Goal: Task Accomplishment & Management: Use online tool/utility

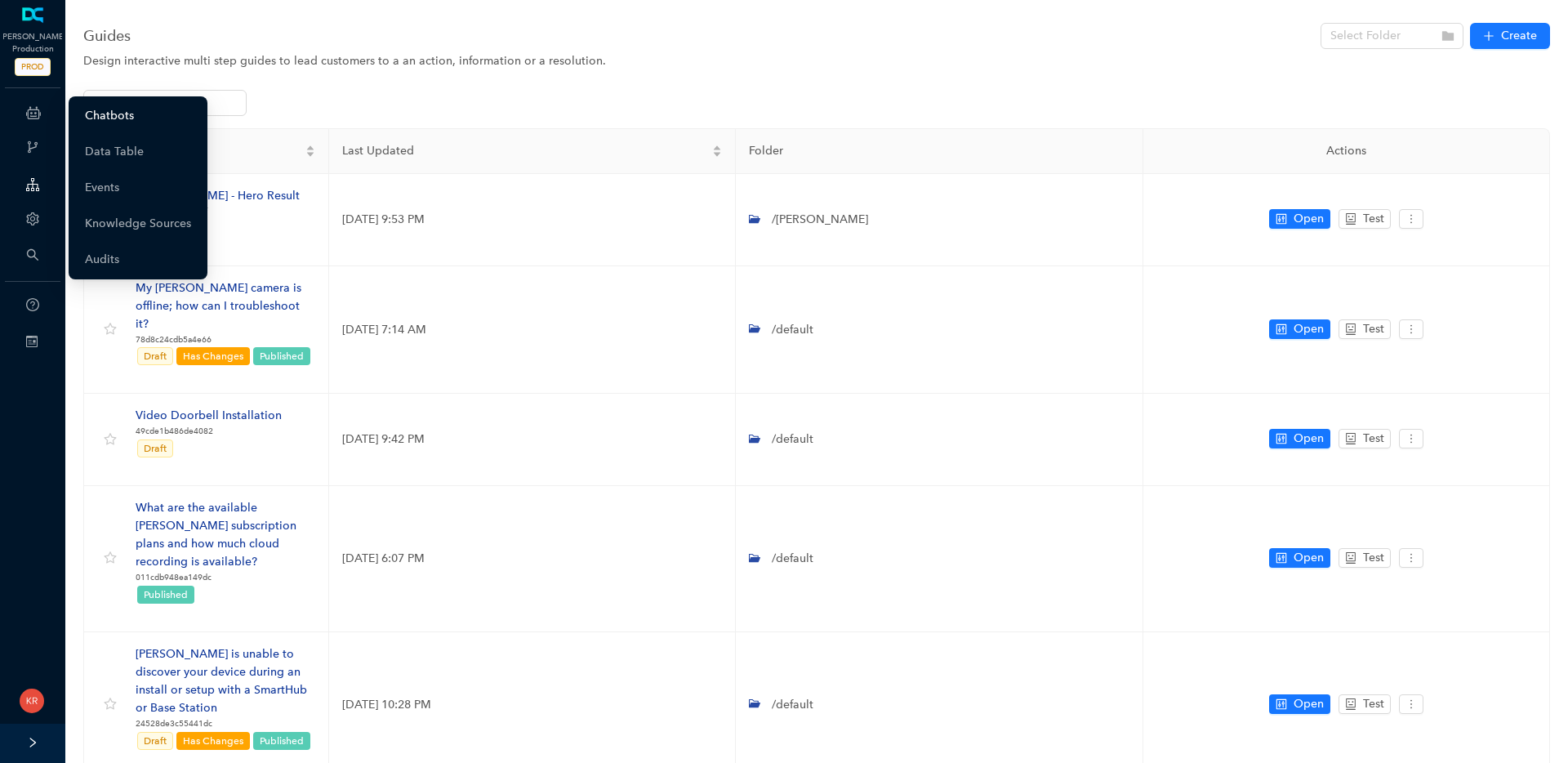
click at [133, 119] on link "Chatbots" at bounding box center [109, 115] width 49 height 32
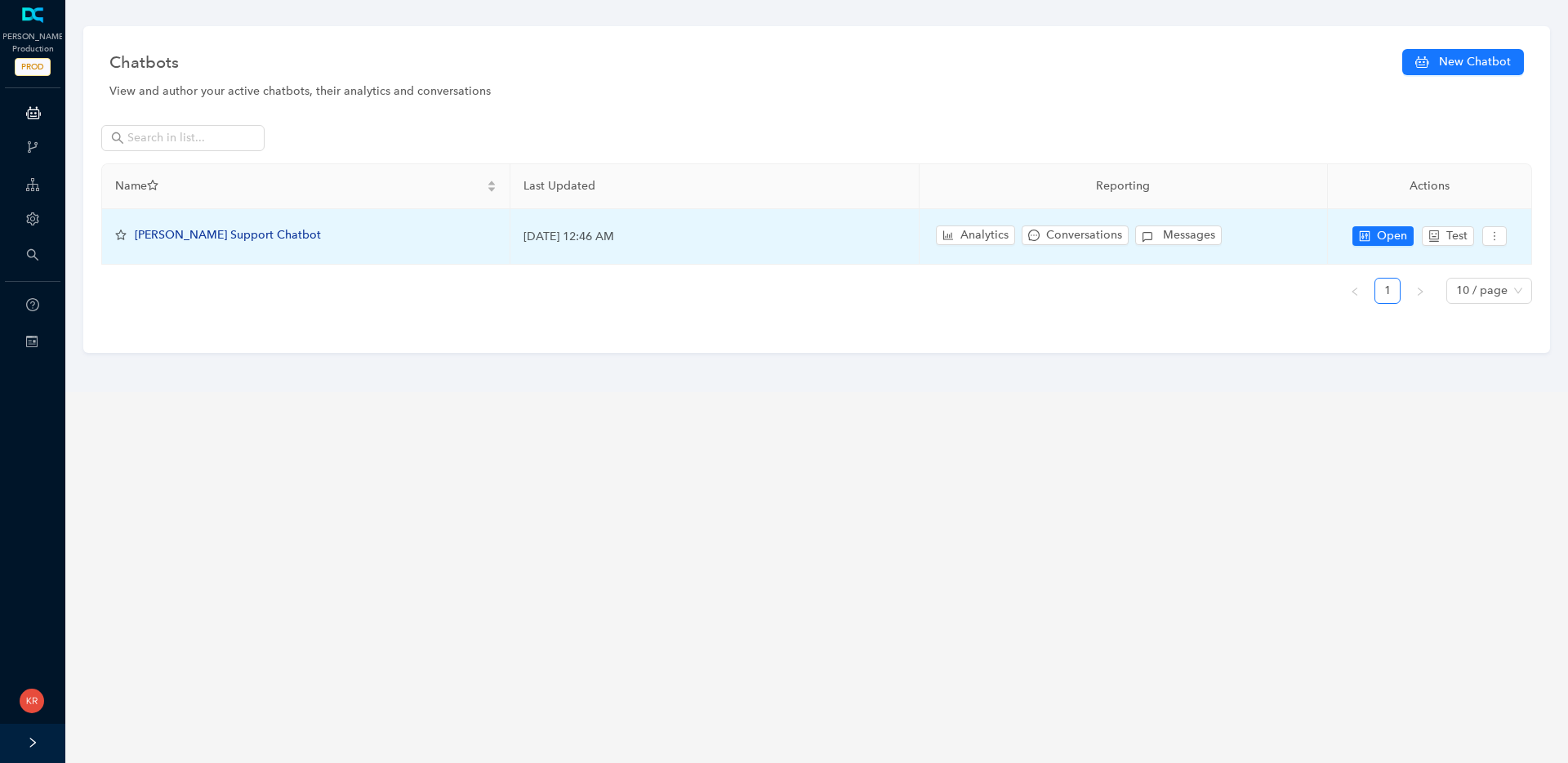
click at [220, 226] on div "Arlo Support Chatbot" at bounding box center [227, 235] width 186 height 18
click at [217, 238] on span "Arlo Support Chatbot" at bounding box center [227, 235] width 186 height 14
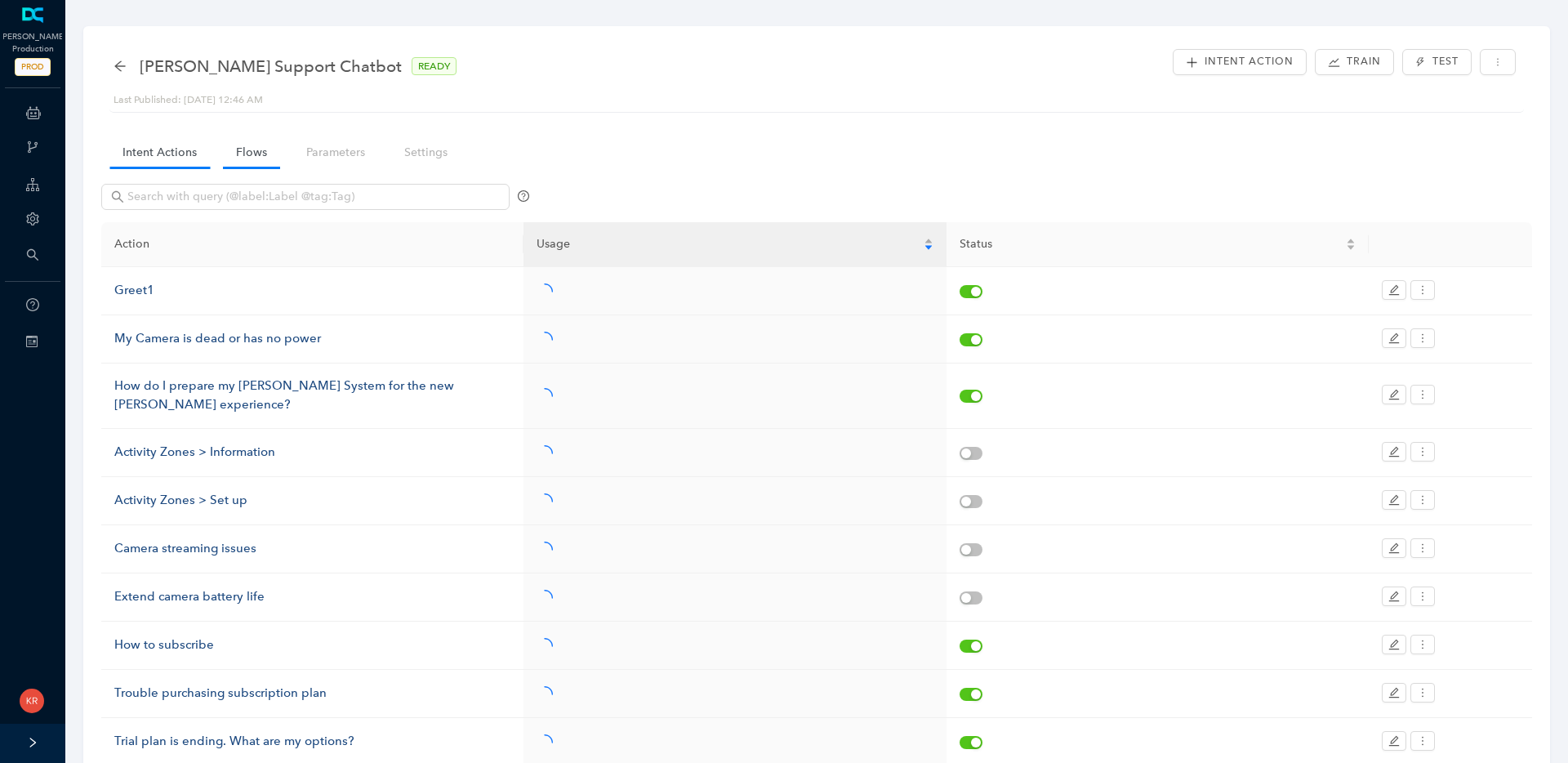
click at [257, 157] on link "Flows" at bounding box center [251, 152] width 58 height 31
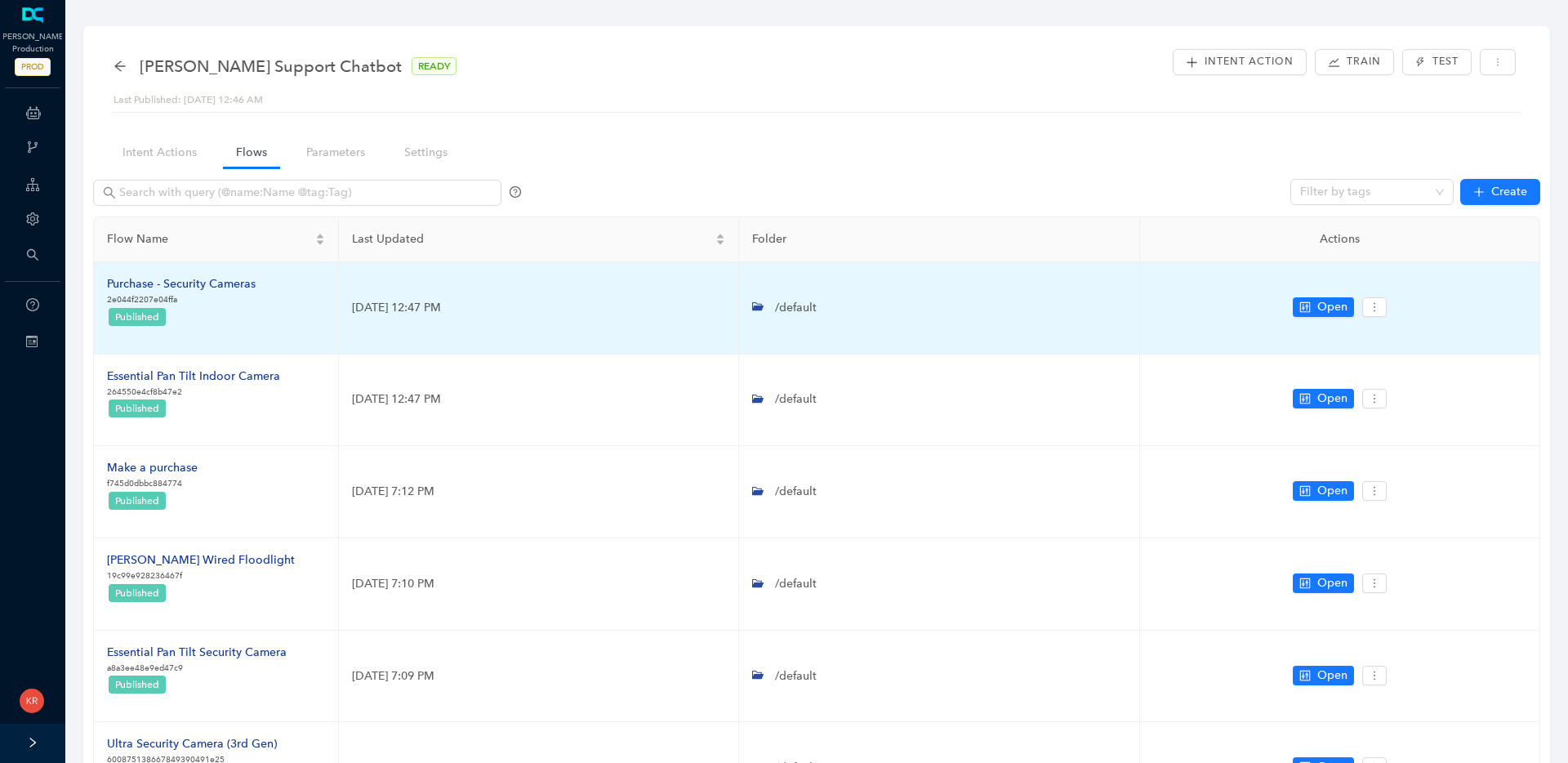
click at [223, 288] on div "Purchase - Security Cameras" at bounding box center [181, 284] width 148 height 18
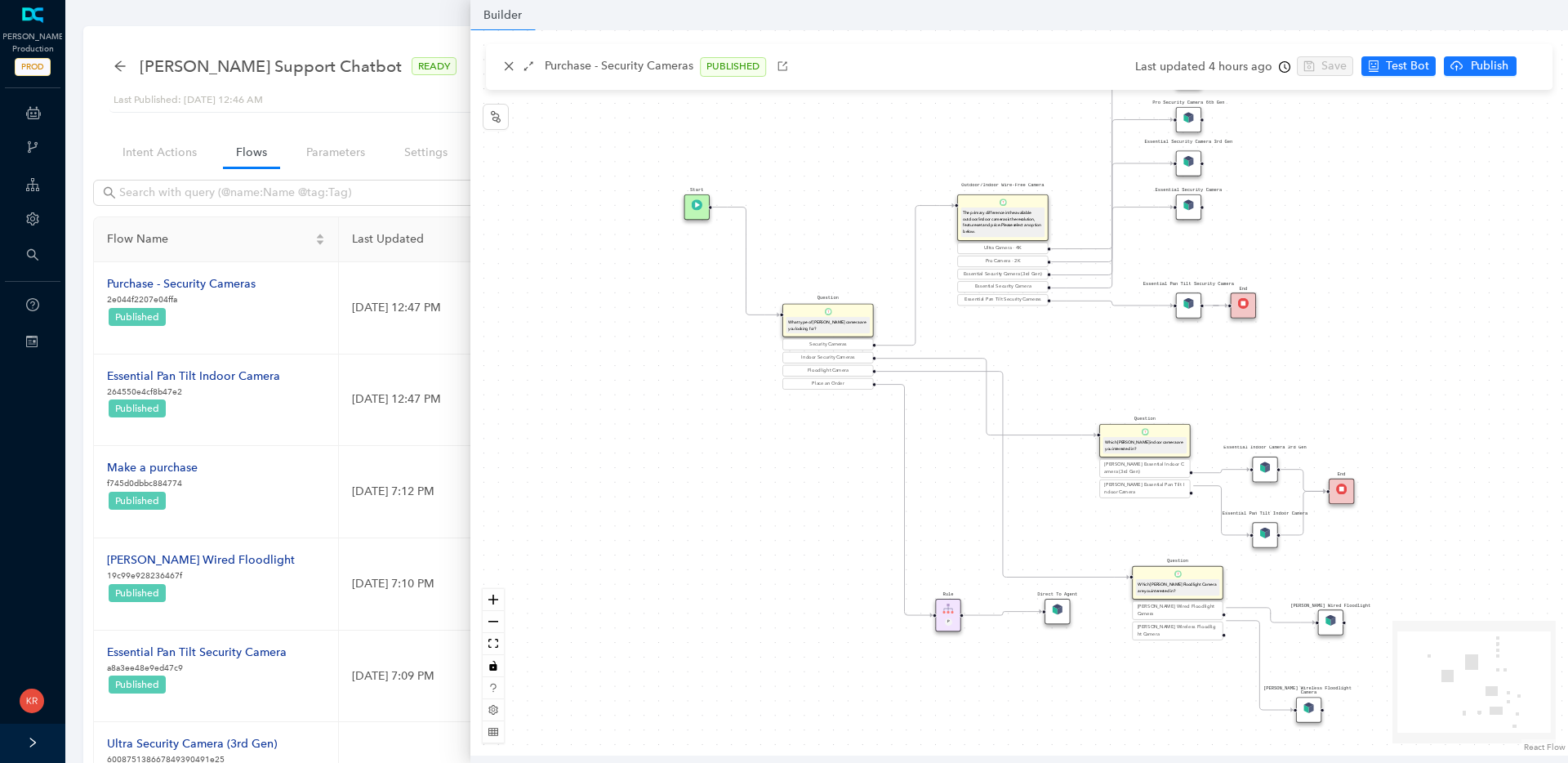
click at [1188, 307] on img at bounding box center [1188, 303] width 10 height 10
click at [1189, 304] on img at bounding box center [1188, 303] width 10 height 10
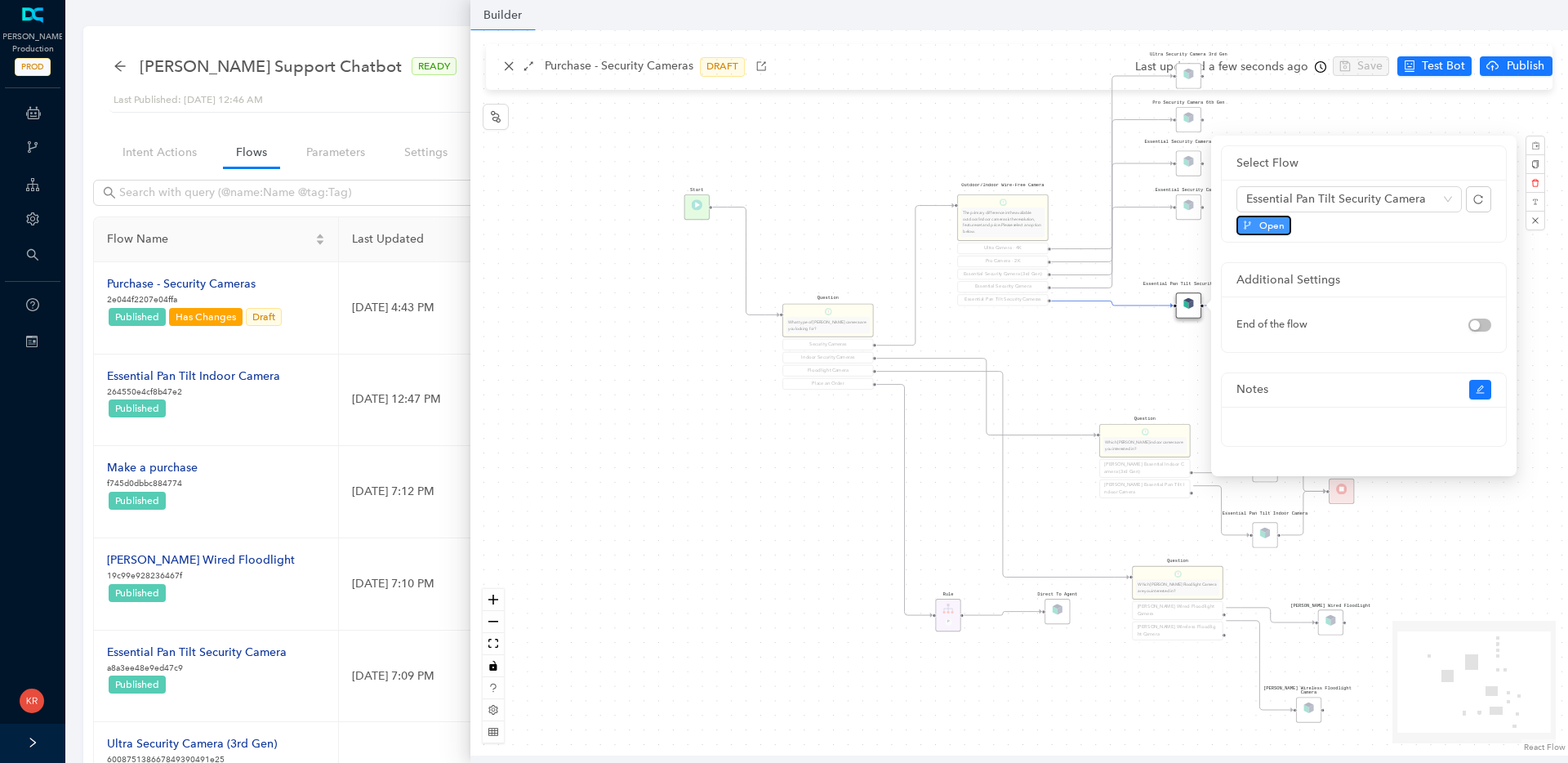
click at [1264, 223] on span "Open" at bounding box center [1271, 226] width 25 height 15
click at [1175, 541] on div "Rule P Start Question What type of Arlo camera are you looking for? Security Ca…" at bounding box center [1019, 394] width 1098 height 726
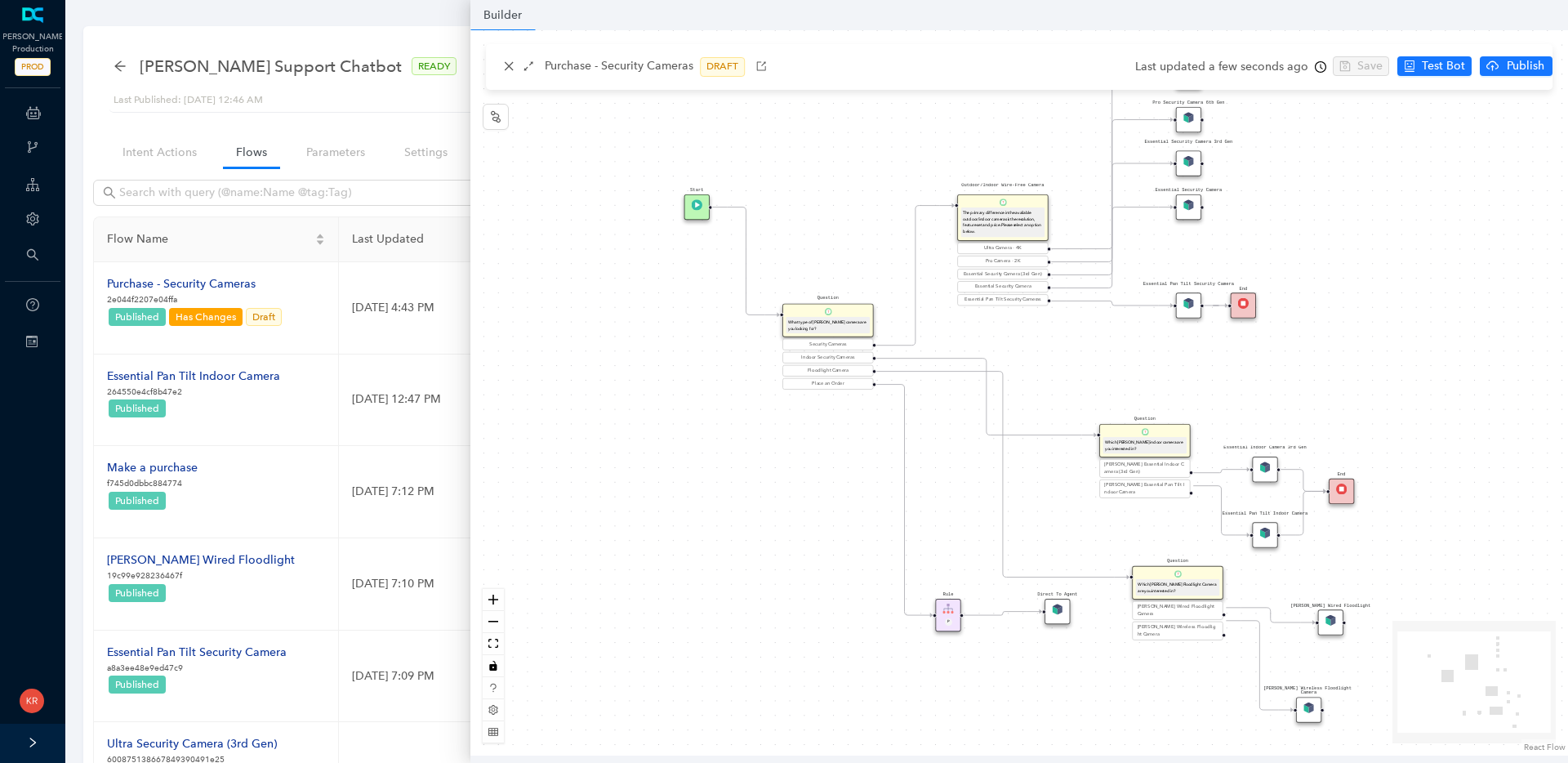
click at [1276, 533] on div "Essential Pan Tilt Indoor Camera" at bounding box center [1264, 534] width 25 height 25
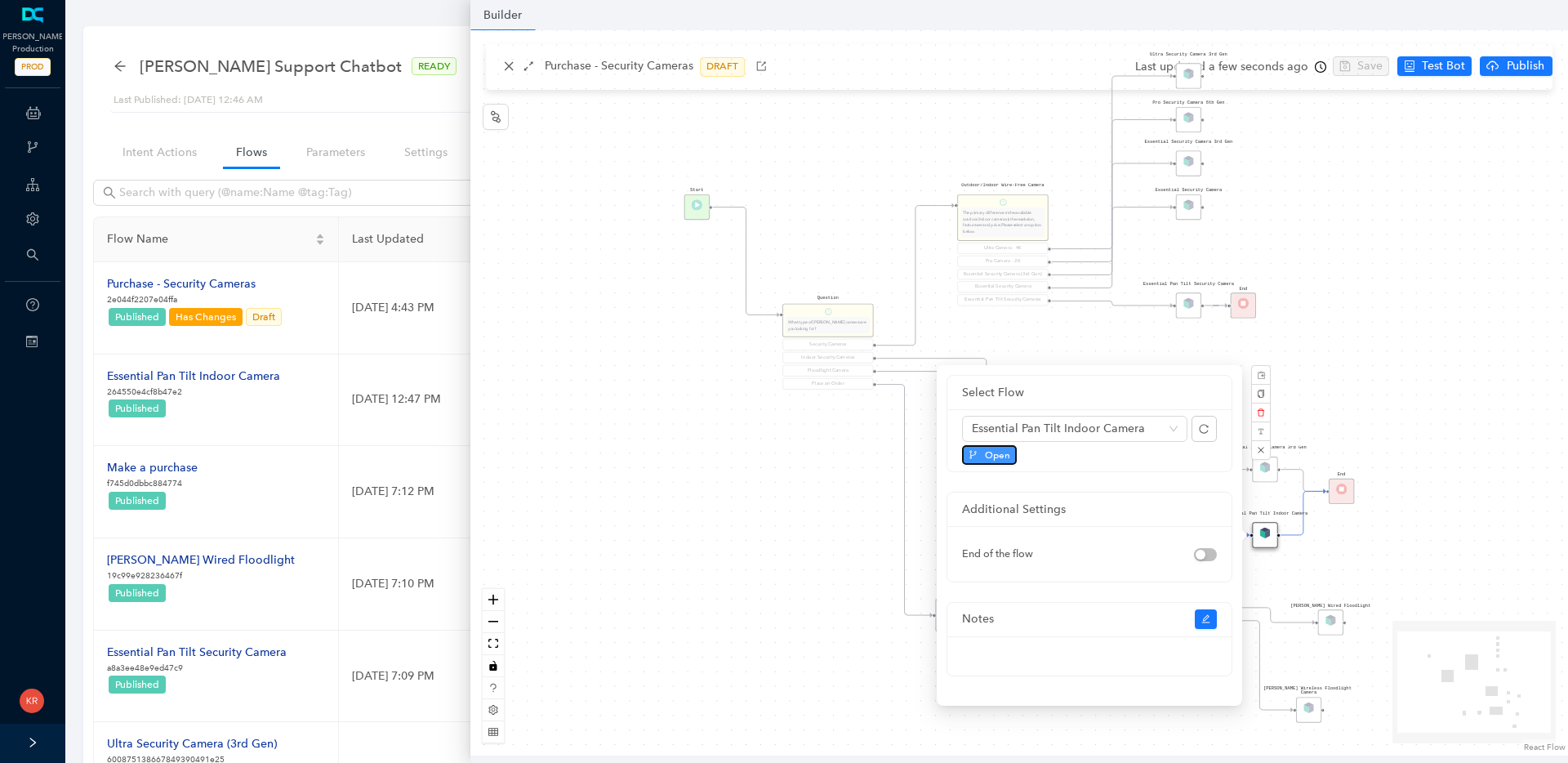
click at [995, 457] on span "Open" at bounding box center [996, 455] width 25 height 15
click at [1329, 143] on div "Rule P Start Question What type of Arlo camera are you looking for? Security Ca…" at bounding box center [1019, 394] width 1098 height 726
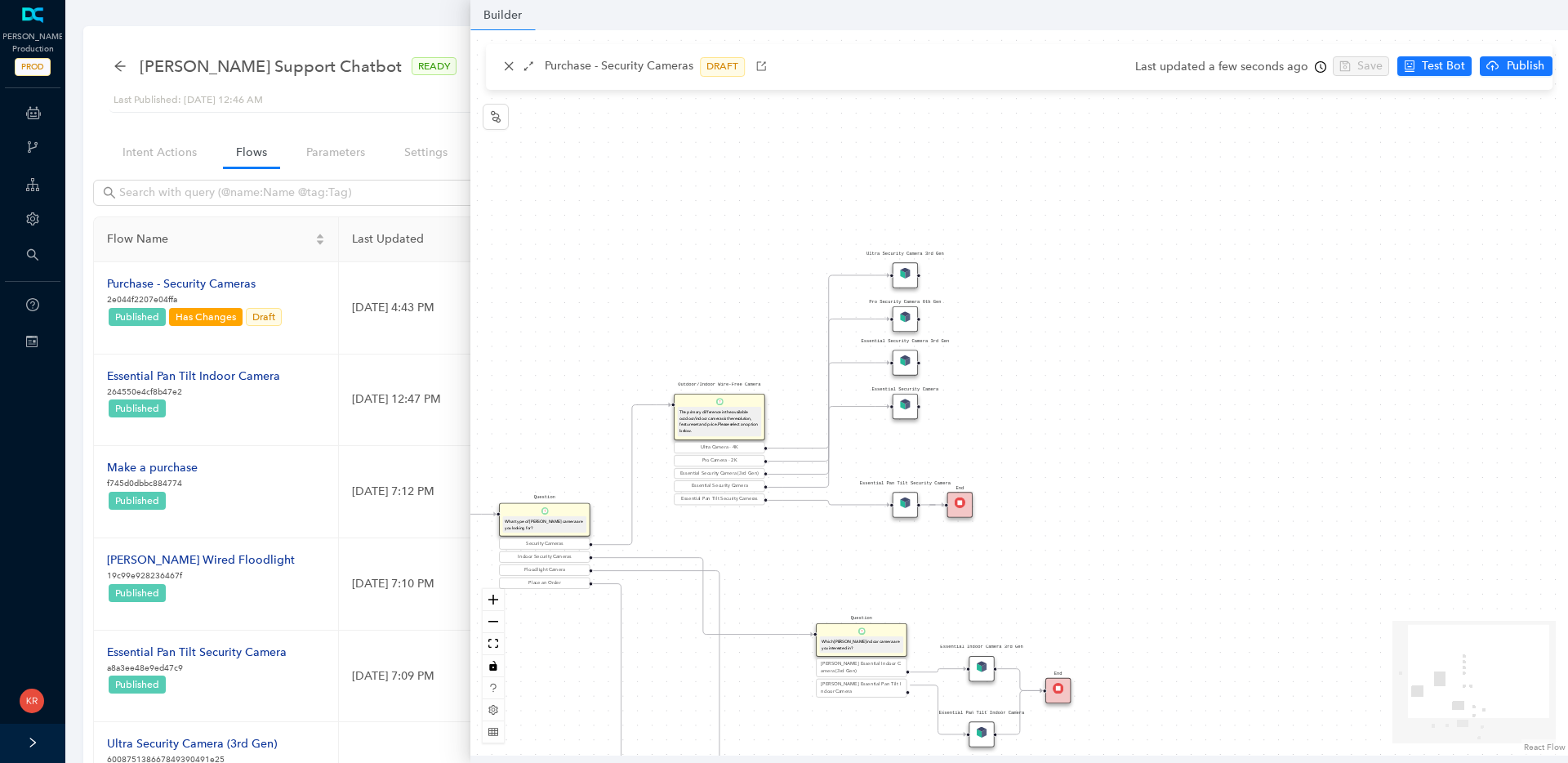
drag, startPoint x: 1322, startPoint y: 165, endPoint x: 1004, endPoint y: 382, distance: 385.0
click at [1004, 382] on div "Rule P Start Question What type of Arlo camera are you looking for? Security Ca…" at bounding box center [1019, 394] width 1098 height 726
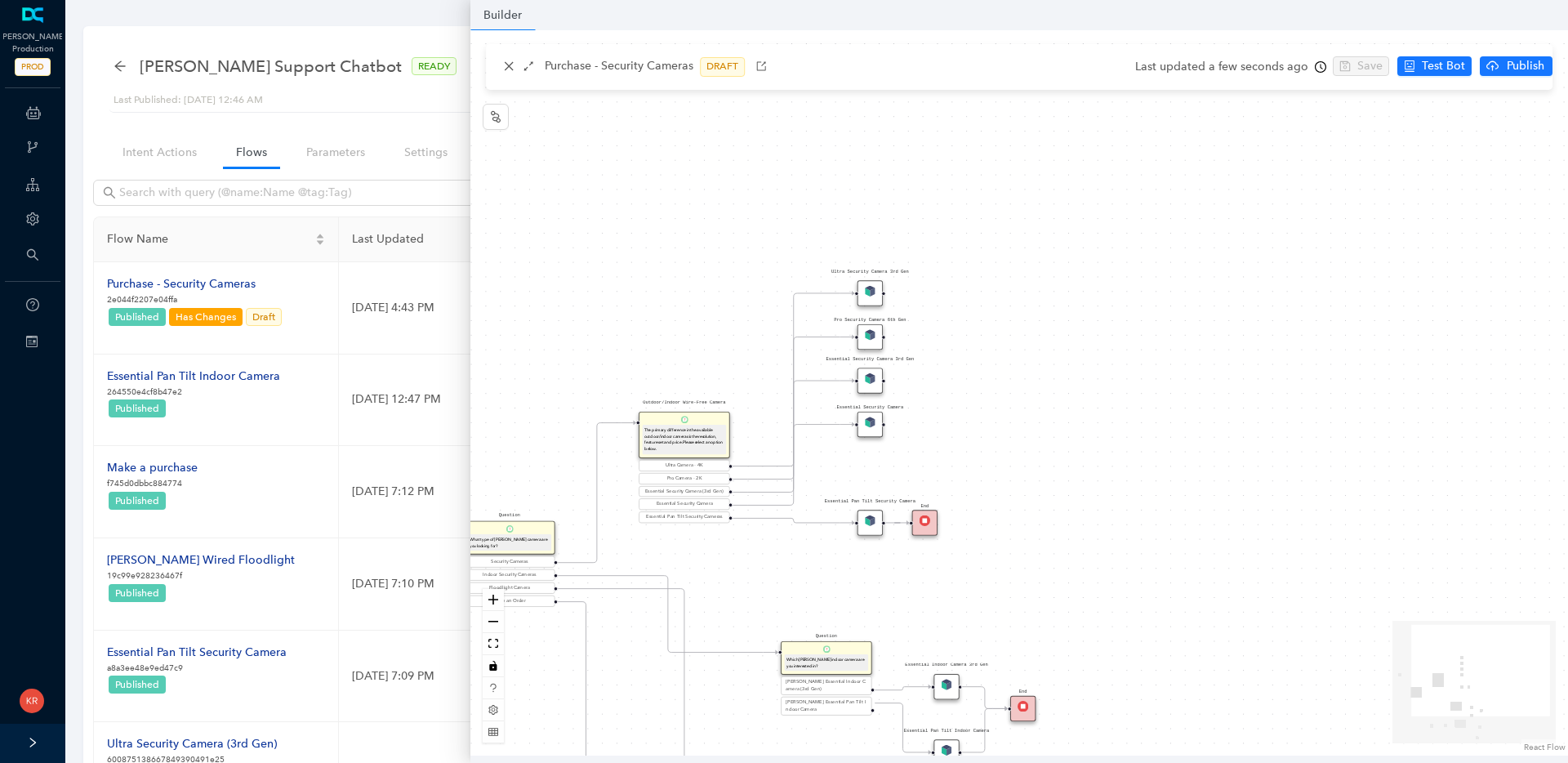
click at [868, 297] on div "Ultra Security Camera 3rd Gen" at bounding box center [869, 292] width 25 height 25
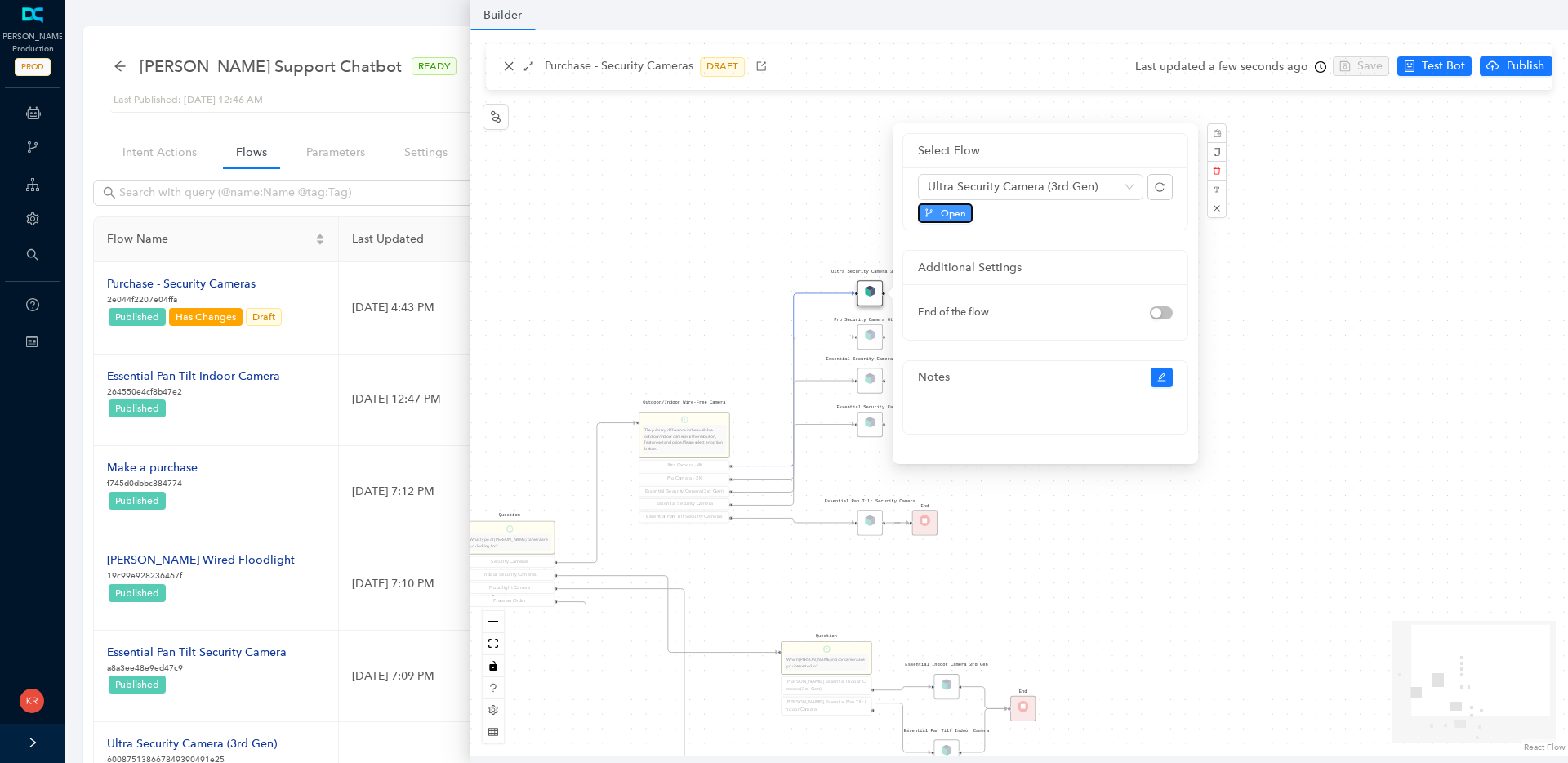
click at [944, 213] on span "Open" at bounding box center [953, 213] width 25 height 15
click at [867, 335] on div "Pro Security Camera 6th Gen" at bounding box center [869, 336] width 25 height 25
click at [867, 335] on img at bounding box center [869, 334] width 10 height 10
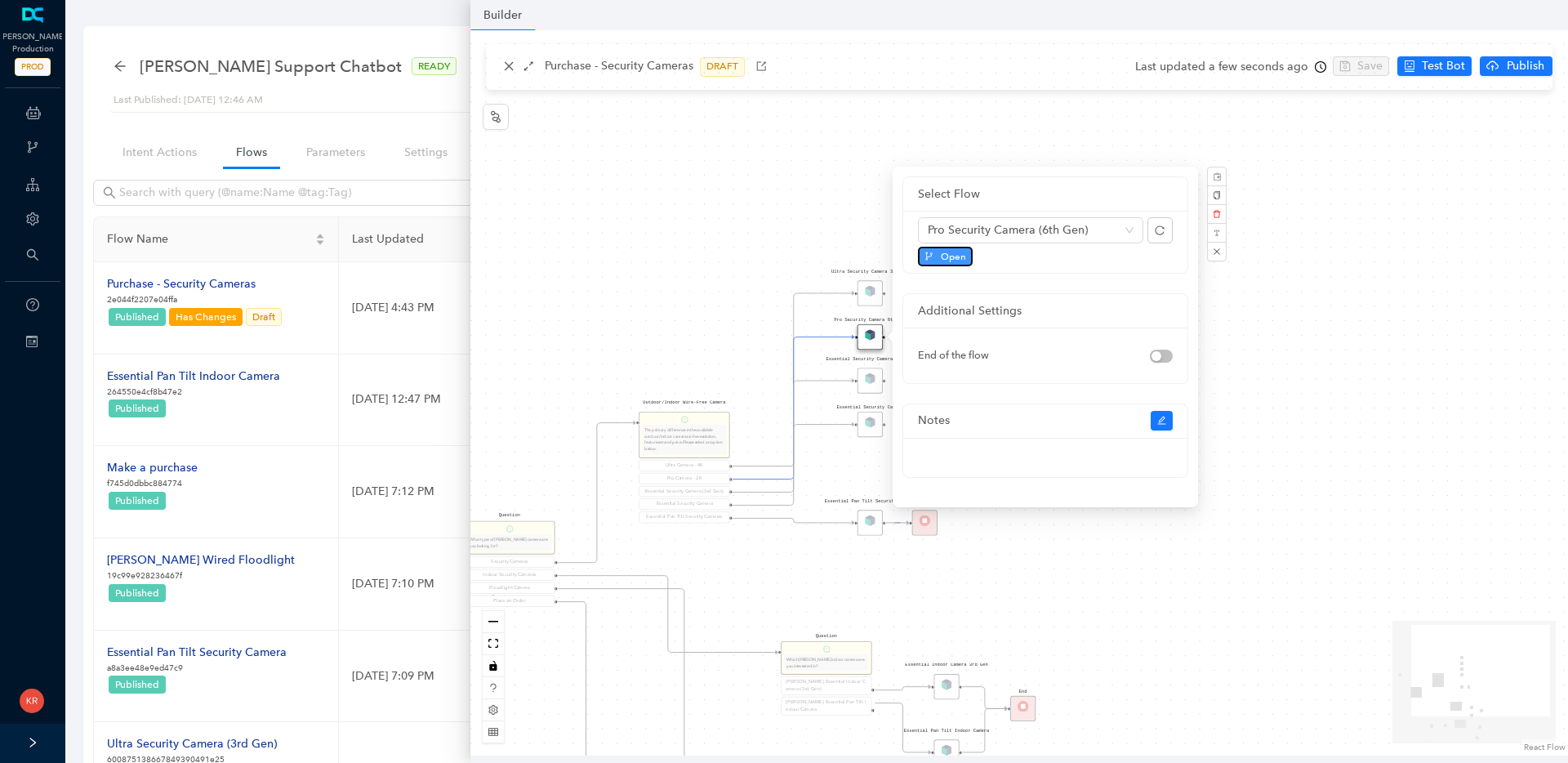
click at [939, 262] on button "Open" at bounding box center [945, 256] width 55 height 19
click at [868, 290] on div "Ultra Security Camera 3rd Gen" at bounding box center [869, 292] width 25 height 25
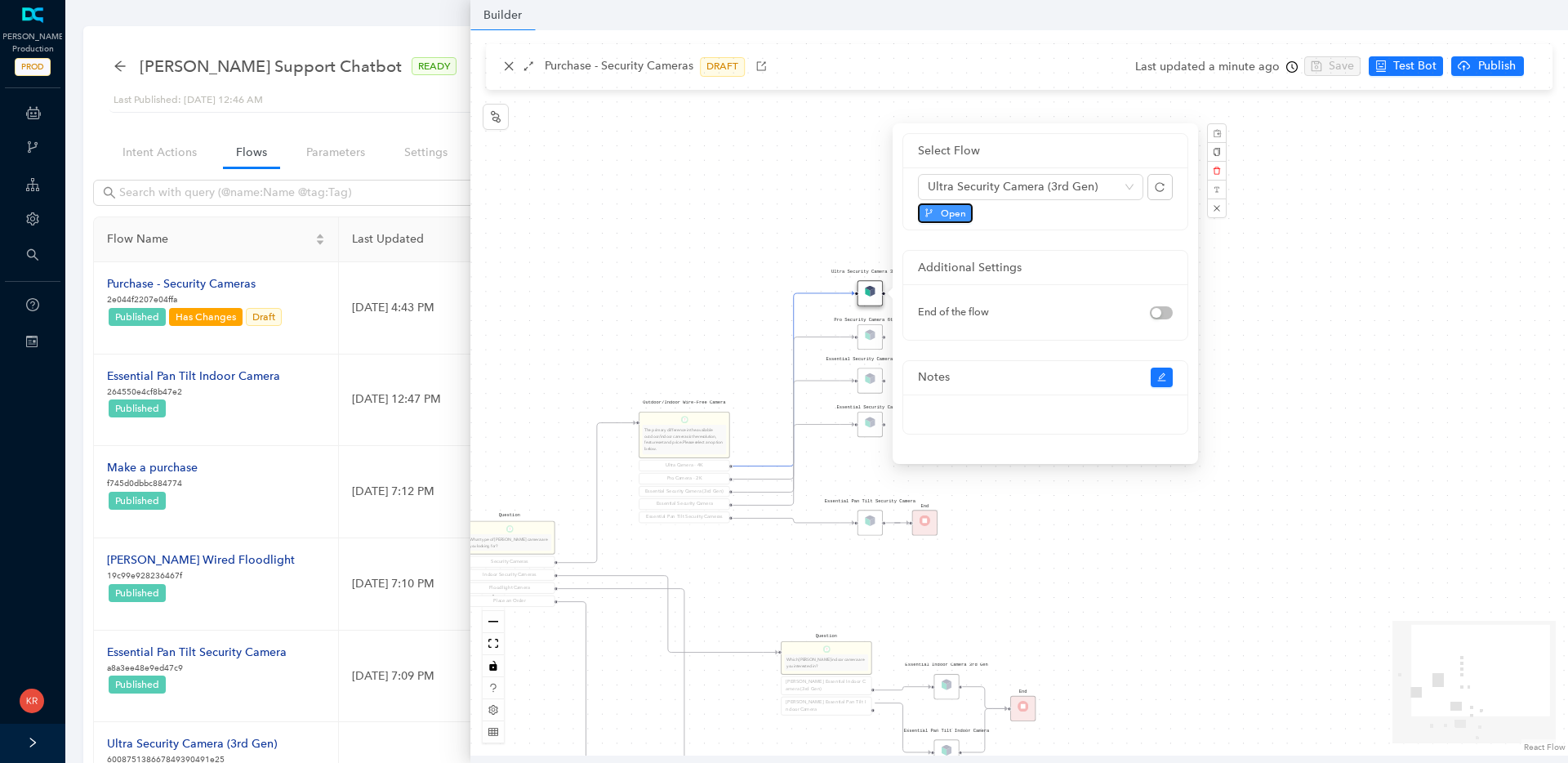
click at [951, 213] on span "Open" at bounding box center [953, 213] width 25 height 15
click at [872, 377] on div "Essential Security Camera 3rd Gen" at bounding box center [869, 380] width 25 height 25
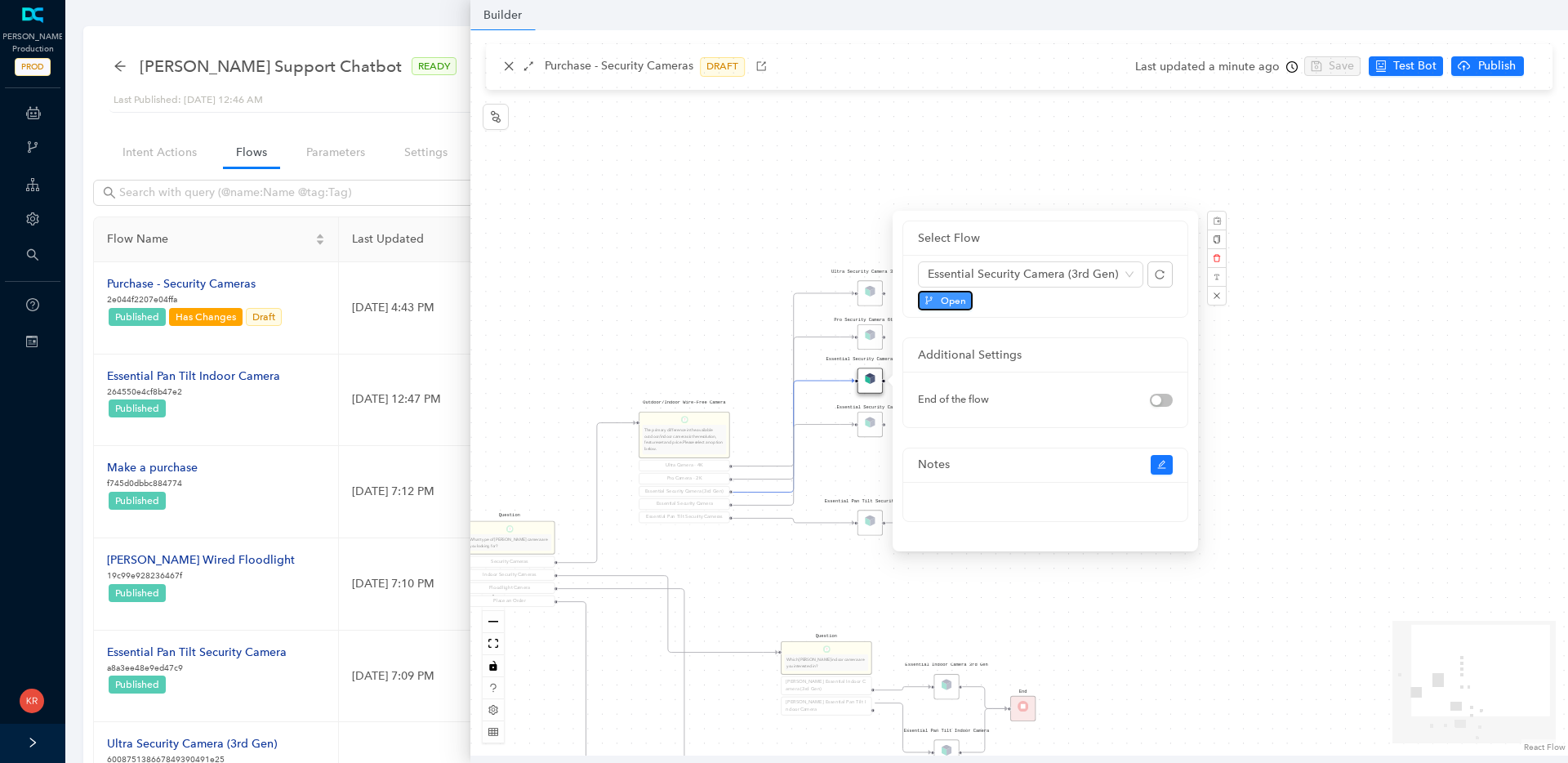
click at [952, 293] on span "Open" at bounding box center [953, 301] width 25 height 15
click at [871, 428] on div "Essential Security Camera" at bounding box center [869, 424] width 25 height 25
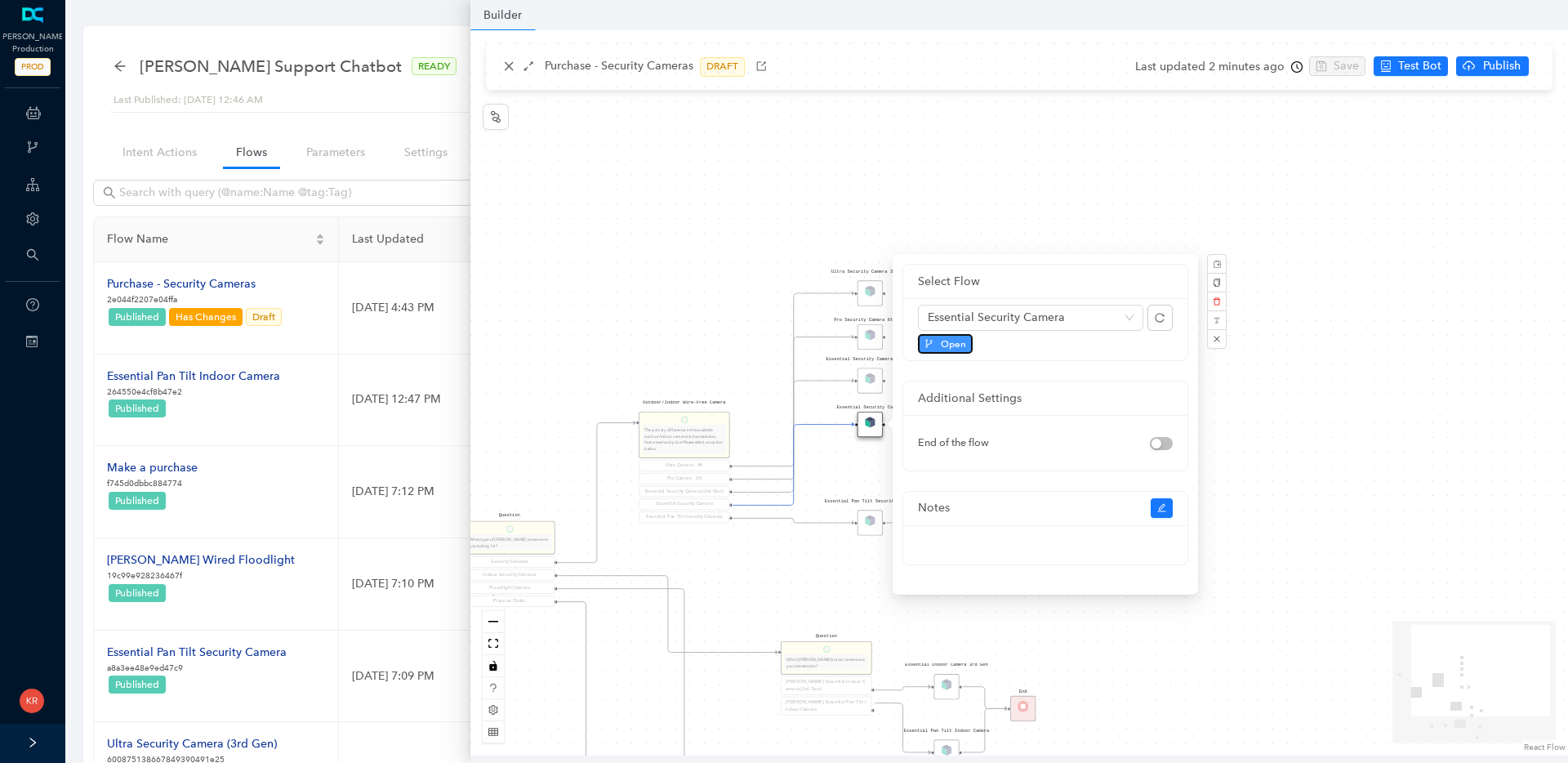
click at [944, 346] on span "Open" at bounding box center [953, 344] width 25 height 15
click at [607, 281] on div "Rule P Start Question What type of Arlo camera are you looking for? Security Ca…" at bounding box center [1019, 394] width 1098 height 726
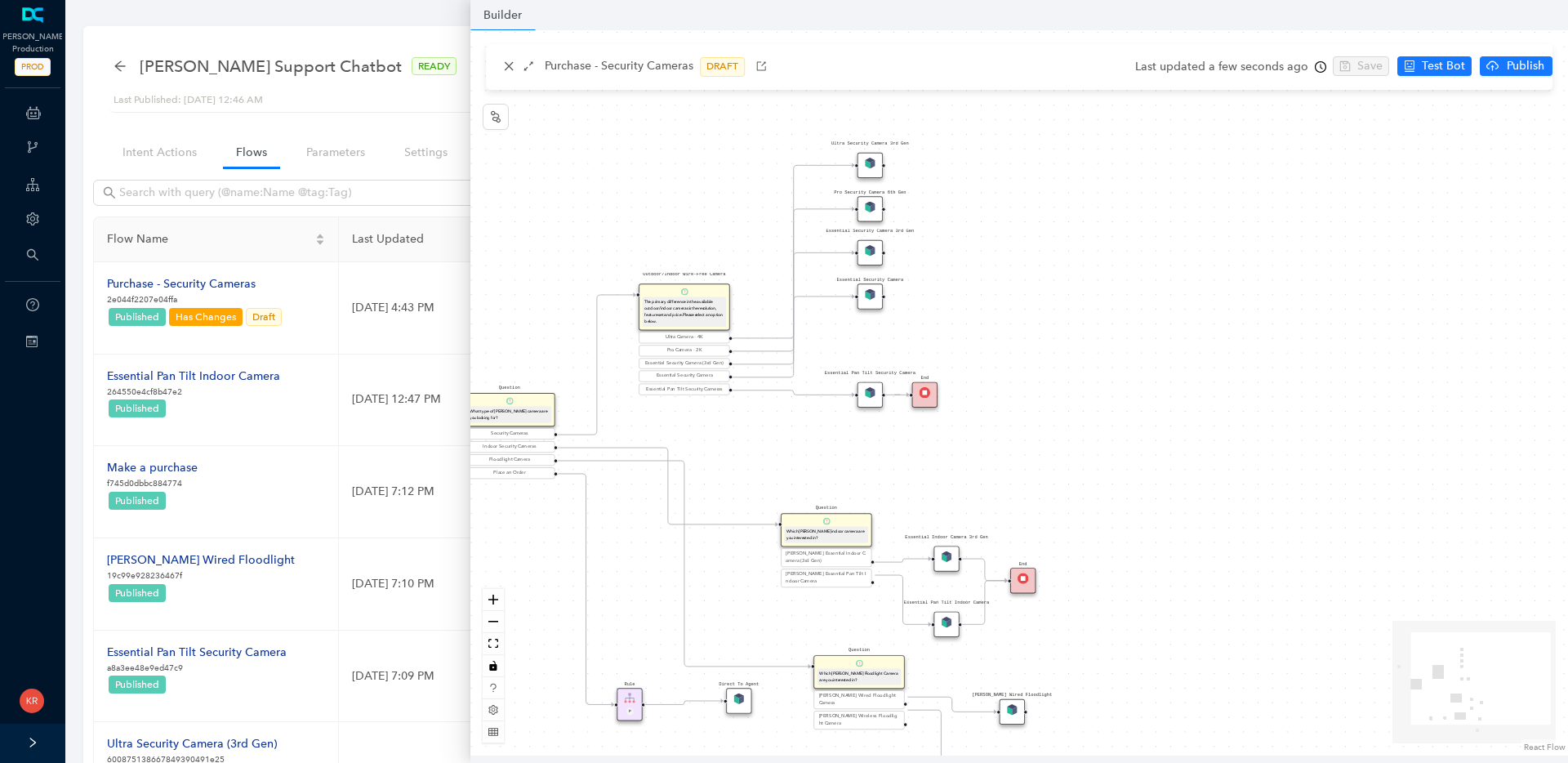
click at [868, 398] on div "Essential Pan Tilt Security Camera" at bounding box center [869, 394] width 25 height 25
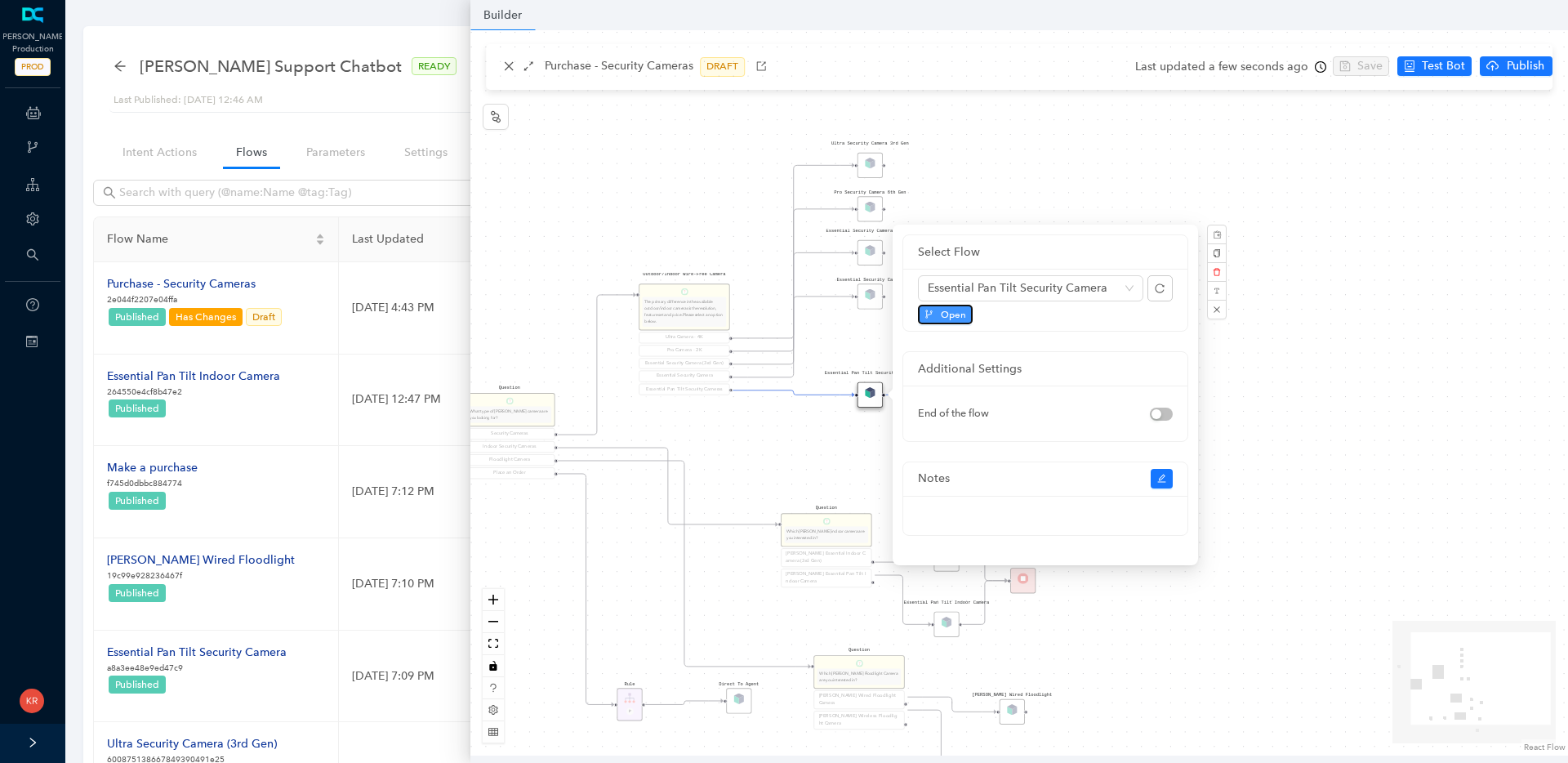
click at [941, 310] on span "Open" at bounding box center [953, 315] width 25 height 15
click at [787, 449] on div "Rule P Start Question What type of Arlo camera are you looking for? Security Ca…" at bounding box center [1019, 394] width 1098 height 726
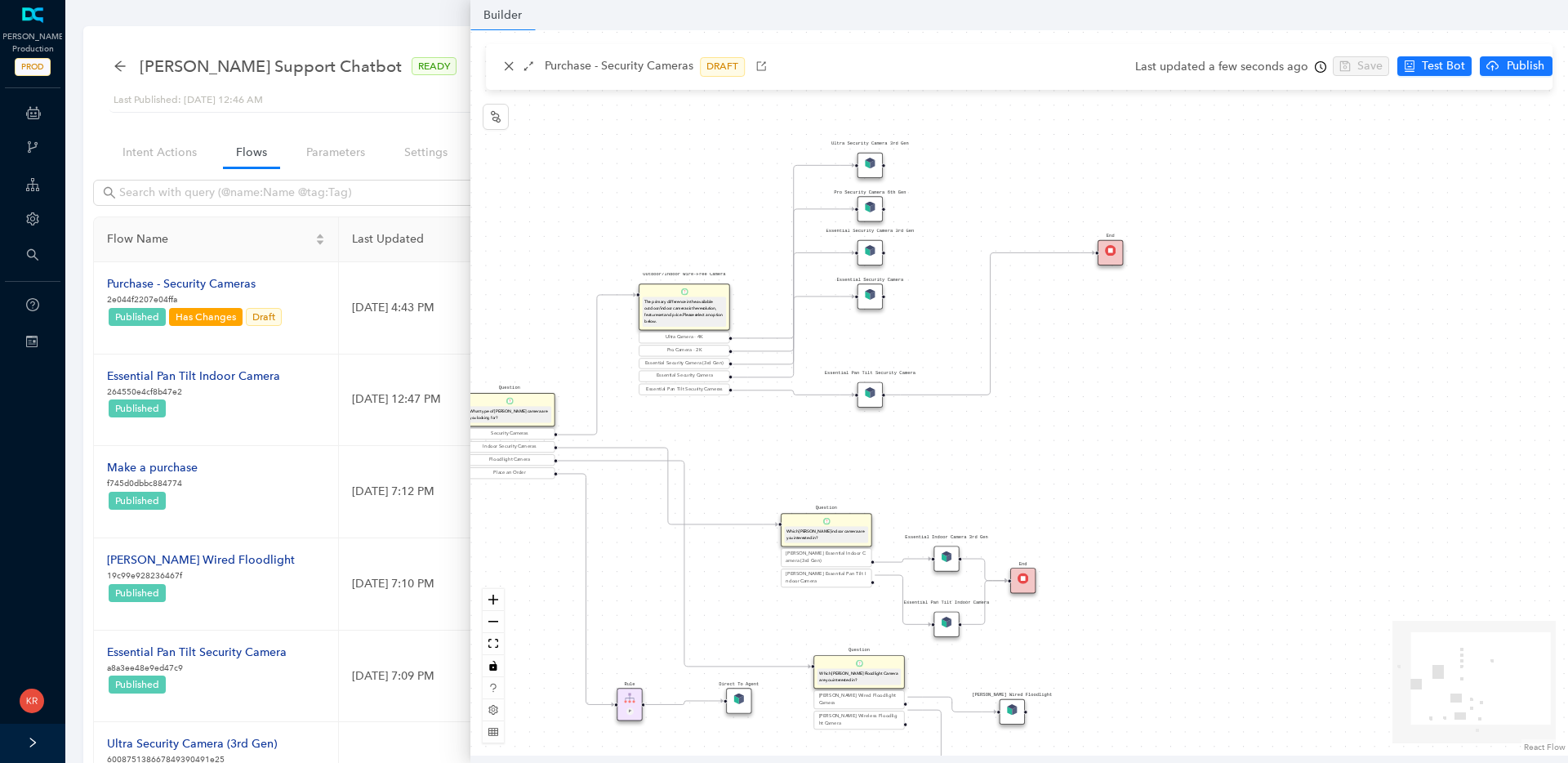
drag, startPoint x: 929, startPoint y: 393, endPoint x: 1110, endPoint y: 249, distance: 231.3
click at [1110, 249] on img at bounding box center [1110, 250] width 10 height 10
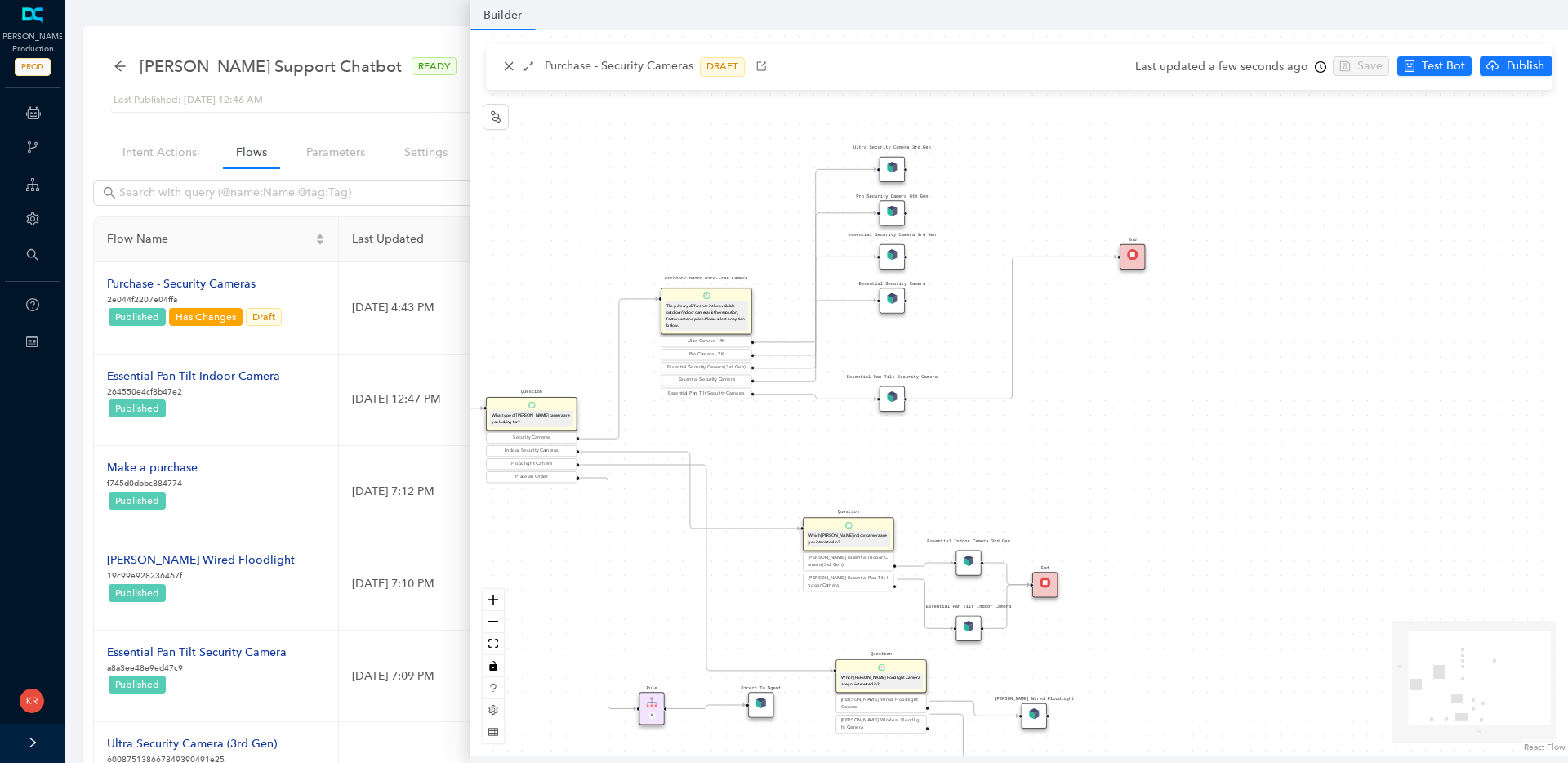
drag, startPoint x: 970, startPoint y: 277, endPoint x: 872, endPoint y: 317, distance: 105.8
click at [873, 317] on div "Rule P Start Question What type of Arlo camera are you looking for? Security Ca…" at bounding box center [1019, 394] width 1098 height 726
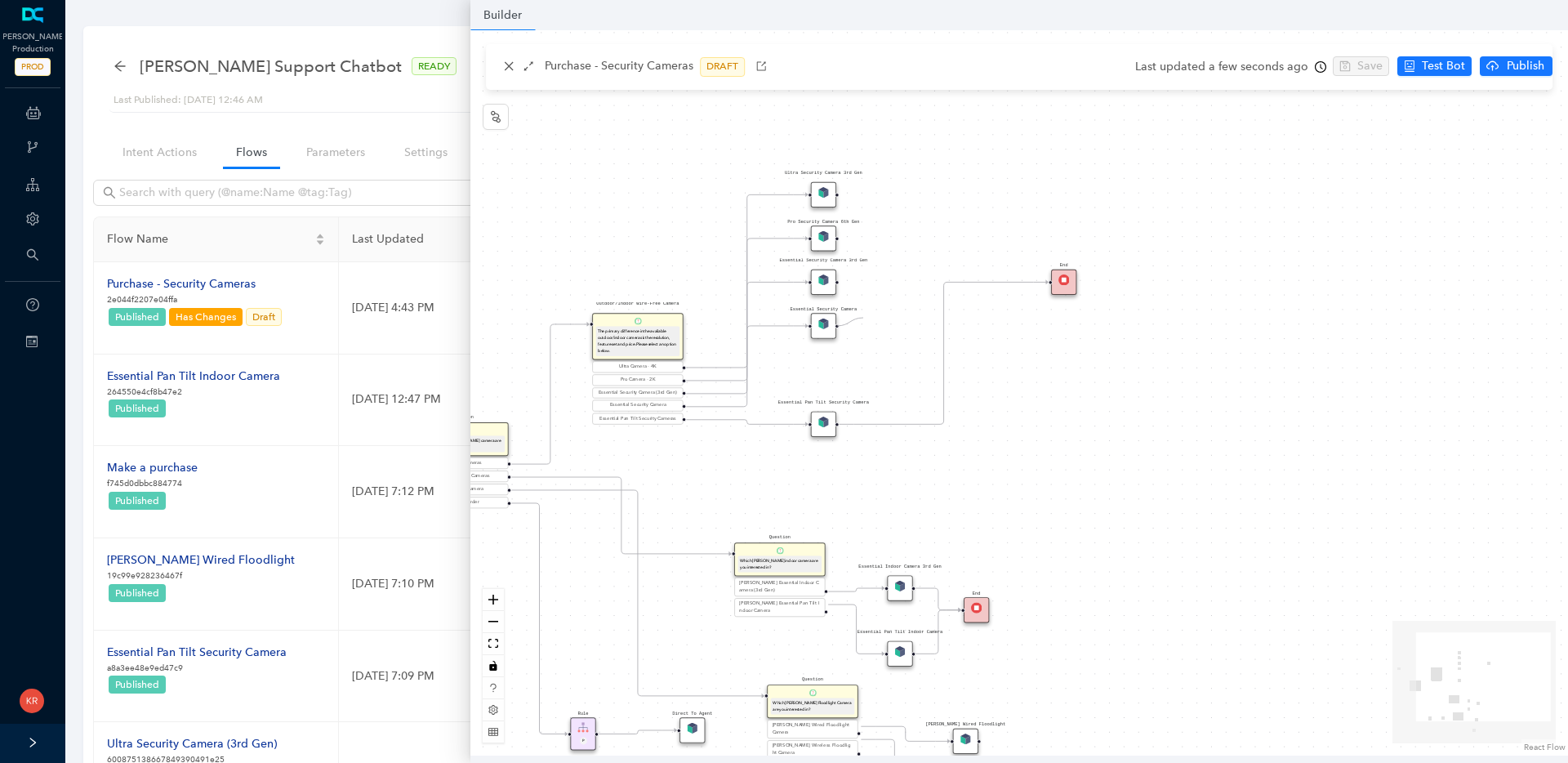
drag, startPoint x: 836, startPoint y: 325, endPoint x: 912, endPoint y: 300, distance: 80.0
click at [903, 304] on div "Rule P Start Question What type of Arlo camera are you looking for? Security Ca…" at bounding box center [1019, 394] width 1098 height 726
drag, startPoint x: 912, startPoint y: 300, endPoint x: 985, endPoint y: 278, distance: 76.2
click at [985, 282] on icon "Edge from reactflownode_fb7931b7-4c33-42de-bc17-e8eaaa0b2cda to reactflownode_3…" at bounding box center [944, 353] width 209 height 142
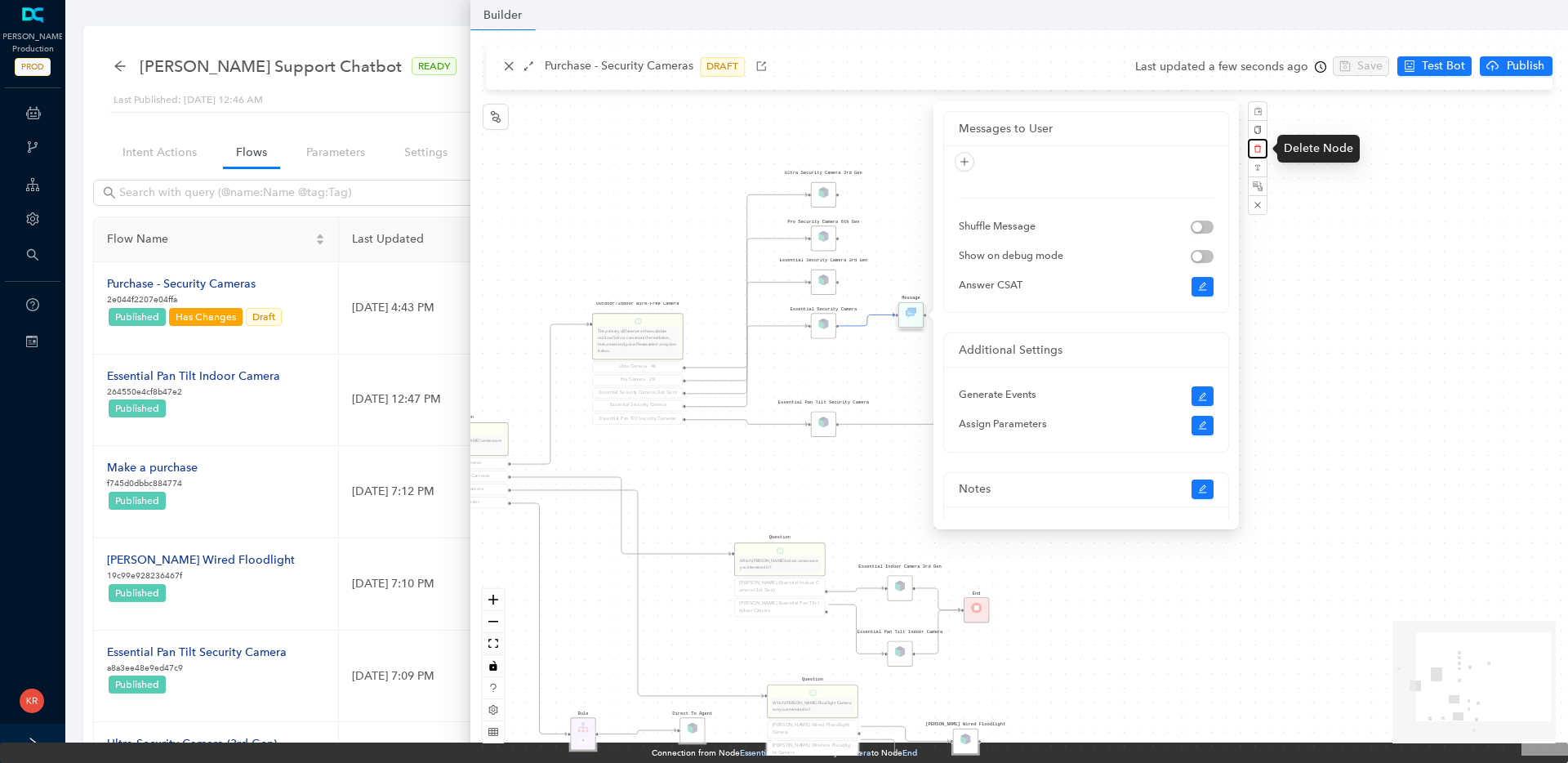
click at [1256, 148] on icon "delete" at bounding box center [1257, 149] width 8 height 8
click at [1347, 110] on button "Yes" at bounding box center [1344, 110] width 31 height 19
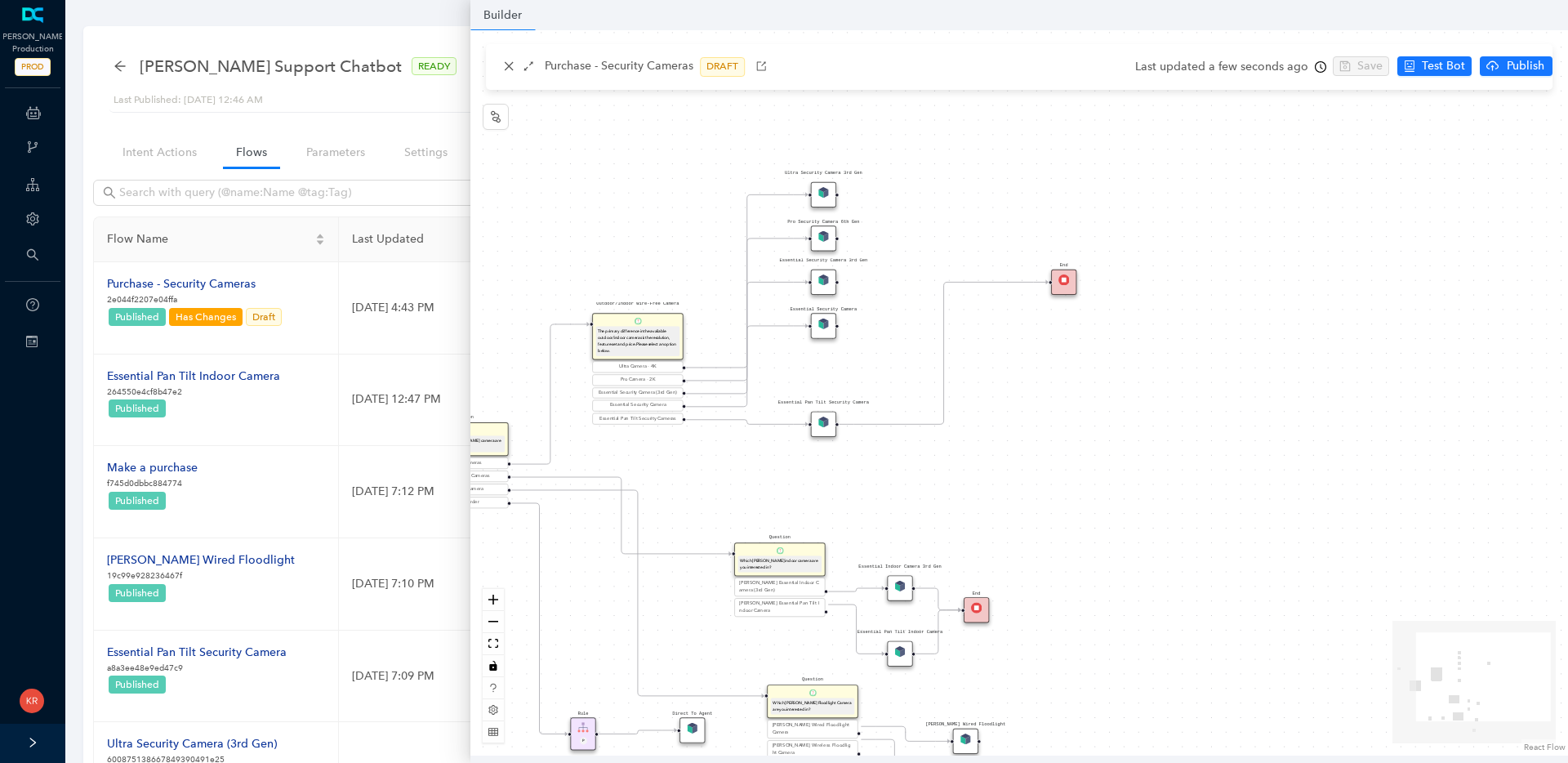
click at [910, 305] on div "Rule P Start Question What type of Arlo camera are you looking for? Security Ca…" at bounding box center [1019, 394] width 1098 height 726
drag, startPoint x: 836, startPoint y: 325, endPoint x: 877, endPoint y: 320, distance: 41.3
click at [875, 321] on div "Rule P Start Question What type of Arlo camera are you looking for? Security Ca…" at bounding box center [1019, 394] width 1098 height 726
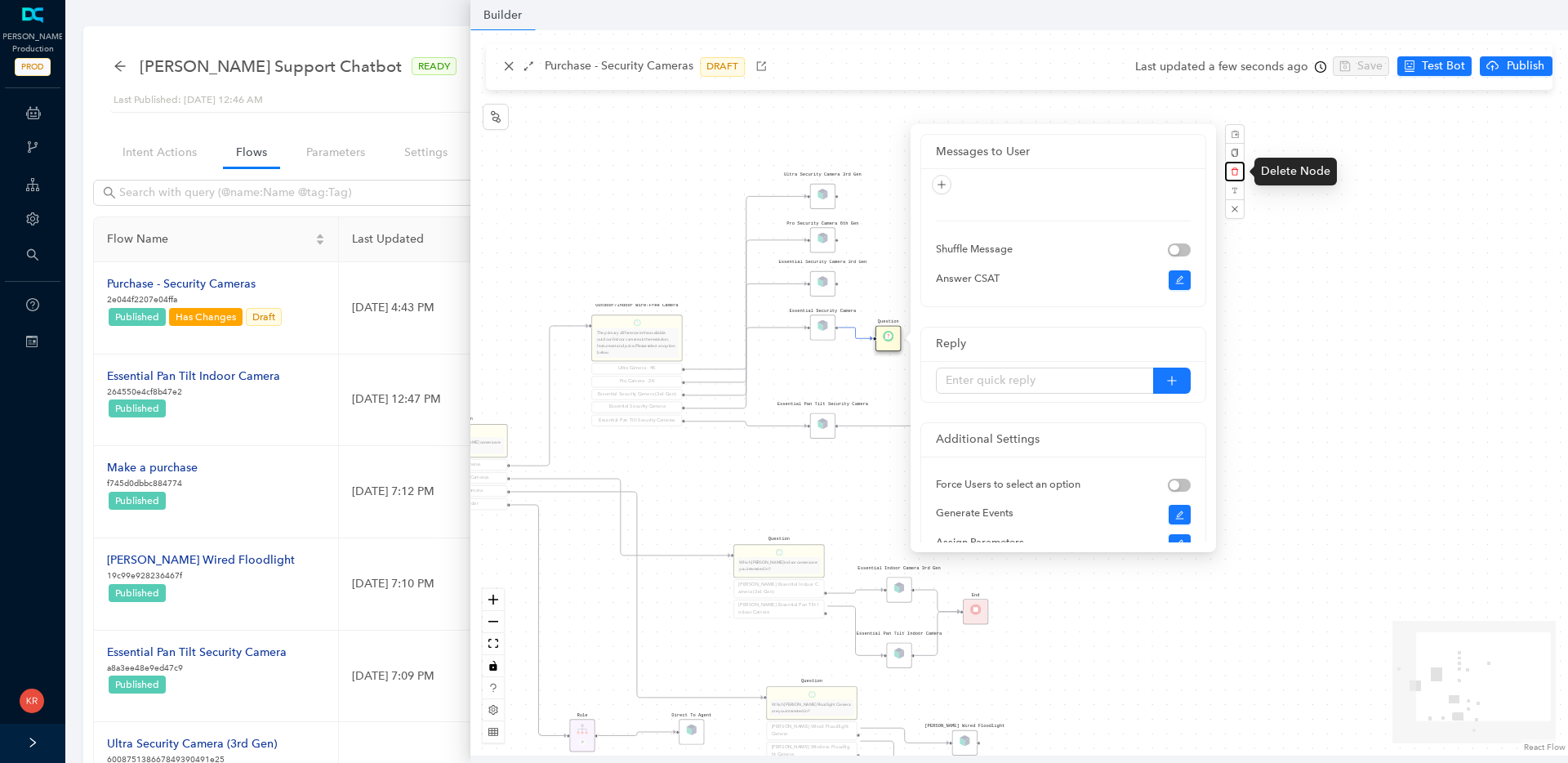
click at [1238, 167] on icon "delete" at bounding box center [1234, 171] width 8 height 8
click at [1306, 133] on button "Yes" at bounding box center [1321, 133] width 31 height 19
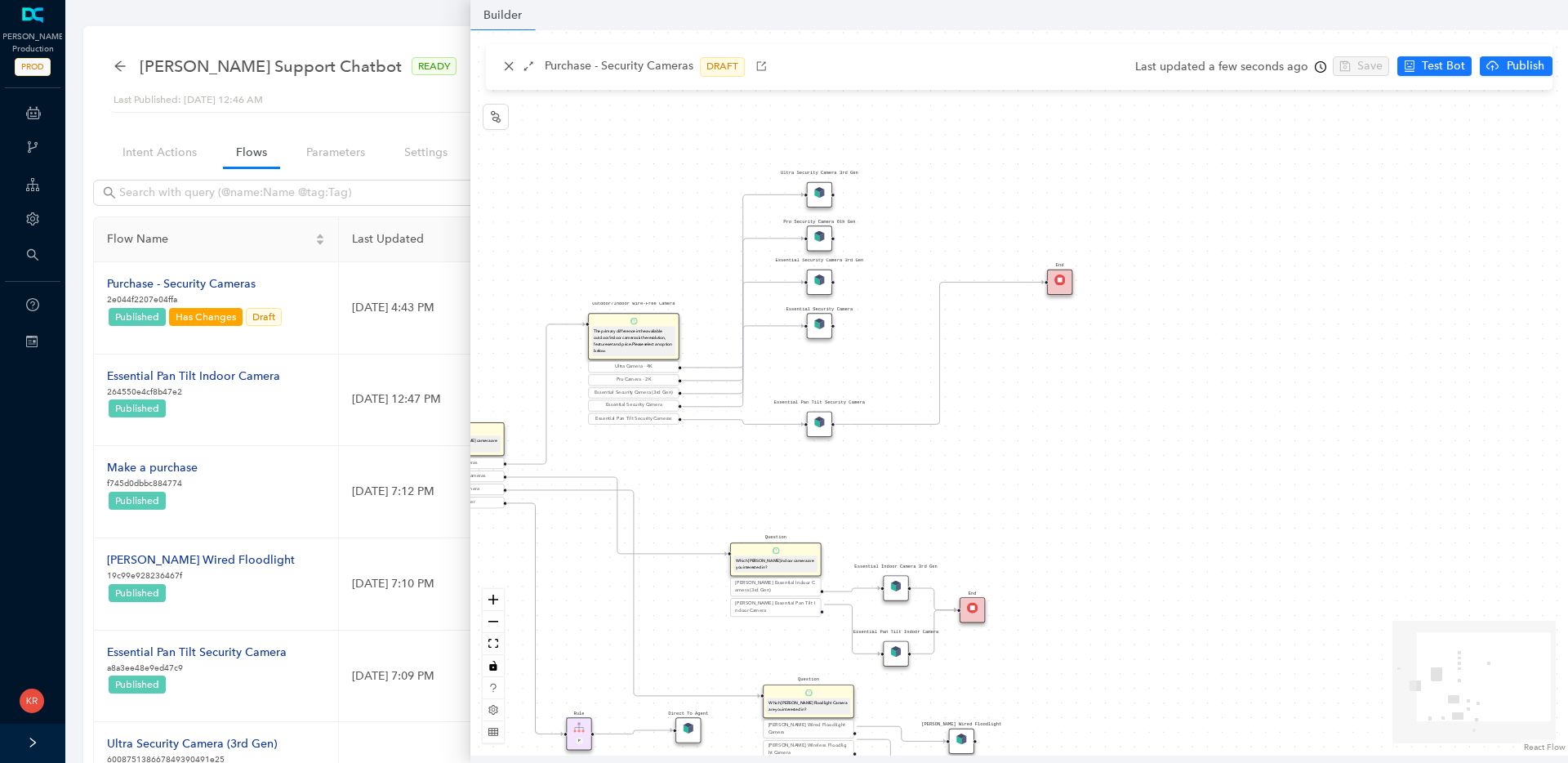
drag, startPoint x: 849, startPoint y: 323, endPoint x: 835, endPoint y: 325, distance: 14.1
click at [835, 325] on div "Rule P Start Question What type of Arlo camera are you looking for? Security Ca…" at bounding box center [1019, 394] width 1098 height 726
drag, startPoint x: 834, startPoint y: 326, endPoint x: 1050, endPoint y: 282, distance: 220.4
click at [1050, 368] on div "Rule P Start Question What type of Arlo camera are you looking for? Security Ca…" at bounding box center [662, 691] width 979 height 647
drag, startPoint x: 830, startPoint y: 281, endPoint x: 1054, endPoint y: 277, distance: 224.0
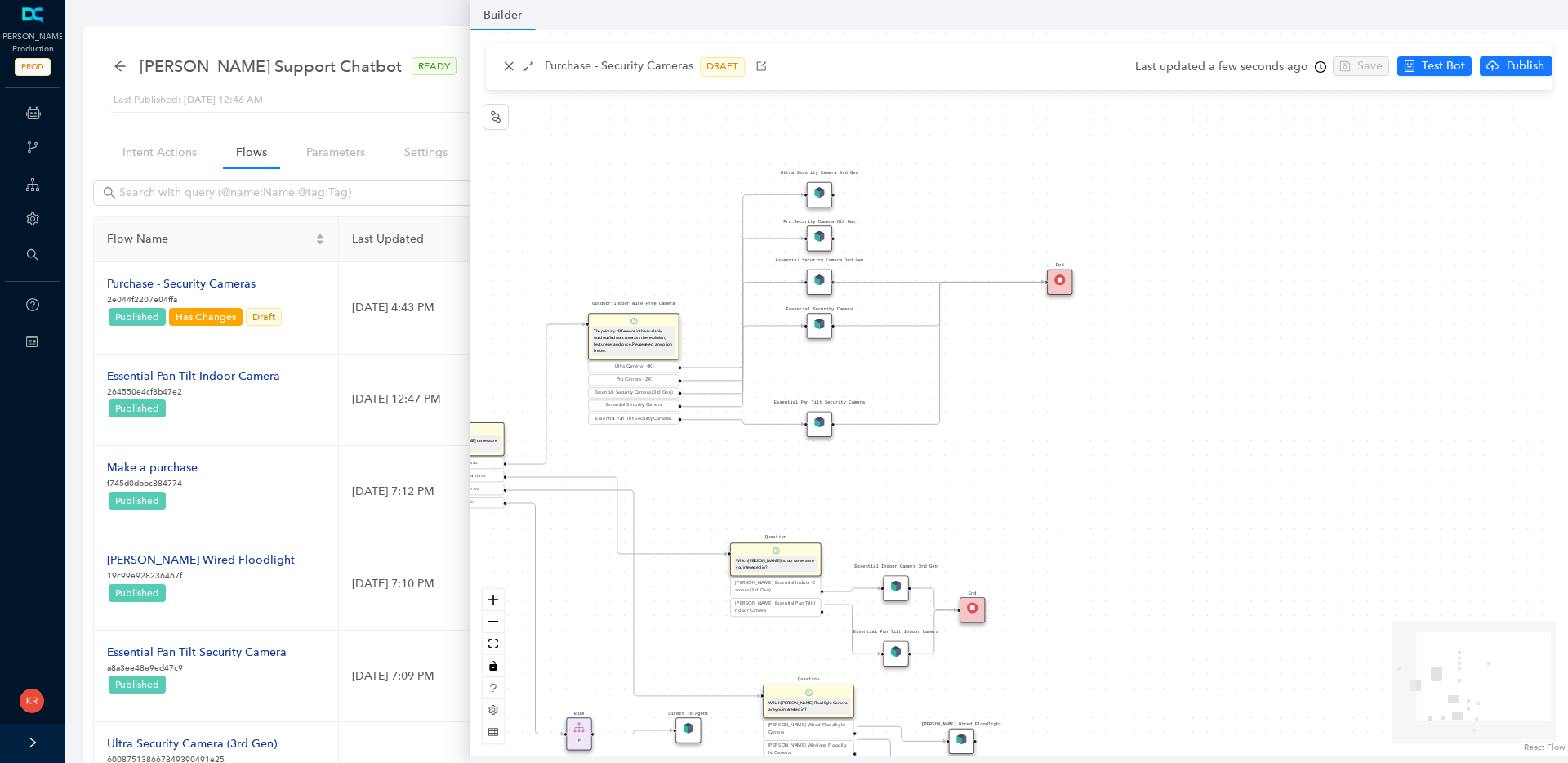
click at [1054, 368] on div "Rule P Start Question What type of Arlo camera are you looking for? Security Ca…" at bounding box center [662, 691] width 979 height 647
drag, startPoint x: 833, startPoint y: 238, endPoint x: 1042, endPoint y: 278, distance: 212.8
click at [1042, 368] on div "Rule P Start Question What type of Arlo camera are you looking for? Security Ca…" at bounding box center [662, 691] width 979 height 647
drag, startPoint x: 842, startPoint y: 197, endPoint x: 1046, endPoint y: 276, distance: 218.8
click at [1046, 368] on div "Rule P Start Question What type of Arlo camera are you looking for? Security Ca…" at bounding box center [662, 691] width 979 height 647
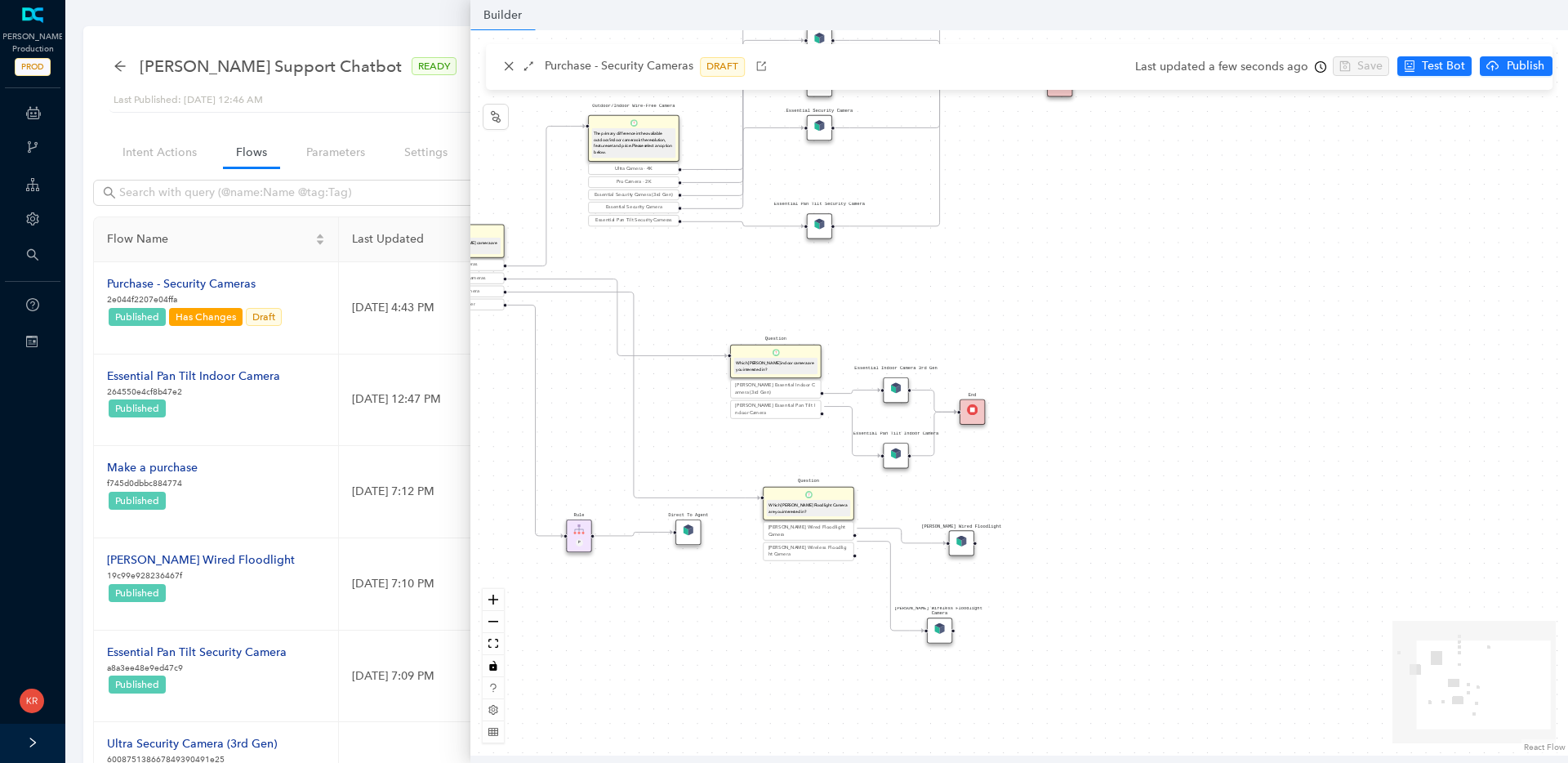
click at [891, 394] on div "Essential Indoor Camera 3rd Gen" at bounding box center [894, 390] width 25 height 25
click at [896, 386] on img at bounding box center [894, 387] width 10 height 10
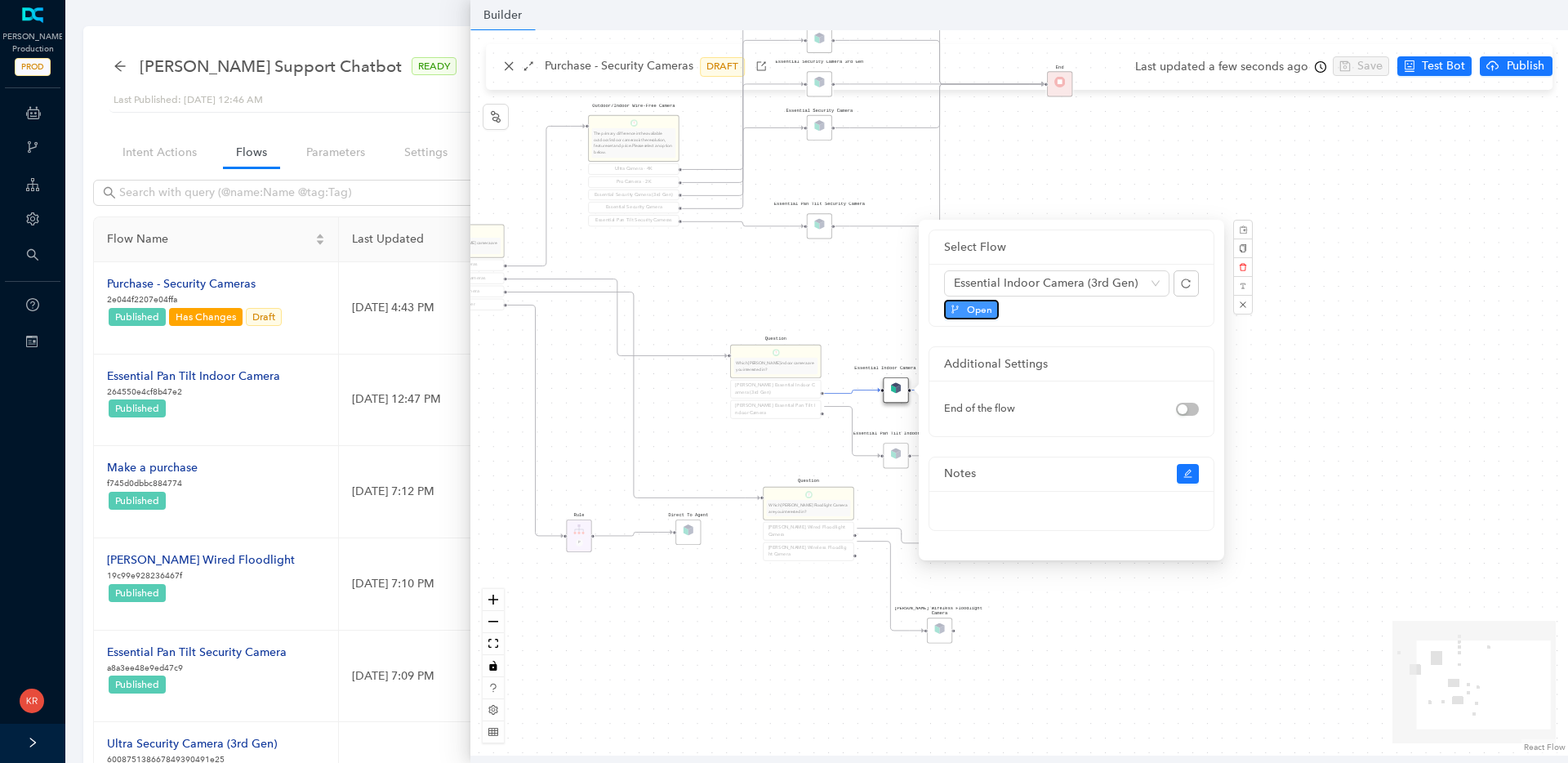
click at [976, 303] on span "Open" at bounding box center [979, 310] width 25 height 15
click at [1128, 583] on div "Rule P Start Question What type of Arlo camera are you looking for? Security Ca…" at bounding box center [1019, 394] width 1098 height 726
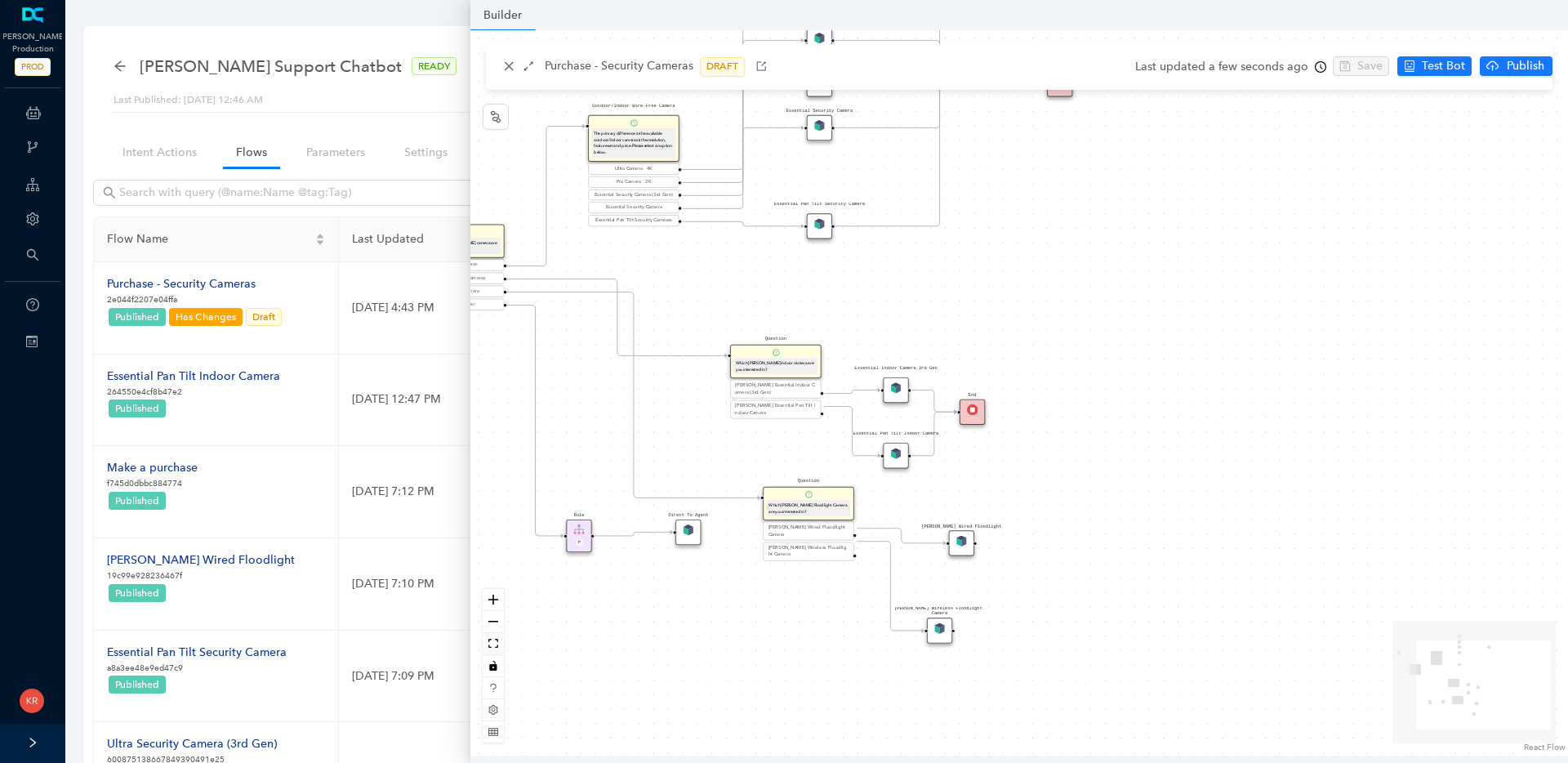
click at [962, 541] on img at bounding box center [961, 540] width 10 height 10
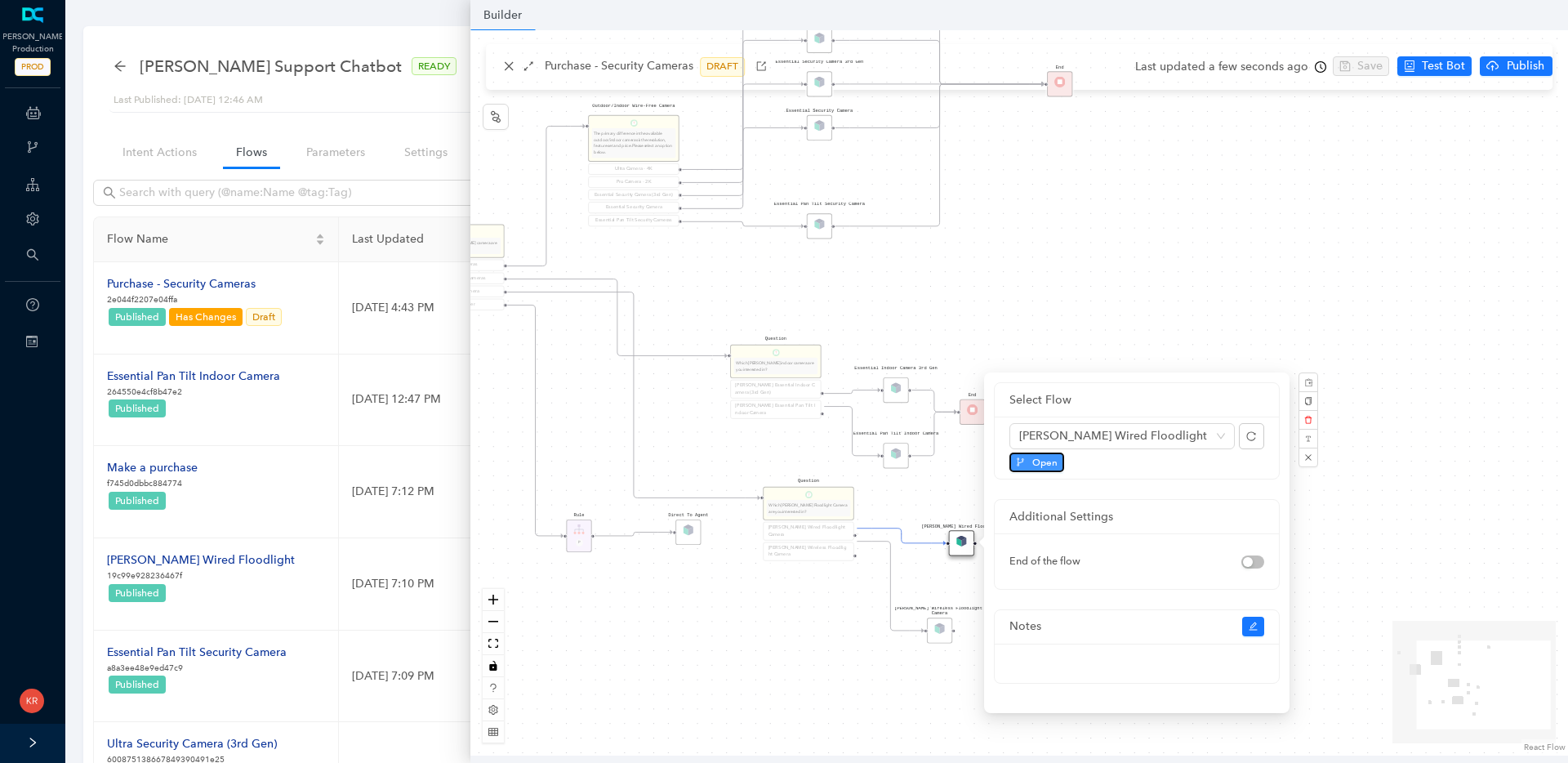
click at [1047, 459] on span "Open" at bounding box center [1045, 462] width 25 height 15
click at [828, 678] on div "Rule P Start Question What type of Arlo camera are you looking for? Security Ca…" at bounding box center [1019, 394] width 1098 height 726
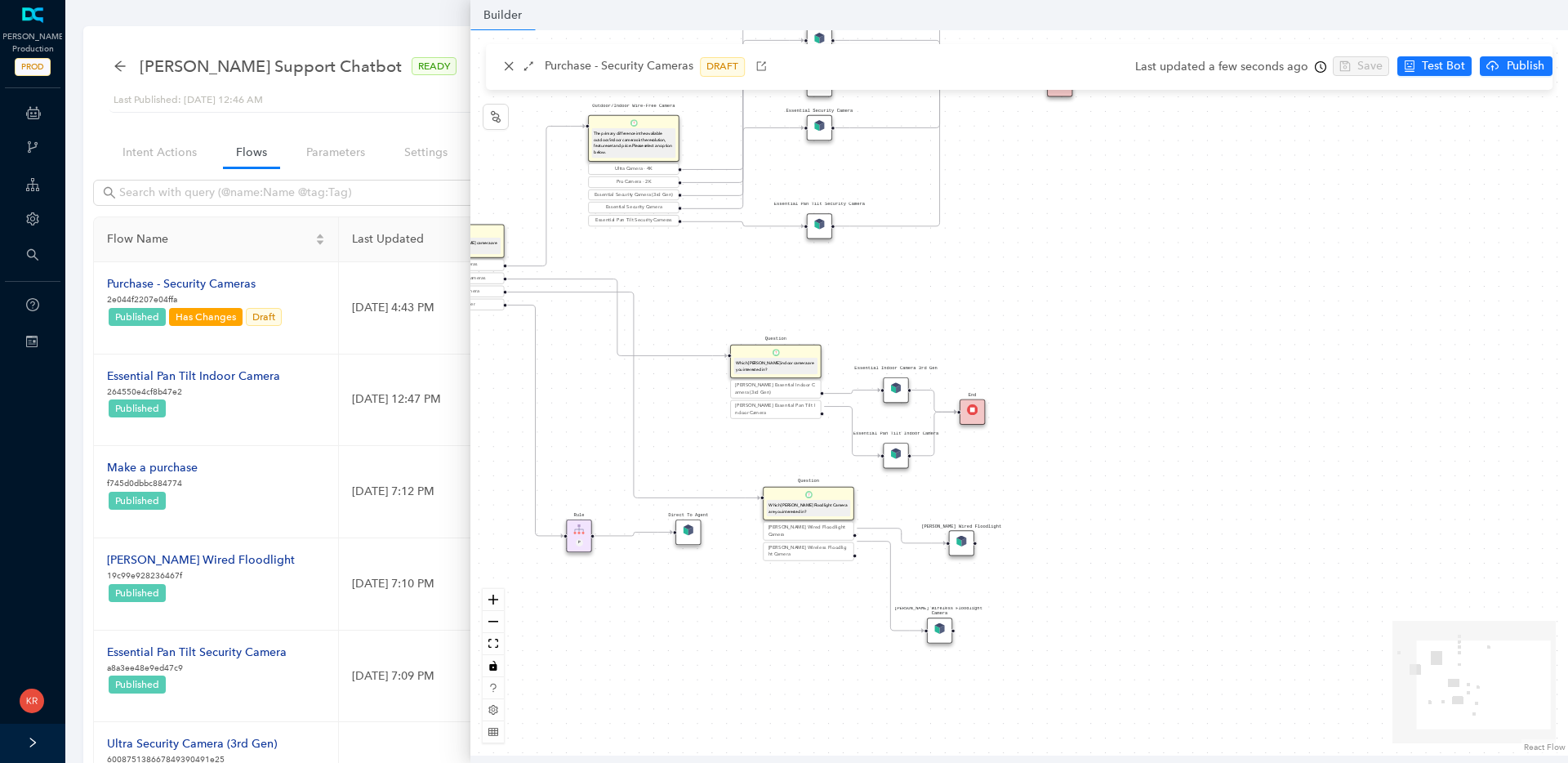
click at [947, 633] on div "Arlo Wireless Floodlight Camera" at bounding box center [939, 629] width 25 height 25
click at [936, 633] on img at bounding box center [939, 628] width 10 height 10
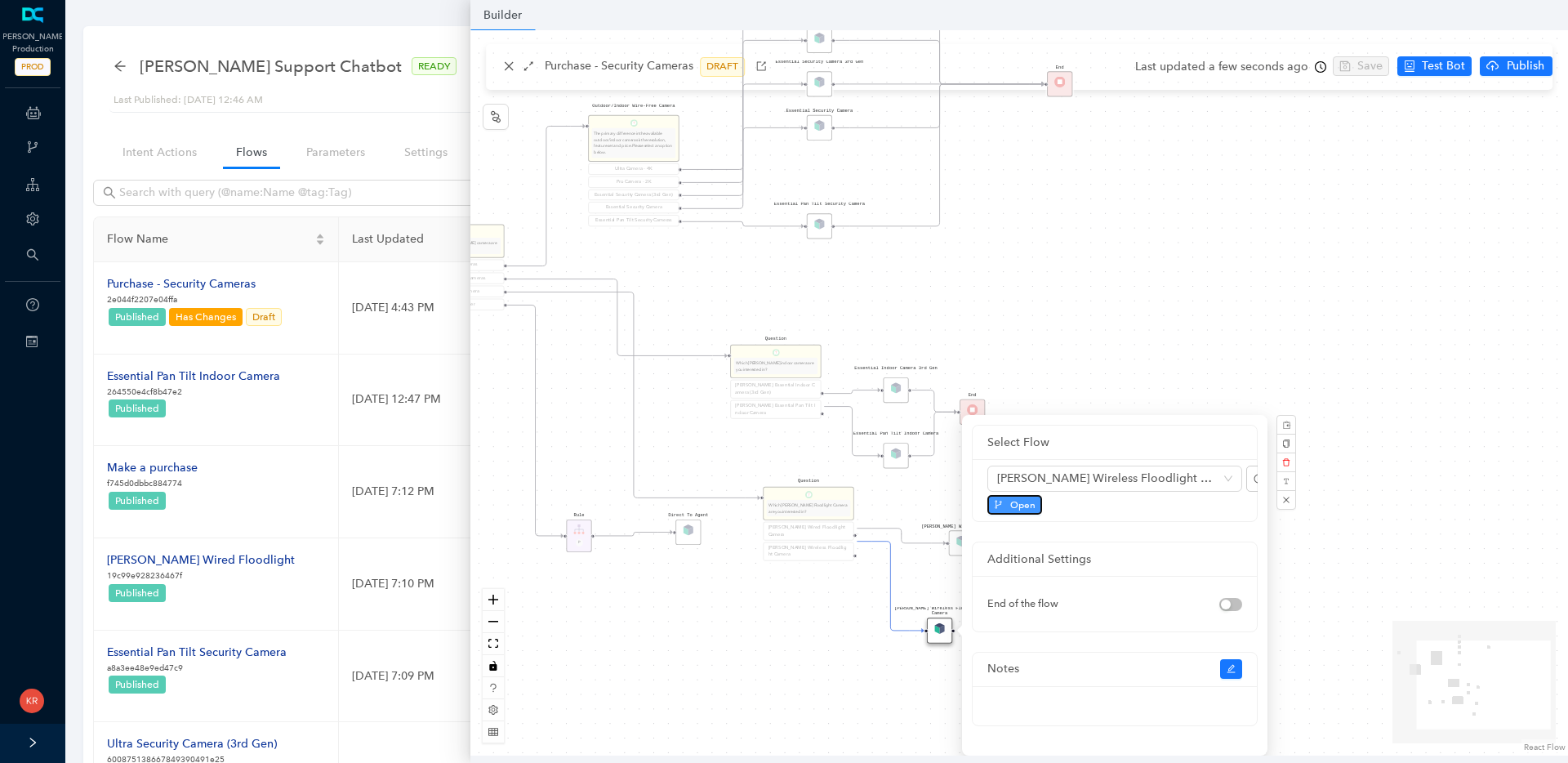
click at [1020, 504] on span "Open" at bounding box center [1022, 505] width 25 height 15
click at [1380, 505] on div "Rule P Start Question What type of Arlo camera are you looking for? Security Ca…" at bounding box center [1019, 394] width 1098 height 726
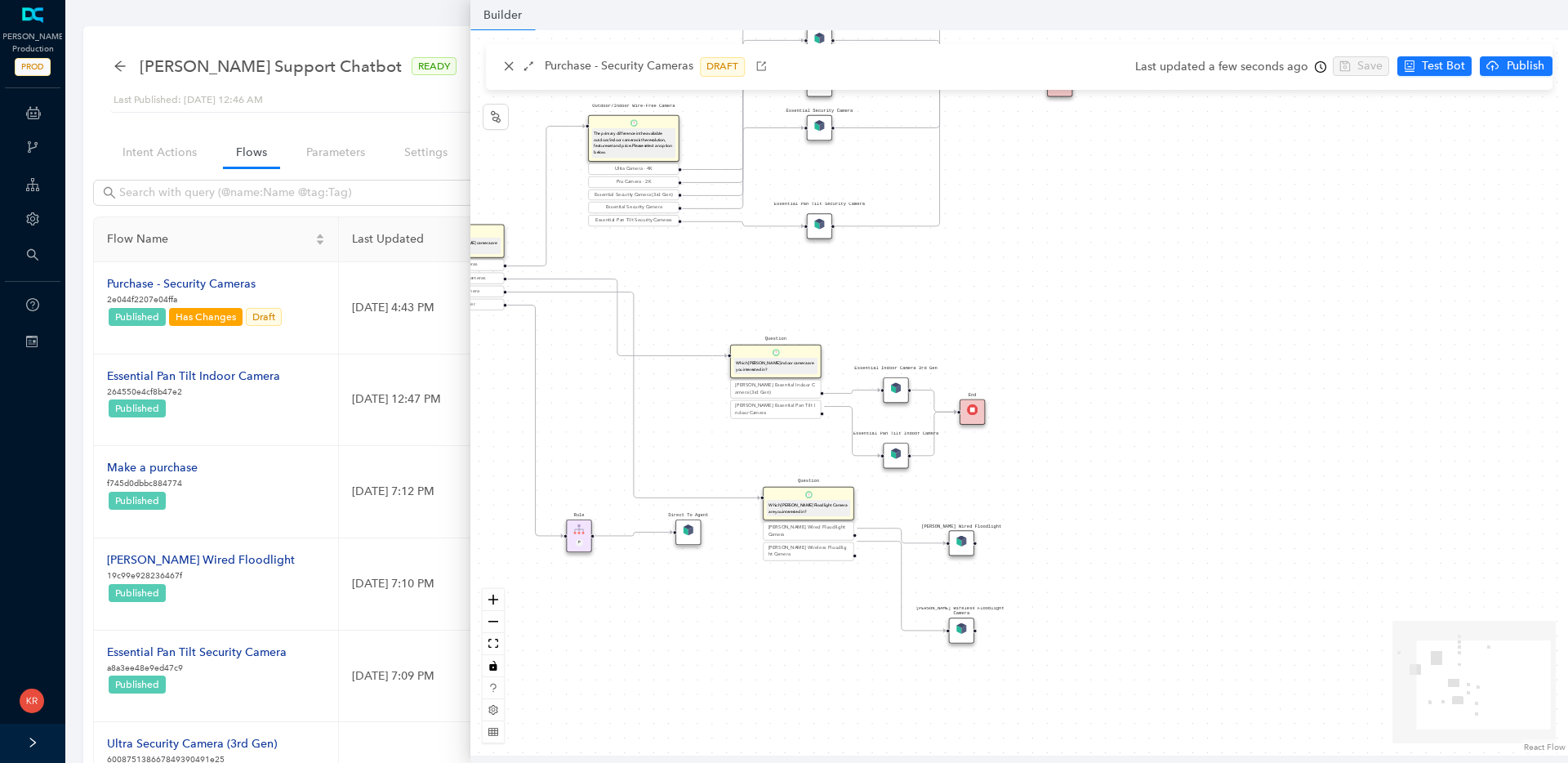
drag, startPoint x: 943, startPoint y: 630, endPoint x: 967, endPoint y: 631, distance: 24.0
click at [967, 631] on div "Arlo Wireless Floodlight Camera" at bounding box center [961, 629] width 25 height 25
click at [497, 129] on button "button" at bounding box center [495, 117] width 26 height 26
drag, startPoint x: 1071, startPoint y: 575, endPoint x: 1060, endPoint y: 573, distance: 11.2
click at [1091, 575] on div "End" at bounding box center [1103, 587] width 25 height 25
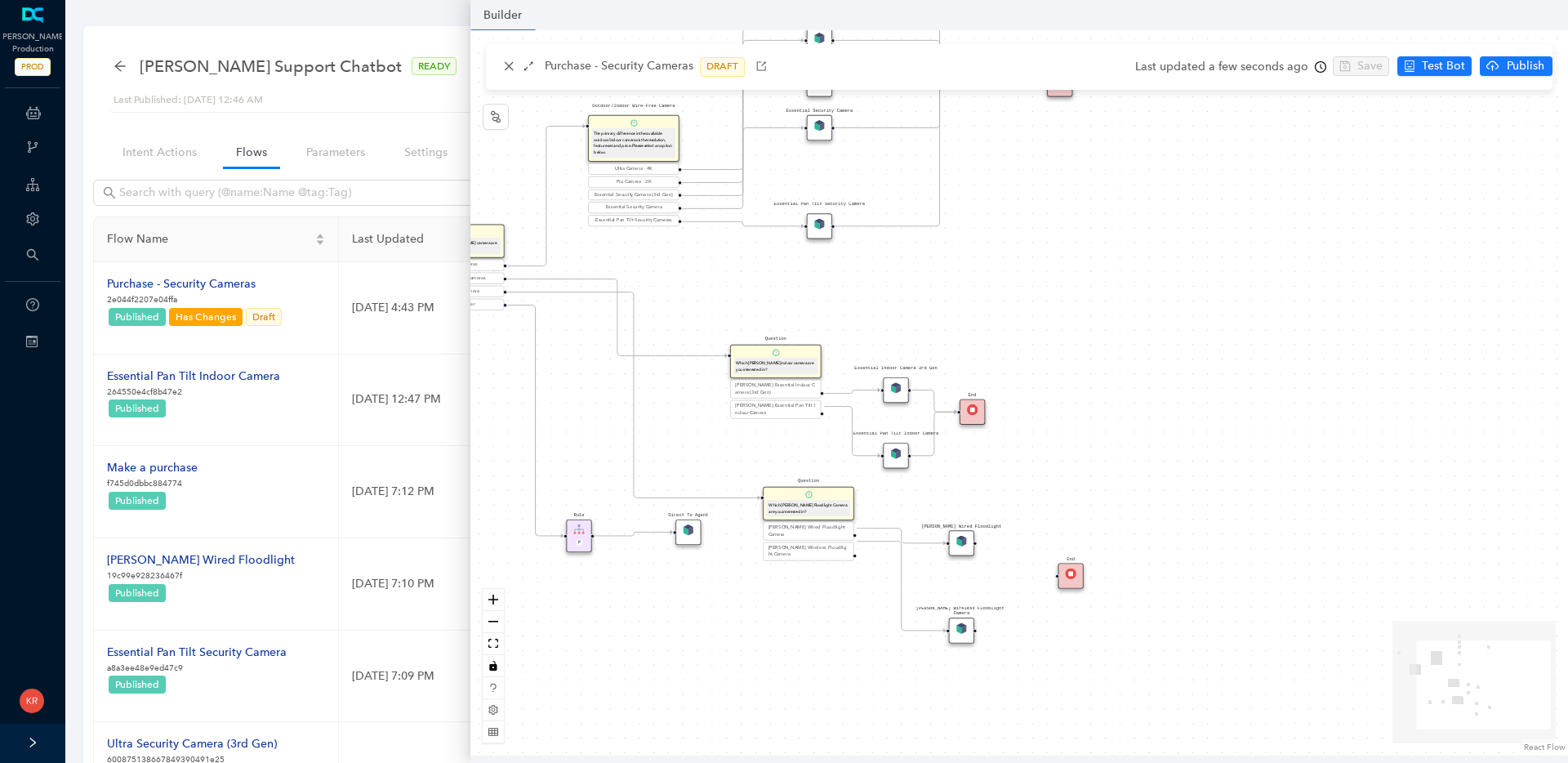
click at [1059, 575] on div "End" at bounding box center [1071, 575] width 25 height 25
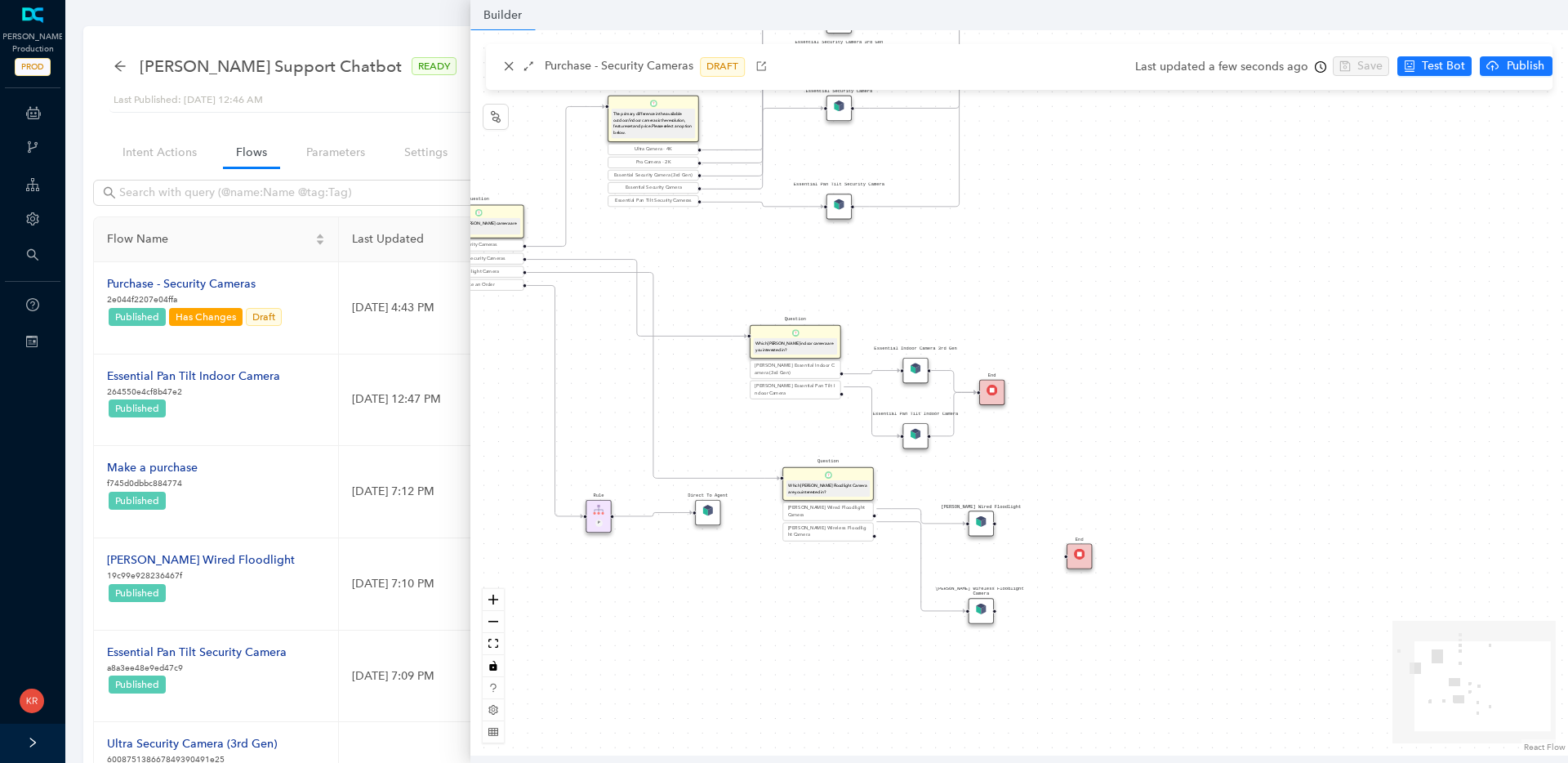
drag, startPoint x: 992, startPoint y: 616, endPoint x: 995, endPoint y: 603, distance: 13.3
click at [997, 603] on div "Rule P Start Question What type of Arlo camera are you looking for? Security Ca…" at bounding box center [1019, 394] width 1098 height 726
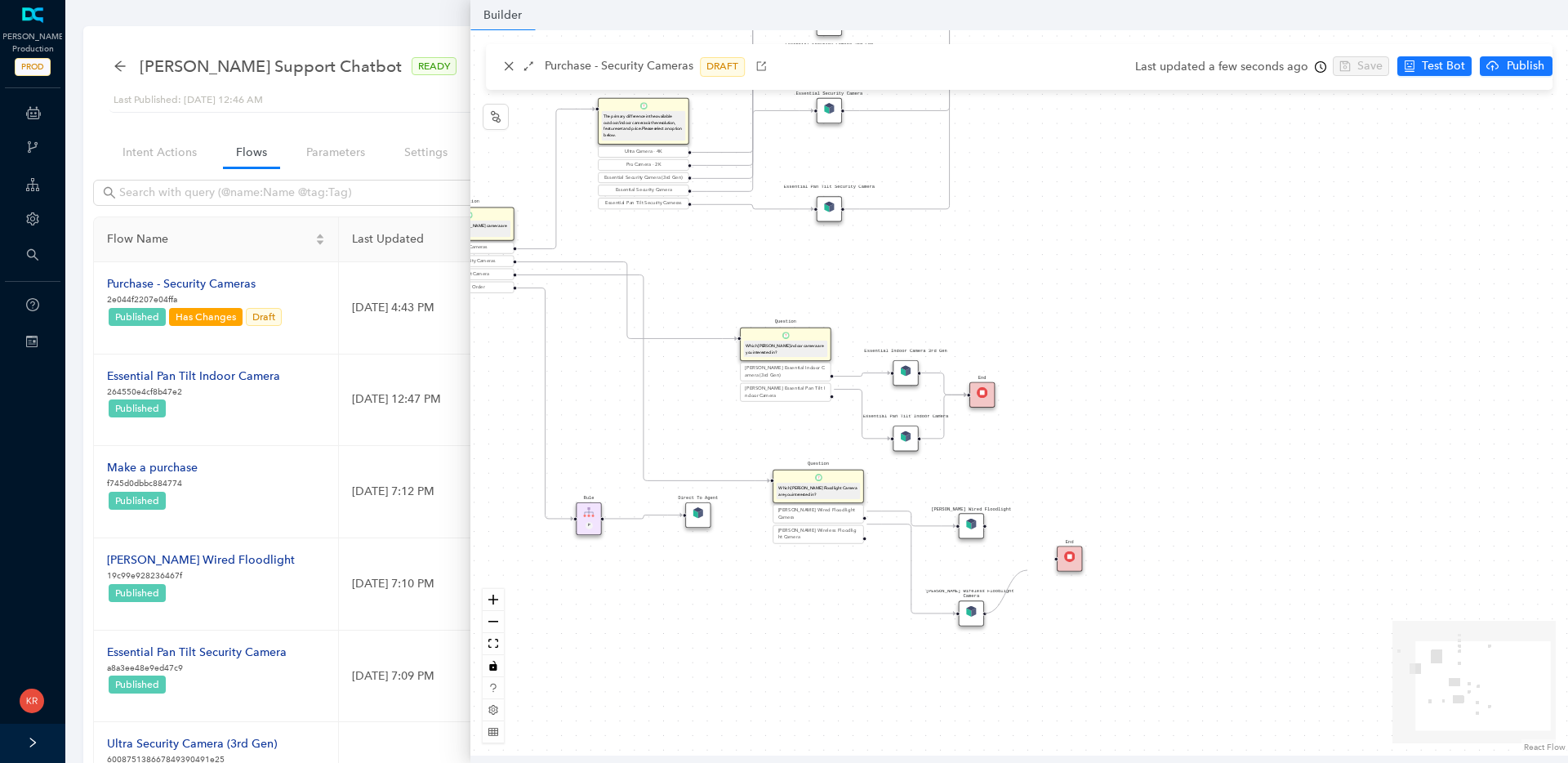
drag, startPoint x: 983, startPoint y: 613, endPoint x: 1039, endPoint y: 560, distance: 77.1
click at [1039, 560] on div "Rule P Start Question What type of Arlo camera are you looking for? Security Ca…" at bounding box center [1019, 394] width 1098 height 726
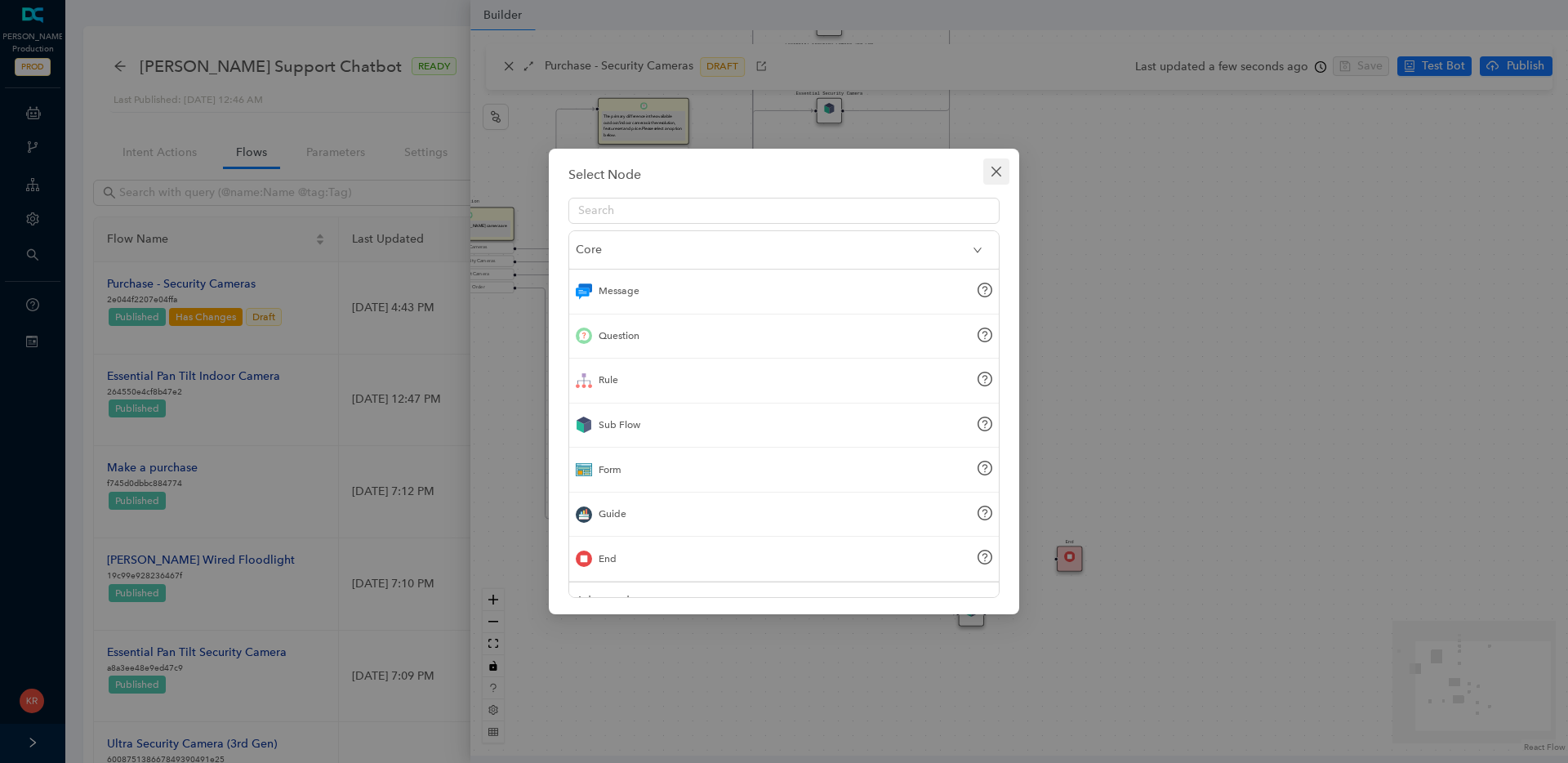
click at [996, 174] on icon "close" at bounding box center [996, 172] width 13 height 13
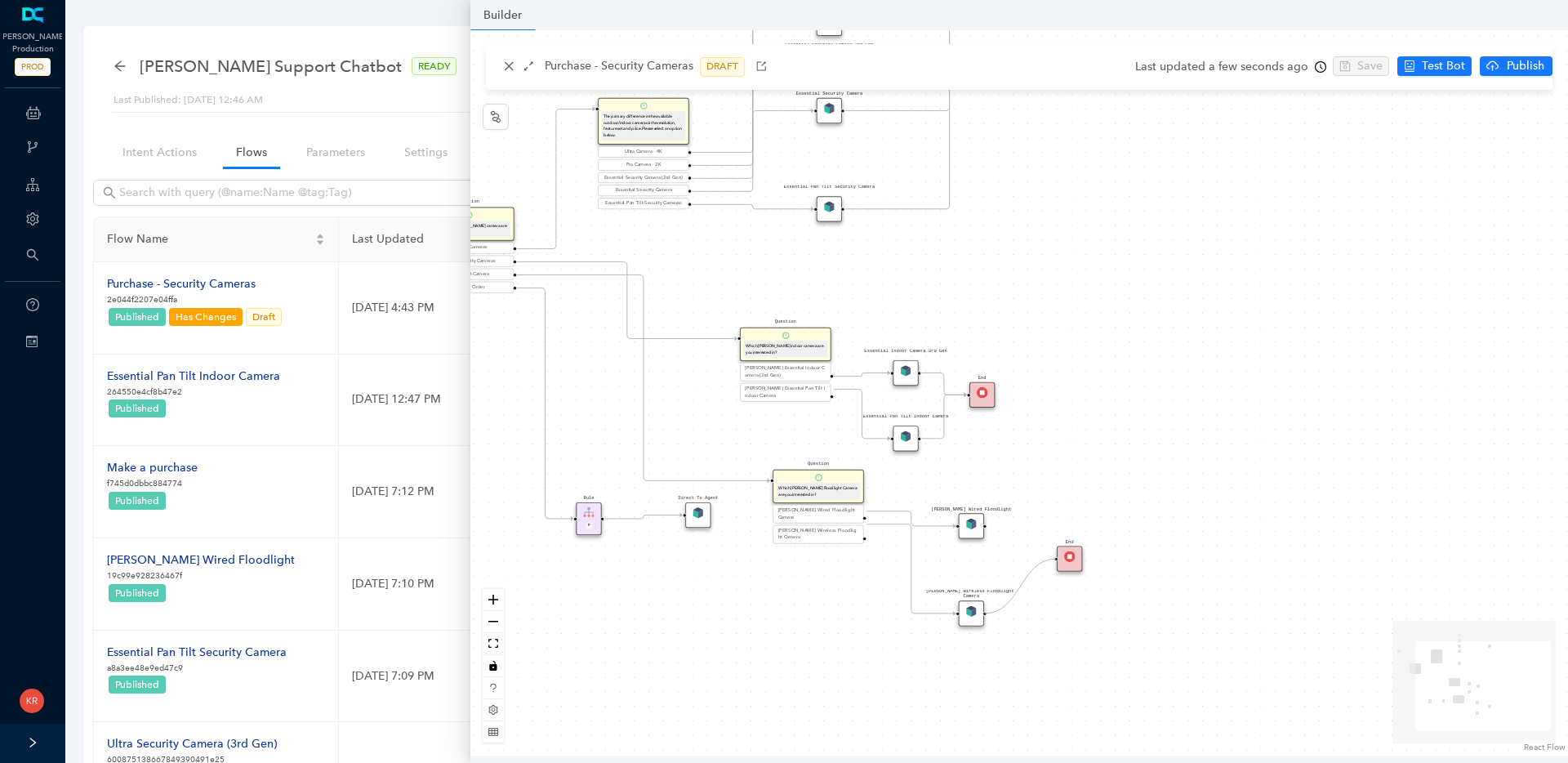
drag, startPoint x: 984, startPoint y: 613, endPoint x: 1047, endPoint y: 562, distance: 81.1
click at [1047, 562] on div "Rule P Start Question What type of Arlo camera are you looking for? Security Ca…" at bounding box center [1019, 394] width 1098 height 726
drag, startPoint x: 984, startPoint y: 524, endPoint x: 1050, endPoint y: 559, distance: 74.7
click at [1050, 559] on div "Rule P Start Question What type of Arlo camera are you looking for? Security Ca…" at bounding box center [672, 476] width 979 height 647
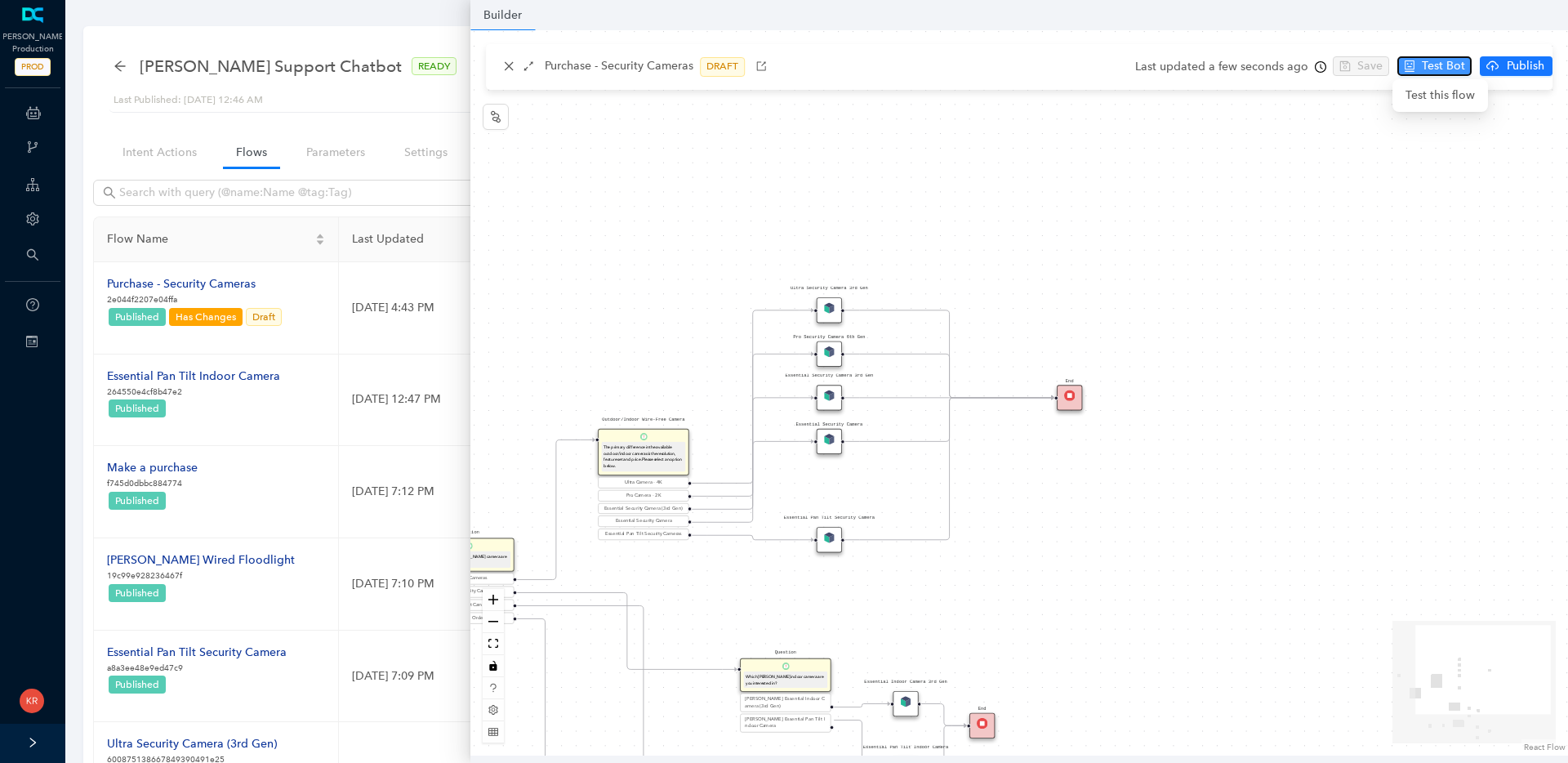
click at [1425, 69] on span "Test Bot" at bounding box center [1443, 66] width 44 height 18
click at [636, 450] on div "The primary difference in the available outdoor/indoor cameras is the resolutio…" at bounding box center [643, 456] width 80 height 25
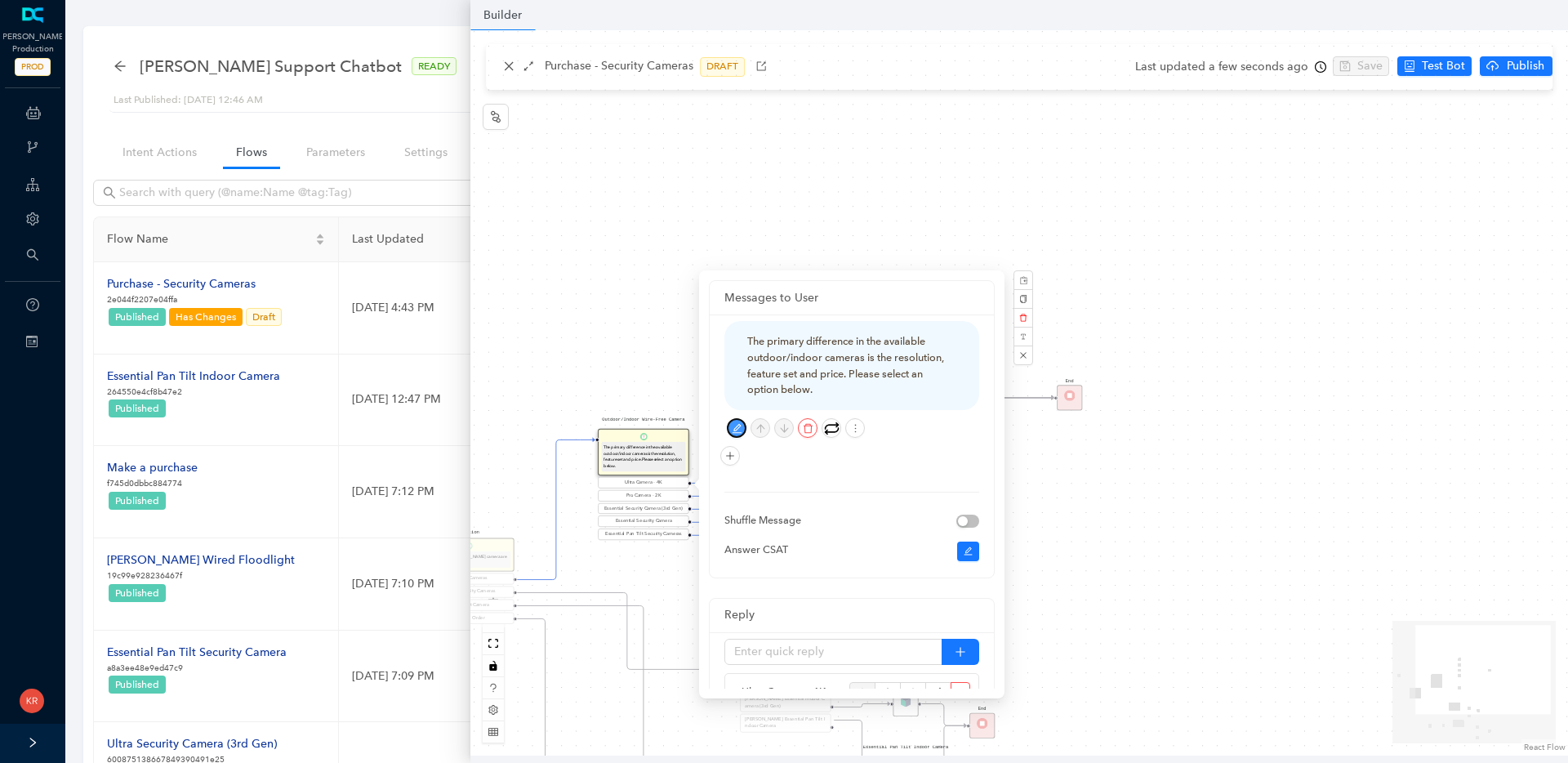
click at [735, 427] on icon "edit" at bounding box center [737, 428] width 10 height 10
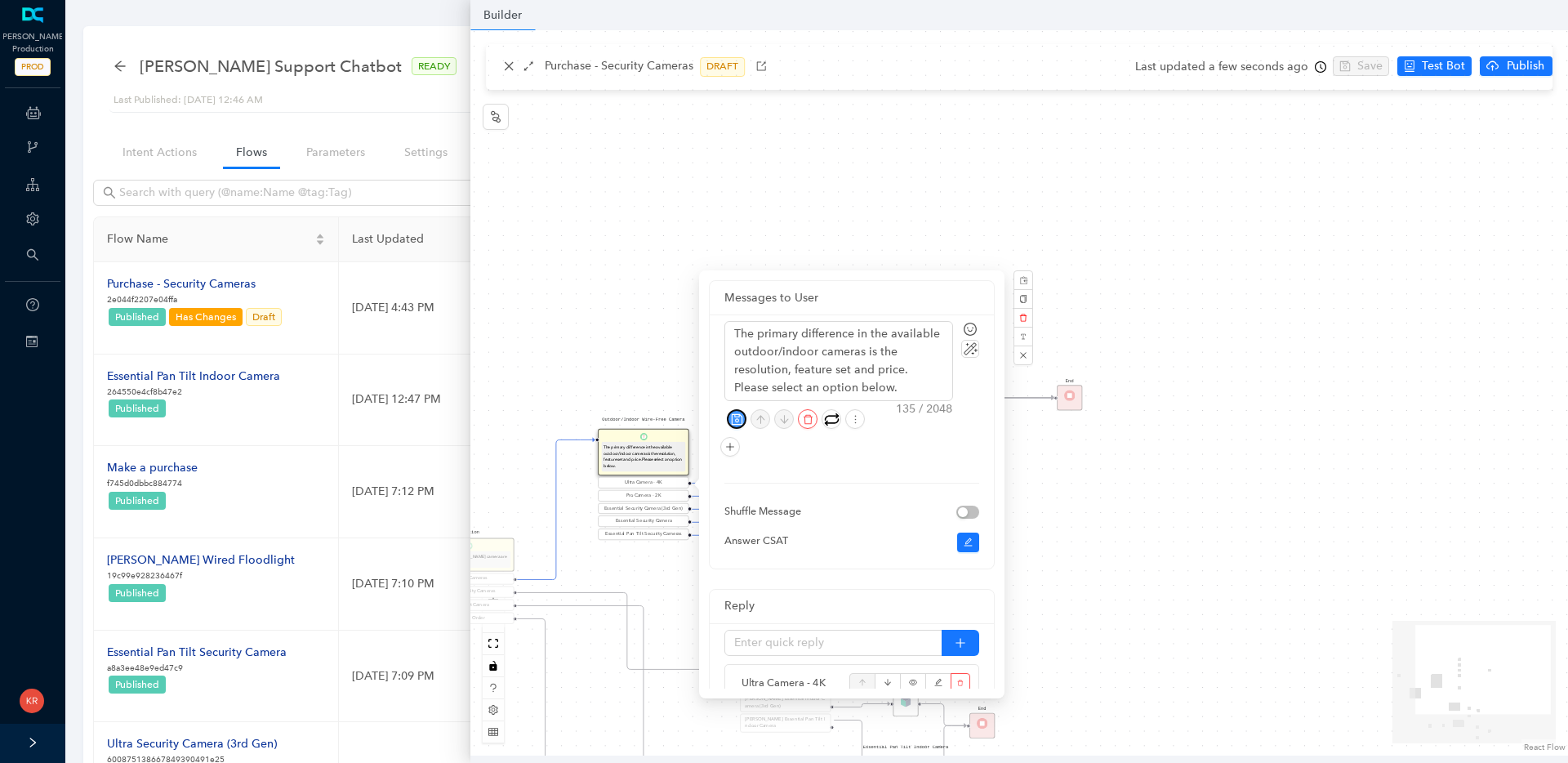
click at [735, 427] on button "button" at bounding box center [736, 419] width 19 height 19
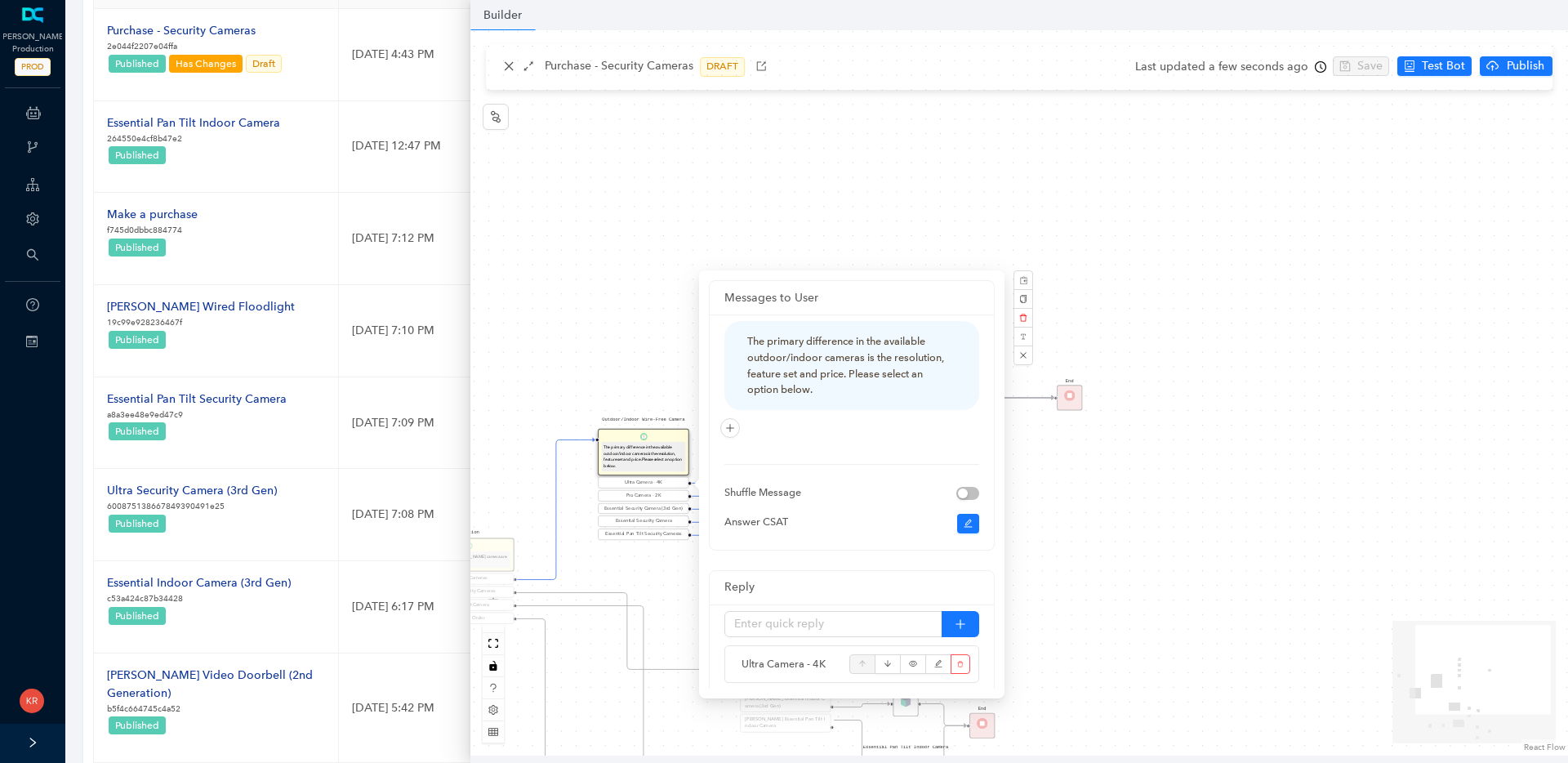
scroll to position [258, 0]
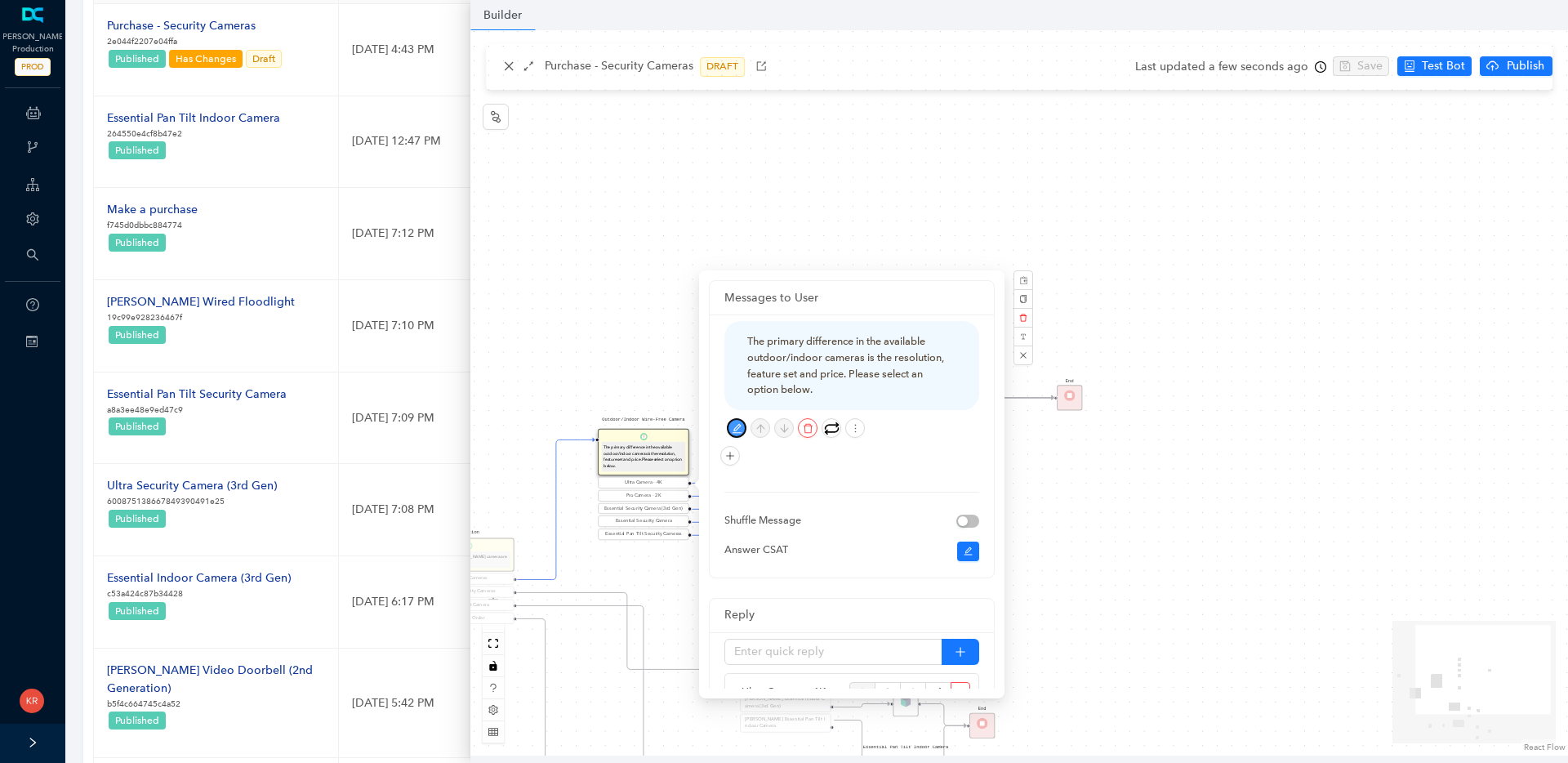
click at [738, 429] on icon "edit" at bounding box center [737, 428] width 10 height 10
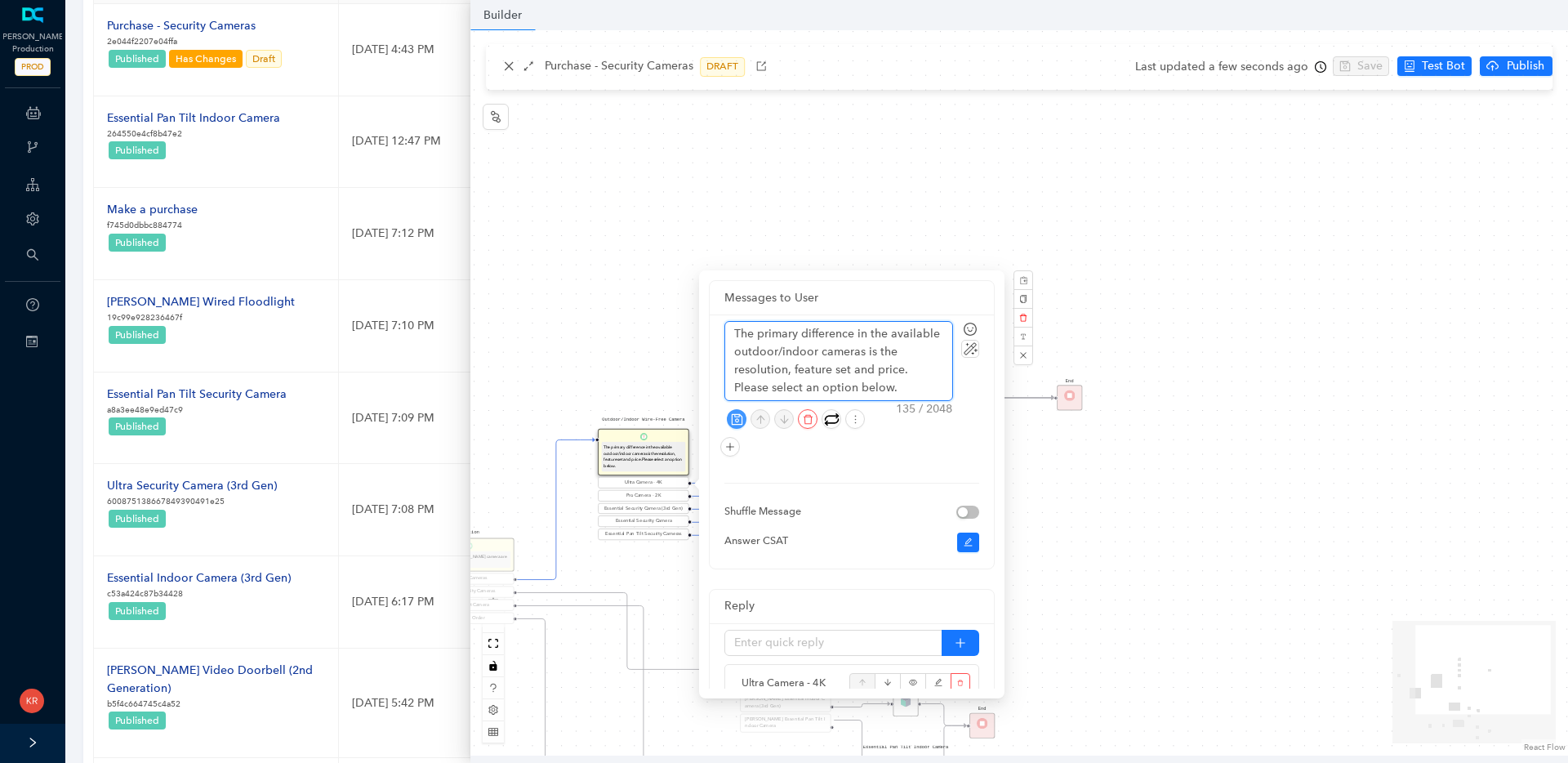
drag, startPoint x: 801, startPoint y: 351, endPoint x: 752, endPoint y: 352, distance: 49.0
click at [779, 352] on textarea "The primary difference in the available outdoor/indoor cameras is the resolutio…" at bounding box center [839, 361] width 227 height 78
click at [746, 348] on textarea "The primary difference in the available outdoor/indoor cameras is the resolutio…" at bounding box center [839, 361] width 227 height 78
type textarea "The primary difference in the available outdoor/indoor cameras is the resolutio…"
click at [866, 386] on textarea "The primary difference in the available outdoor/indoor cameras is the resolutio…" at bounding box center [839, 361] width 227 height 78
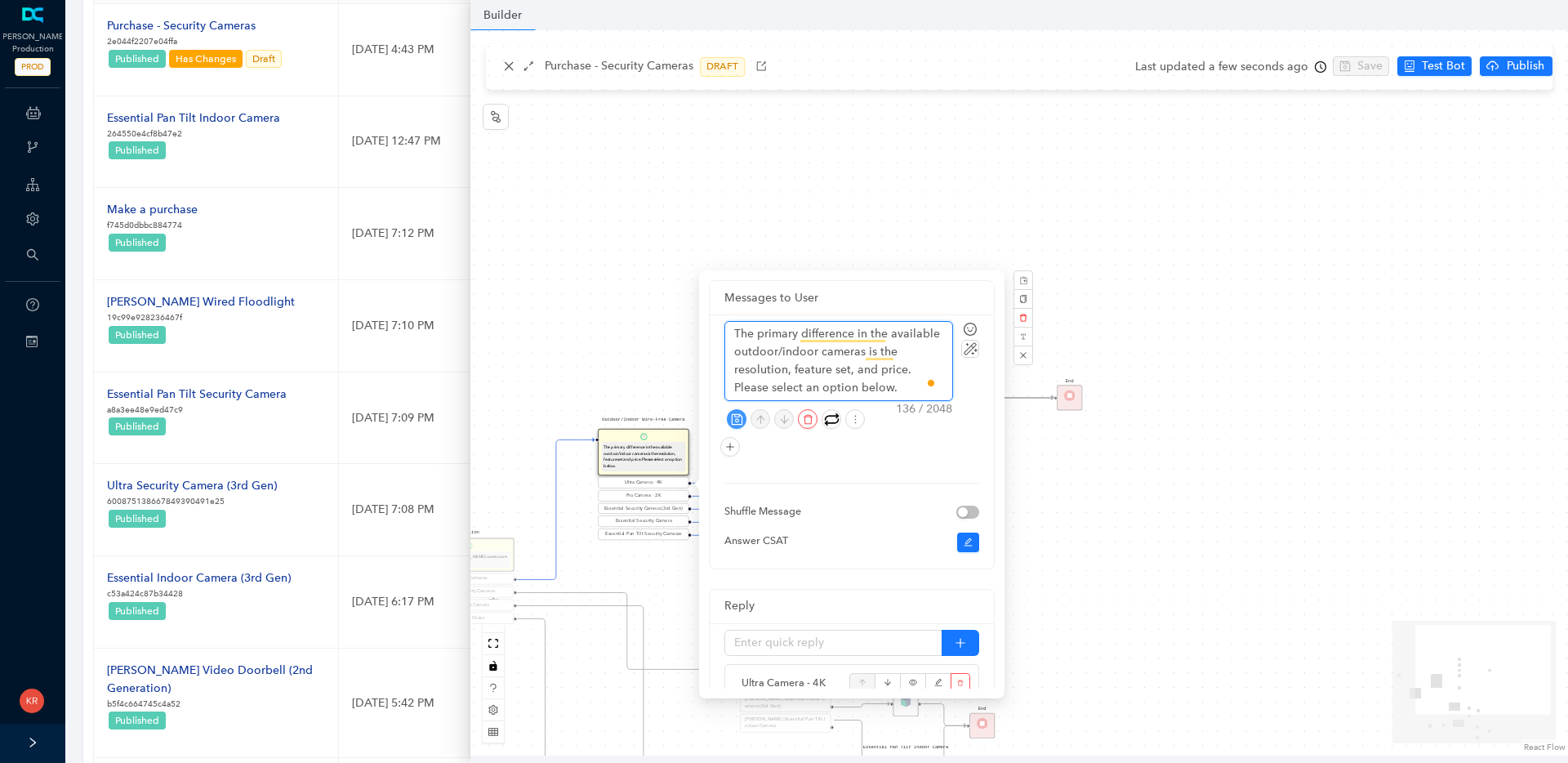
click at [766, 386] on textarea "The primary difference in the available outdoor/indoor cameras is the resolutio…" at bounding box center [839, 361] width 227 height 78
drag, startPoint x: 796, startPoint y: 387, endPoint x: 862, endPoint y: 385, distance: 66.0
click at [862, 385] on textarea "The primary difference in the available outdoor/indoor cameras is the resolutio…" at bounding box center [839, 361] width 227 height 78
type textarea "The primary difference in the available outdoor/indoor cameras is the resolutio…"
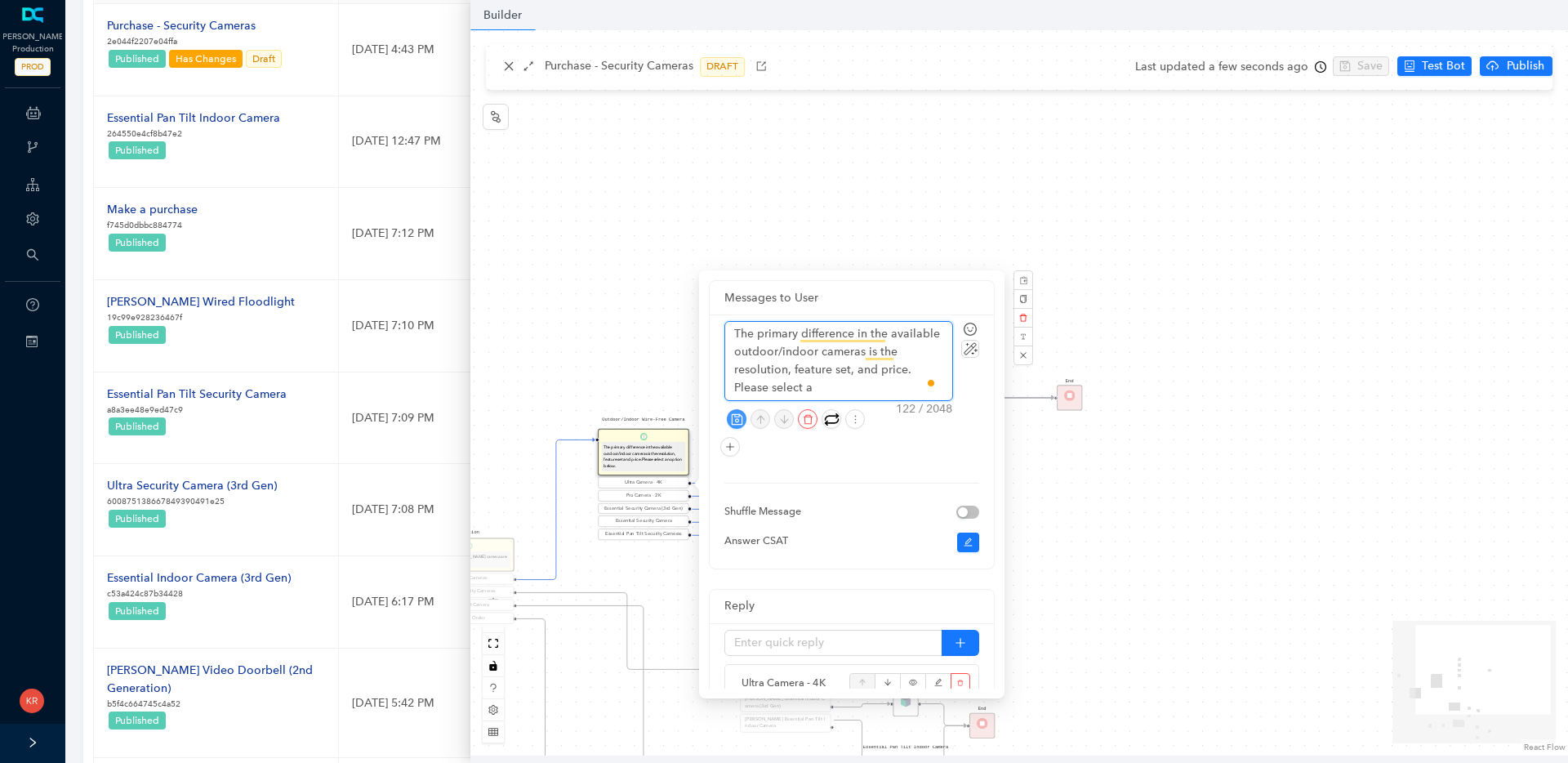
type textarea "The primary difference in the available outdoor/indoor cameras is the resolutio…"
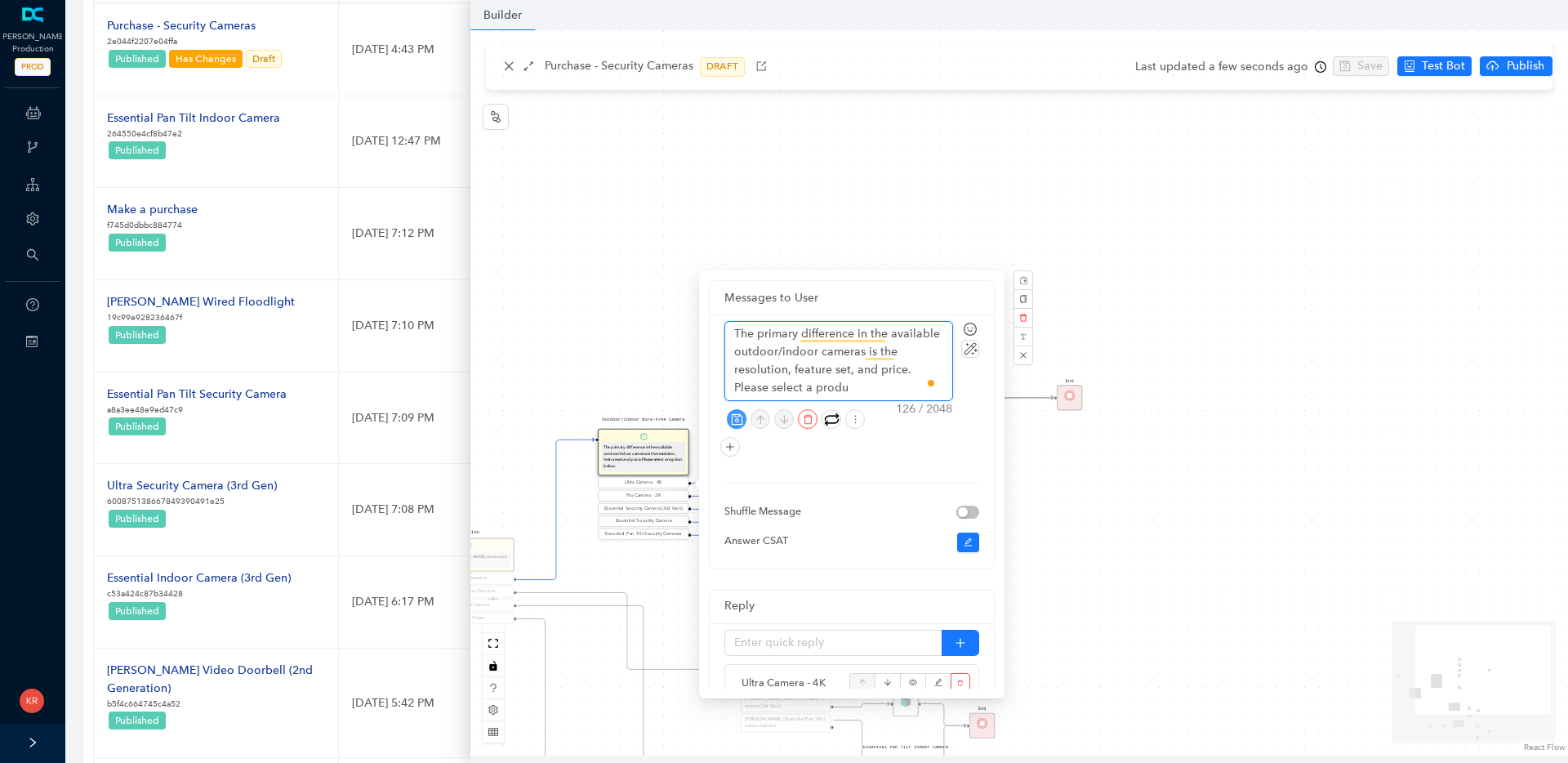
type textarea "The primary difference in the available outdoor/indoor cameras is the resolutio…"
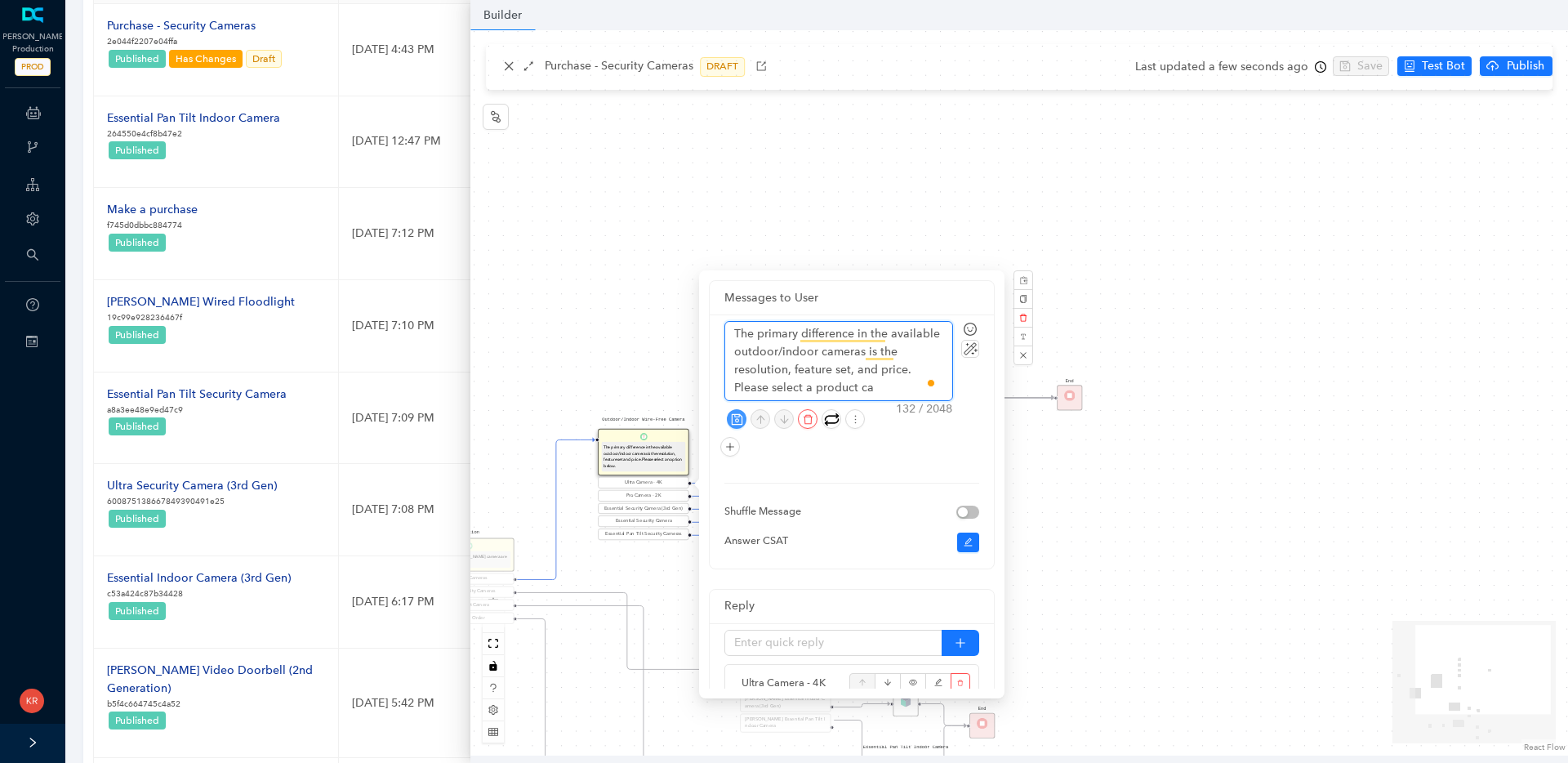
type textarea "The primary difference in the available outdoor/indoor cameras is the resolutio…"
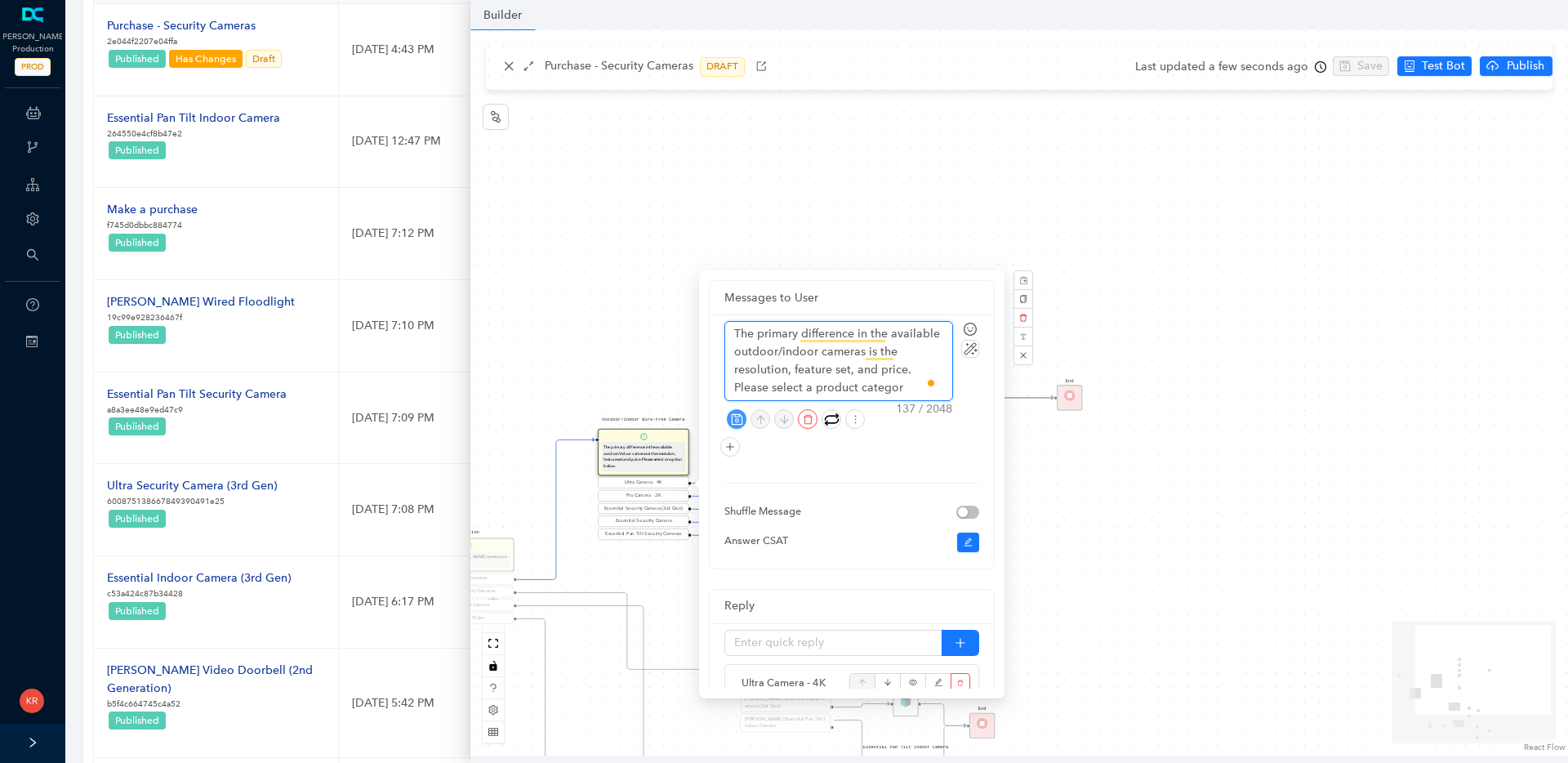
type textarea "The primary difference in the available outdoor/indoor cameras is the resolutio…"
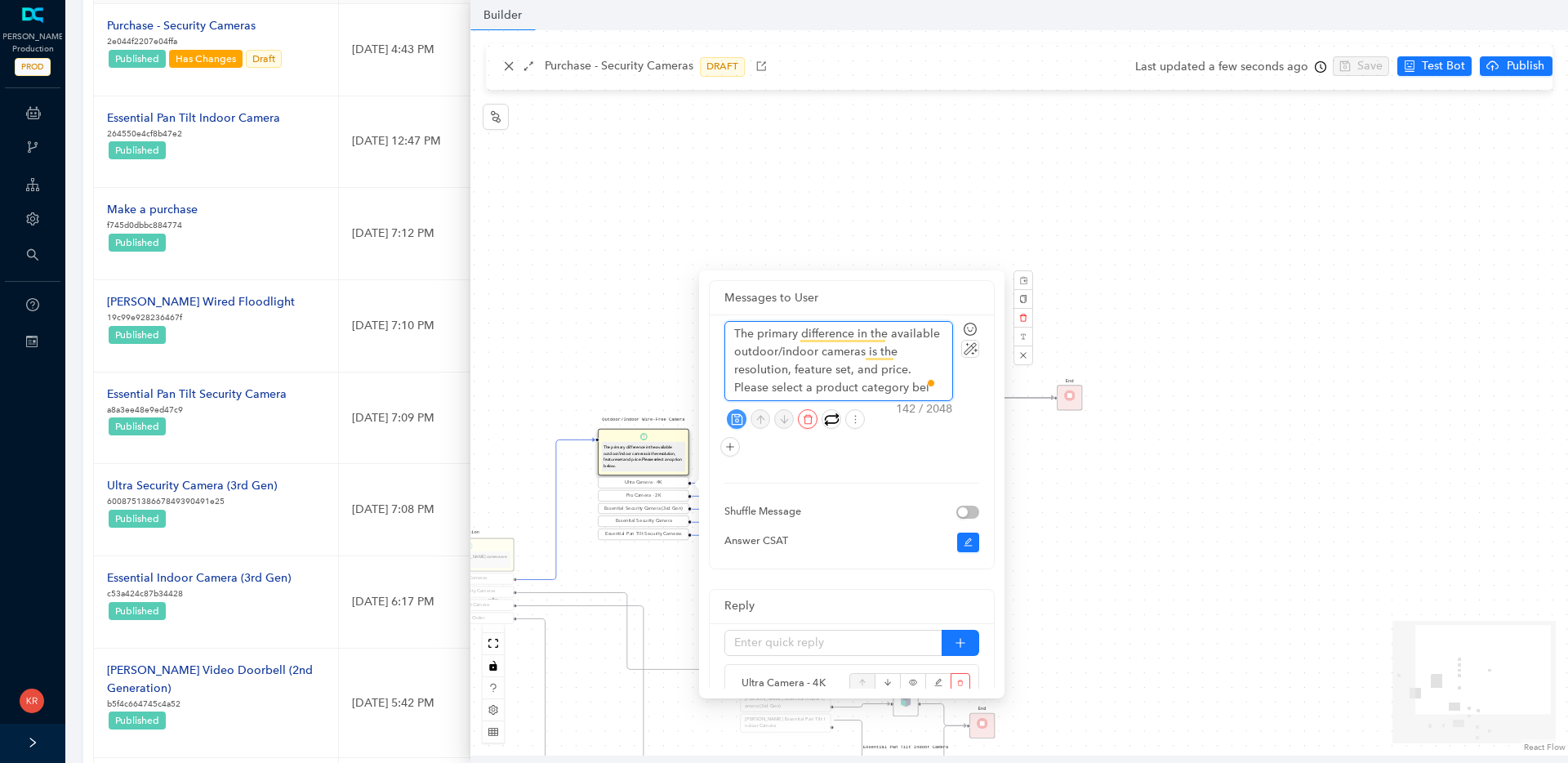
type textarea "The primary difference in the available outdoor/indoor cameras is the resolutio…"
click at [739, 418] on icon "save" at bounding box center [737, 419] width 12 height 12
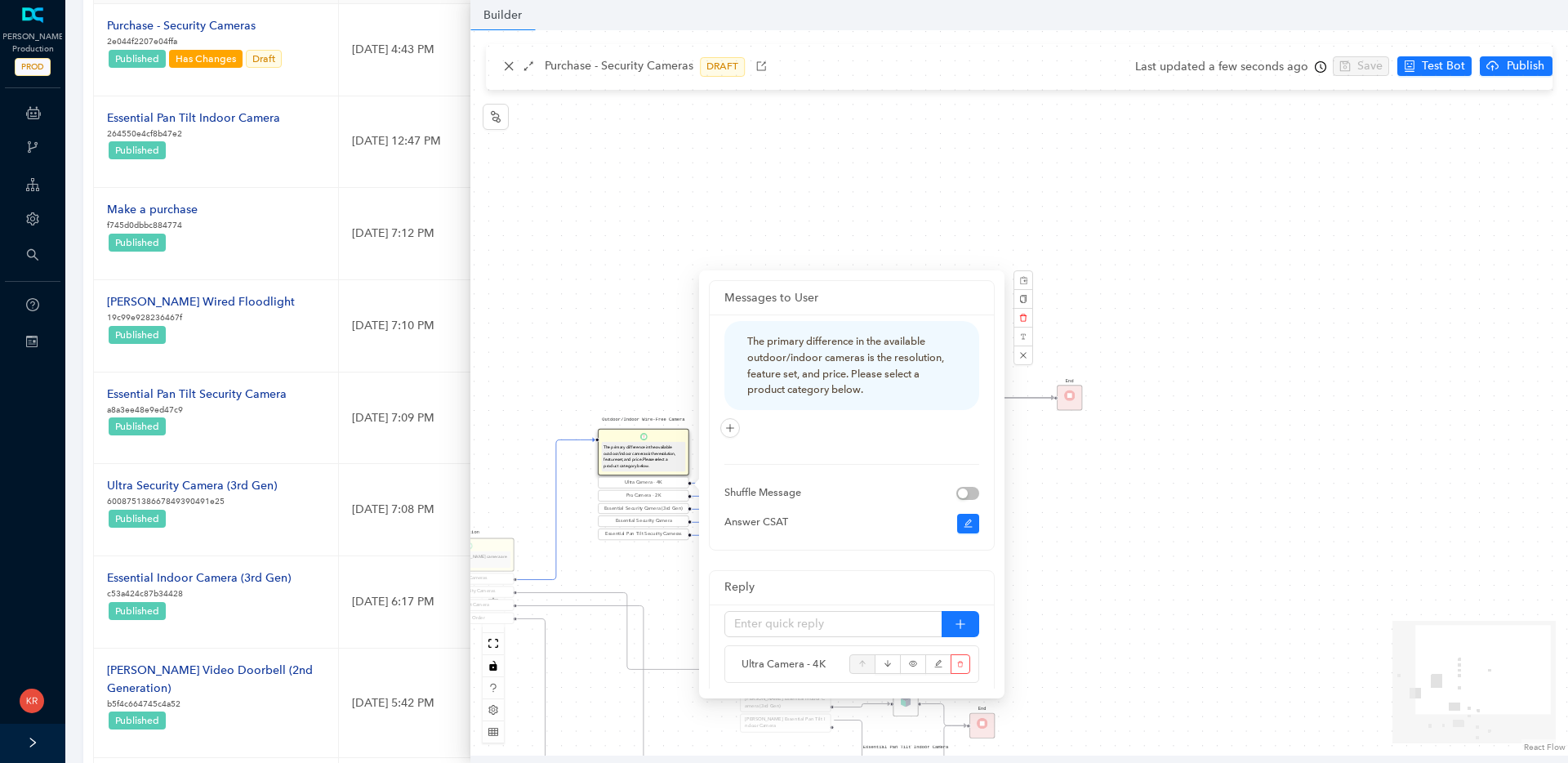
click at [1103, 488] on div "Rule P Start Question What type of Arlo camera are you looking for? Security Ca…" at bounding box center [1019, 394] width 1098 height 726
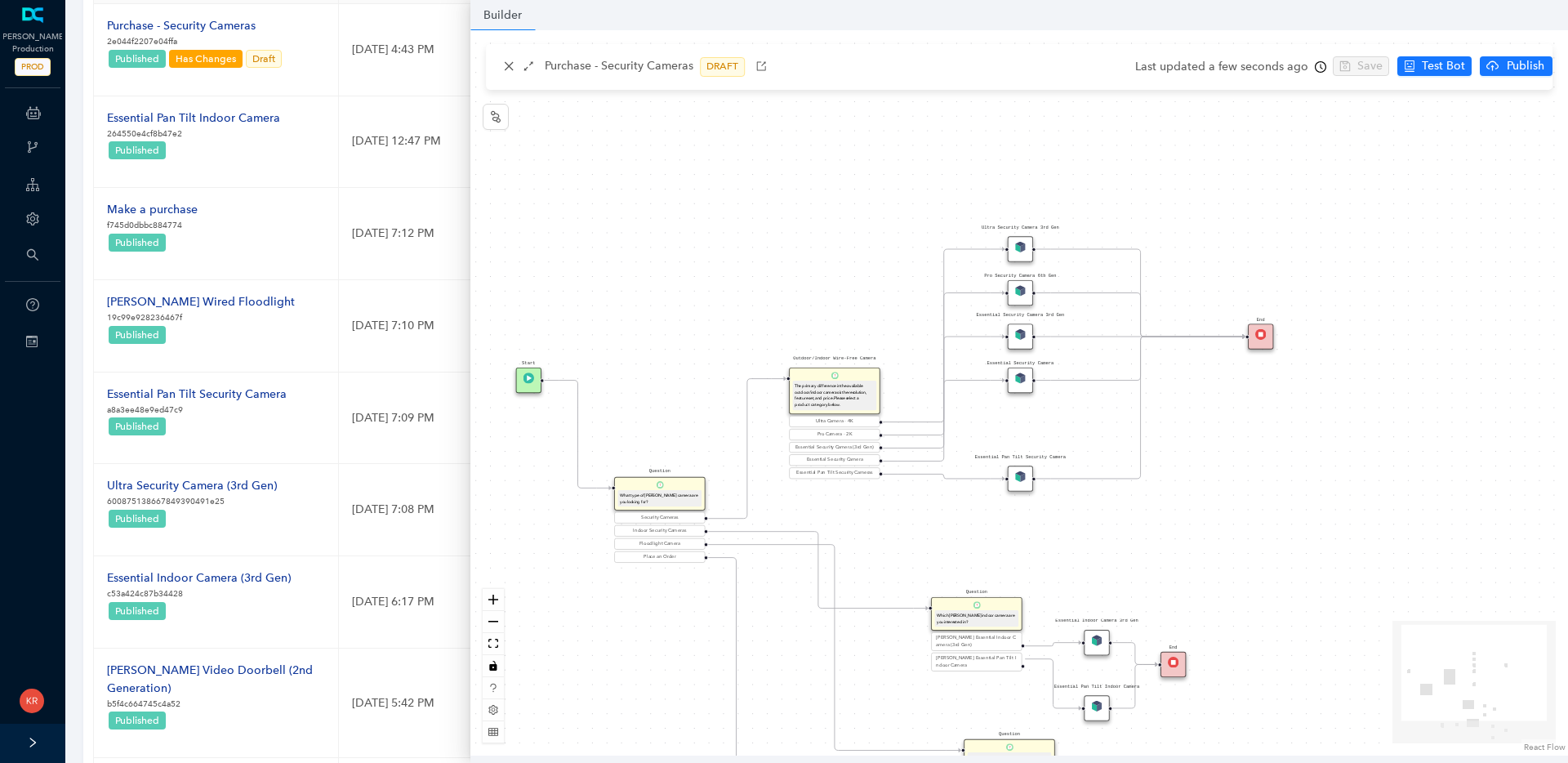
drag, startPoint x: 752, startPoint y: 547, endPoint x: 925, endPoint y: 512, distance: 176.5
click at [925, 512] on div "Rule P Start Question What type of Arlo camera are you looking for? Security Ca…" at bounding box center [1019, 394] width 1098 height 726
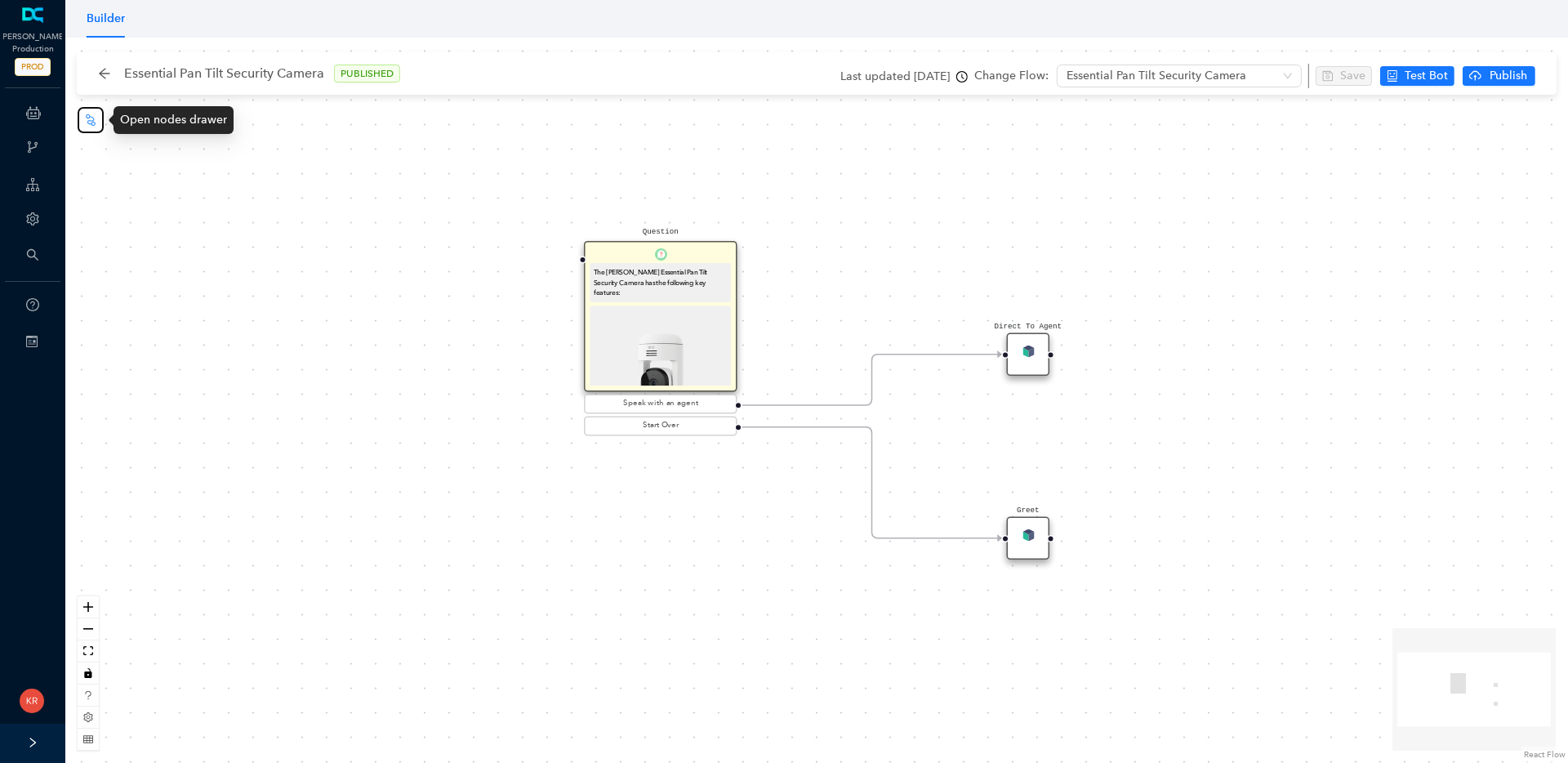
click at [92, 121] on icon "node-index" at bounding box center [91, 120] width 13 height 13
click at [576, 277] on div "Question The Arlo Essential Pan Tilt Security Camera has the following key feat…" at bounding box center [816, 400] width 1503 height 726
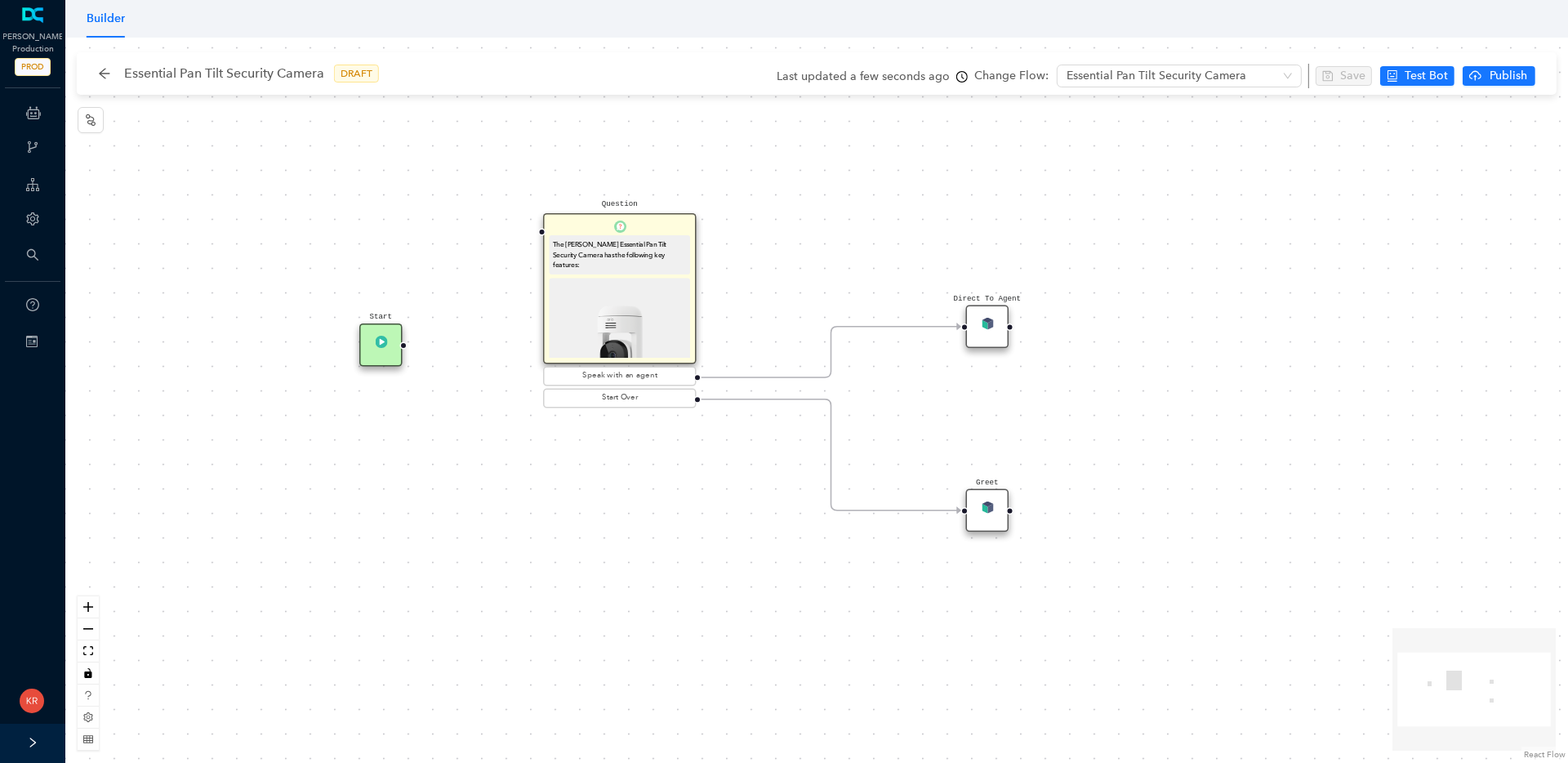
drag, startPoint x: 488, startPoint y: 345, endPoint x: 387, endPoint y: 360, distance: 102.1
click at [429, 332] on div "Question The Arlo Essential Pan Tilt Security Camera has the following key feat…" at bounding box center [816, 400] width 1503 height 726
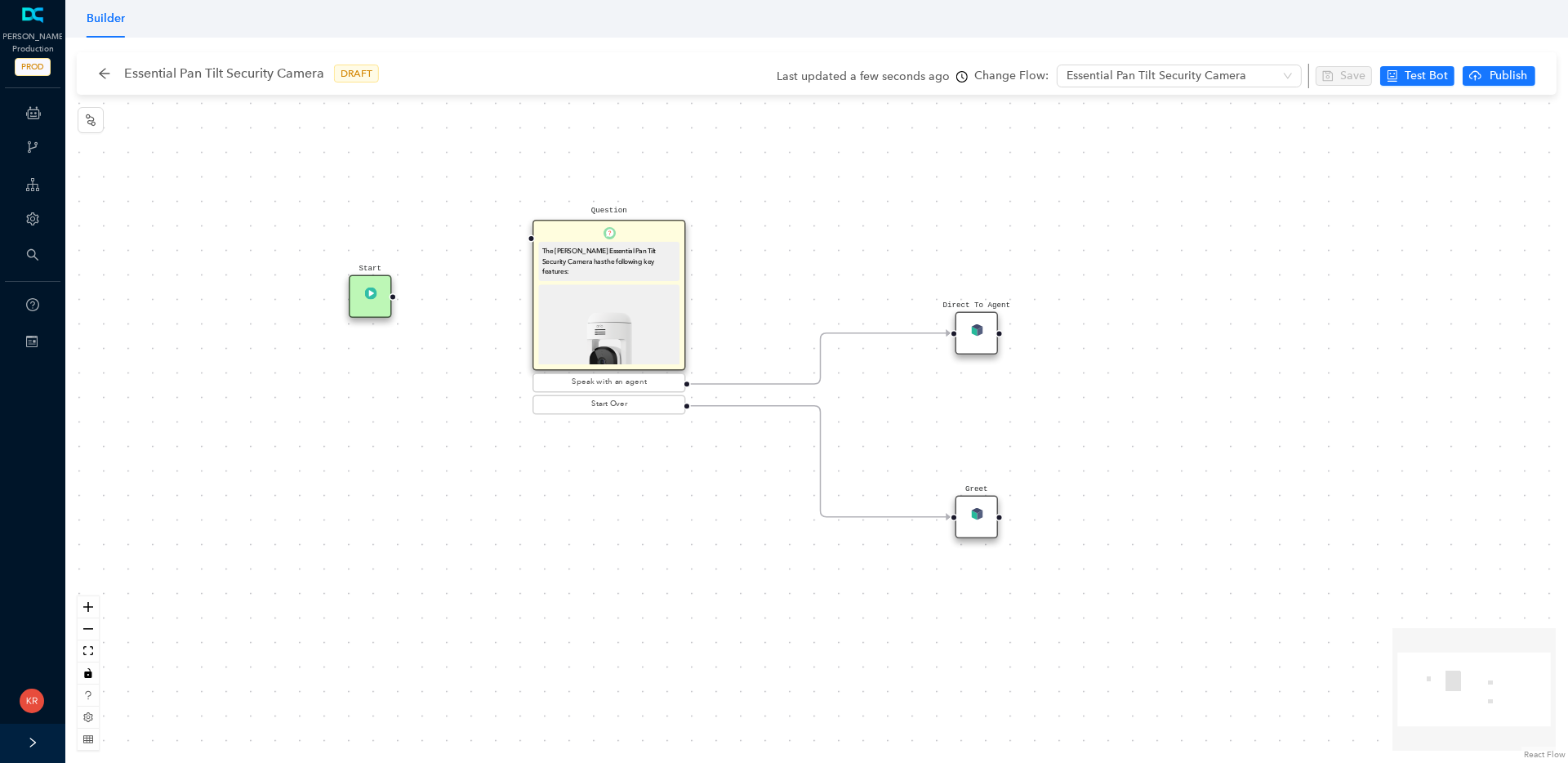
drag, startPoint x: 371, startPoint y: 315, endPoint x: 370, endPoint y: 258, distance: 57.0
click at [370, 258] on div "Question The Arlo Essential Pan Tilt Security Camera has the following key feat…" at bounding box center [816, 400] width 1503 height 726
drag, startPoint x: 392, startPoint y: 298, endPoint x: 521, endPoint y: 242, distance: 140.6
click at [521, 242] on div "Question The Arlo Essential Pan Tilt Security Camera has the following key feat…" at bounding box center [816, 400] width 1503 height 726
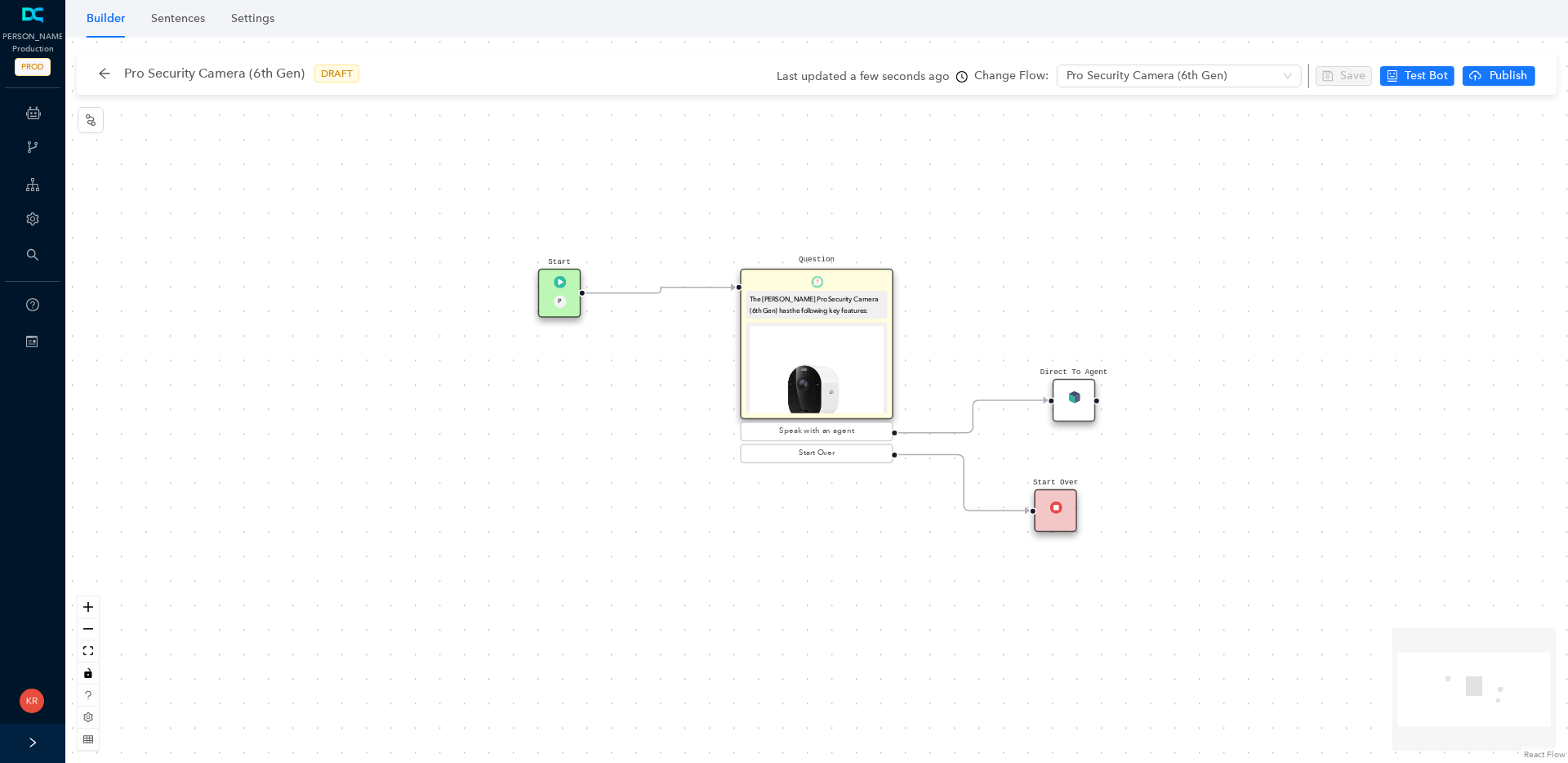
click at [549, 287] on div "Start P" at bounding box center [559, 293] width 44 height 49
click at [566, 285] on div "Start P" at bounding box center [559, 293] width 44 height 49
click at [559, 283] on img at bounding box center [559, 281] width 12 height 12
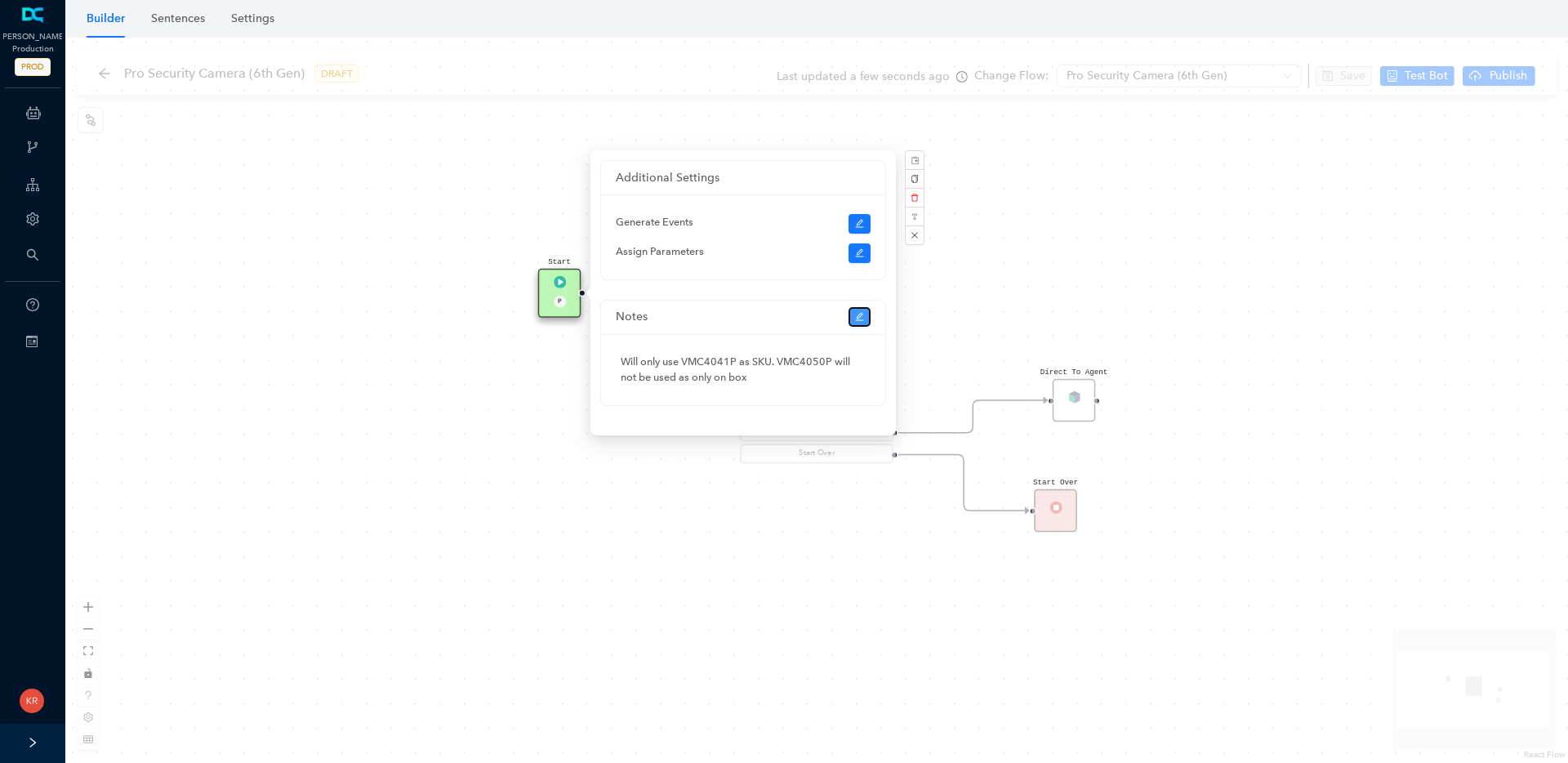
click at [859, 321] on icon "edit" at bounding box center [860, 317] width 10 height 10
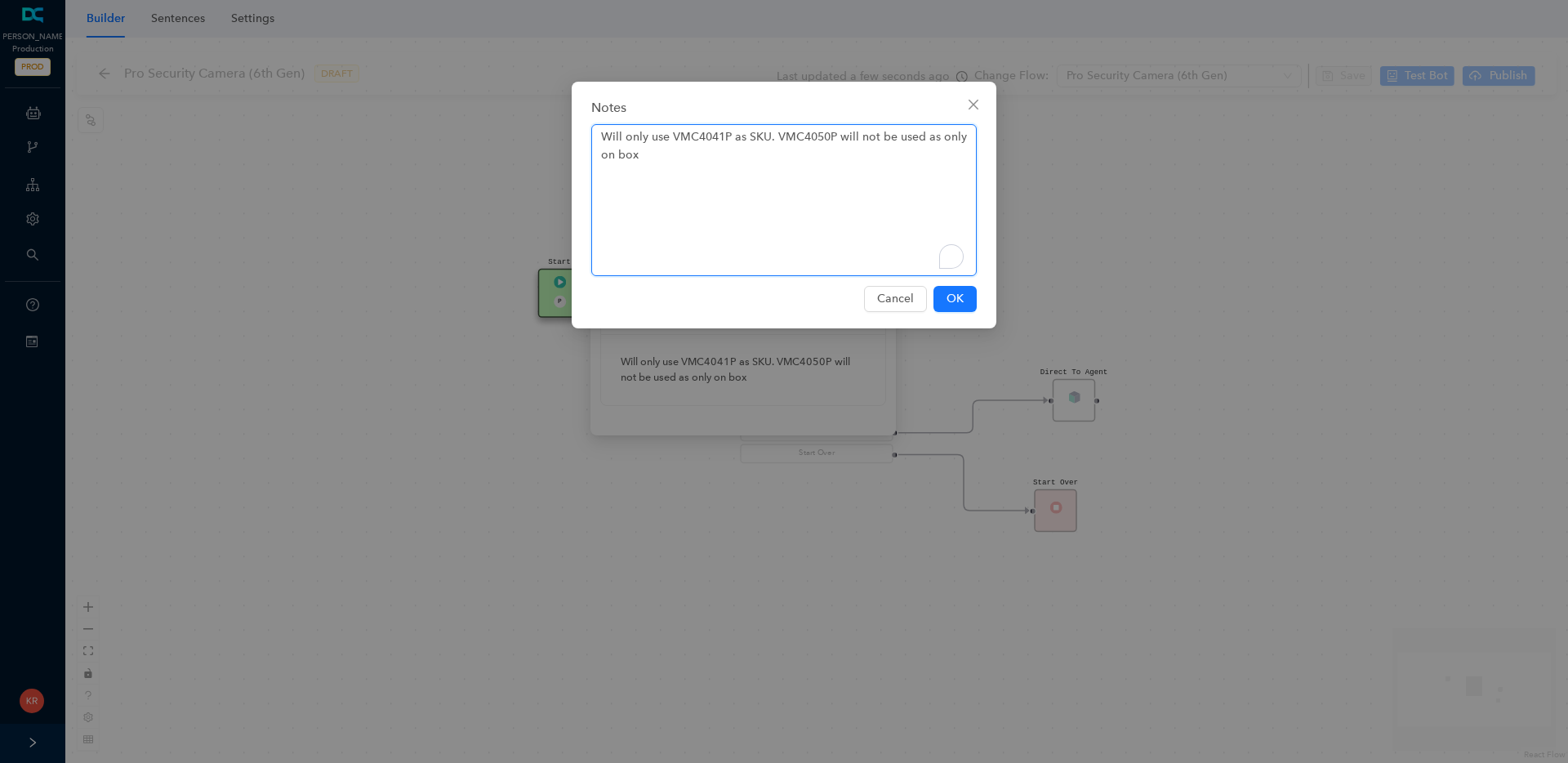
drag, startPoint x: 856, startPoint y: 191, endPoint x: 563, endPoint y: 133, distance: 298.7
click at [562, 133] on div "Notes Will only use VMC4041P as SKU. VMC4050P will not be used as only on box C…" at bounding box center [784, 382] width 1568 height 763
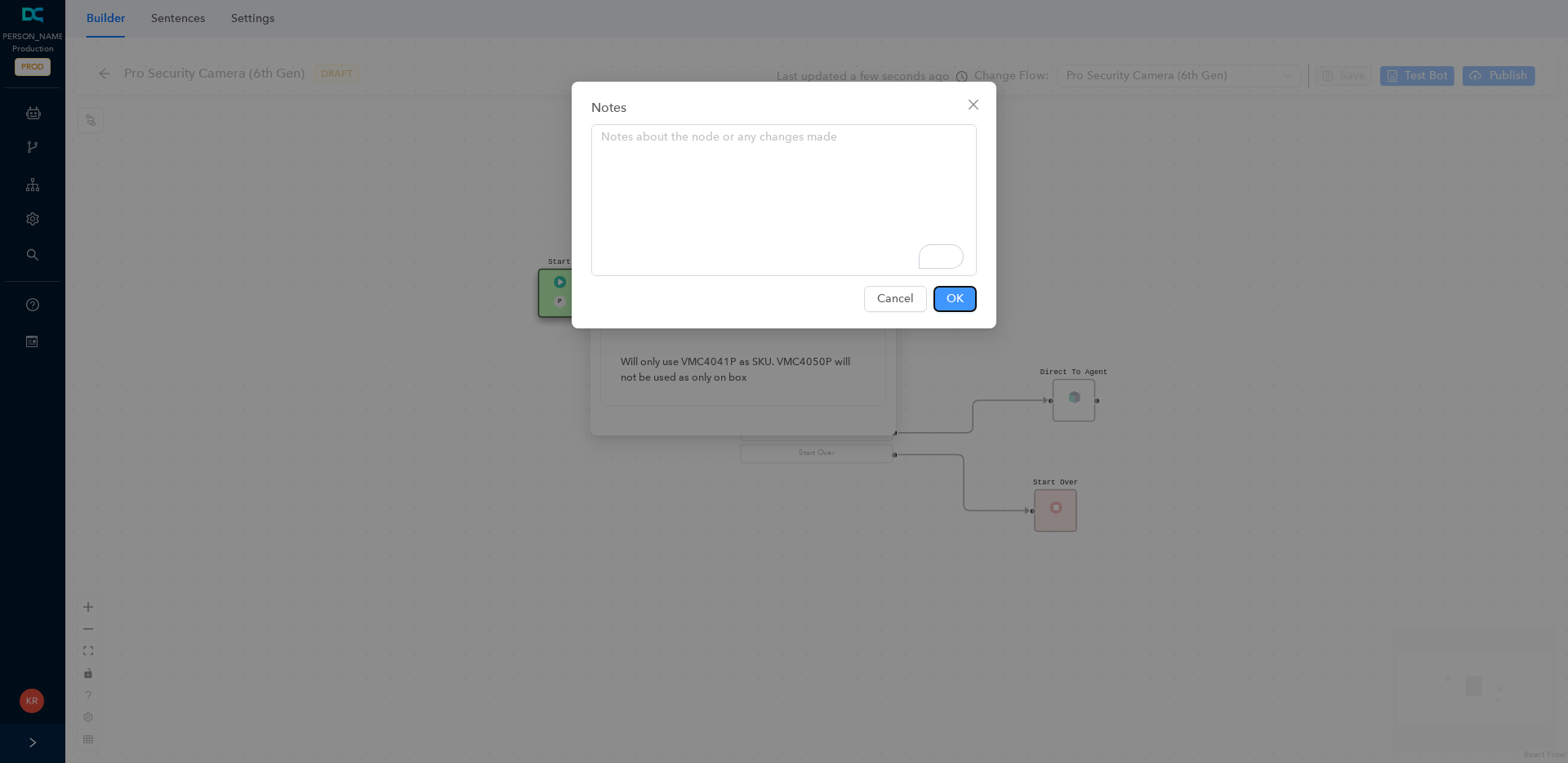
click at [949, 303] on span "OK" at bounding box center [955, 298] width 17 height 18
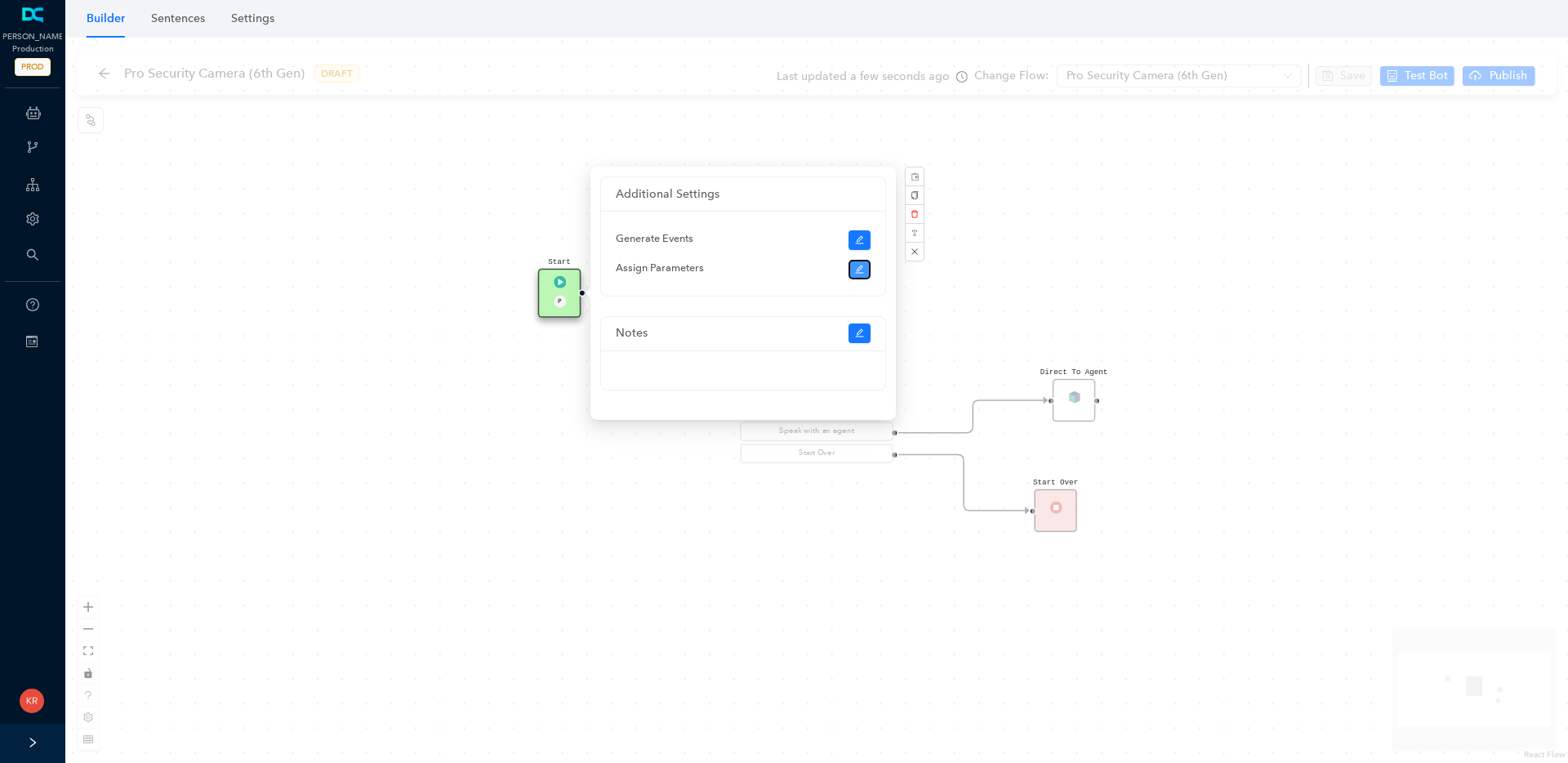
click at [853, 265] on button "button" at bounding box center [859, 269] width 23 height 19
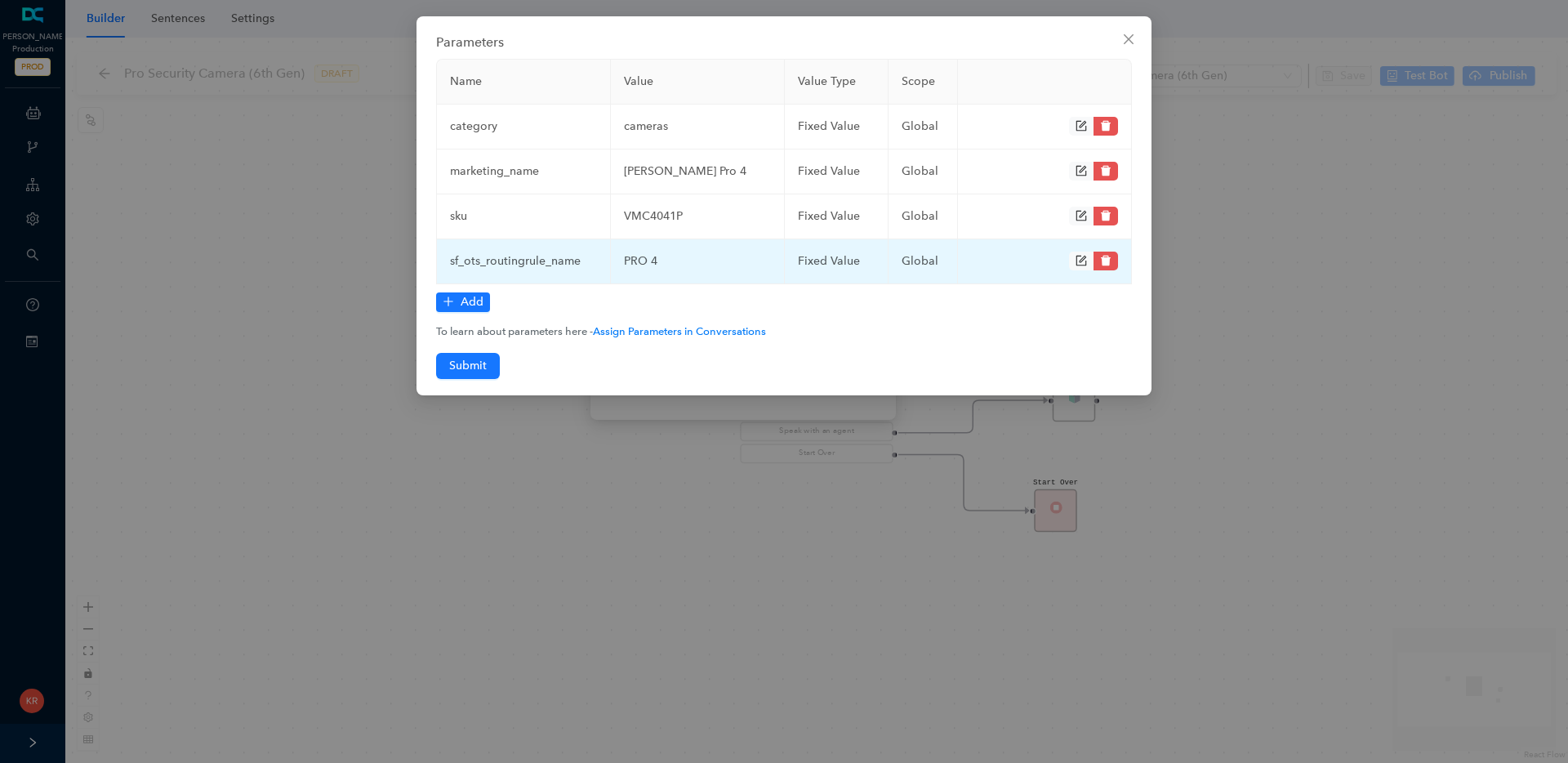
click at [1102, 261] on icon "delete" at bounding box center [1105, 260] width 10 height 10
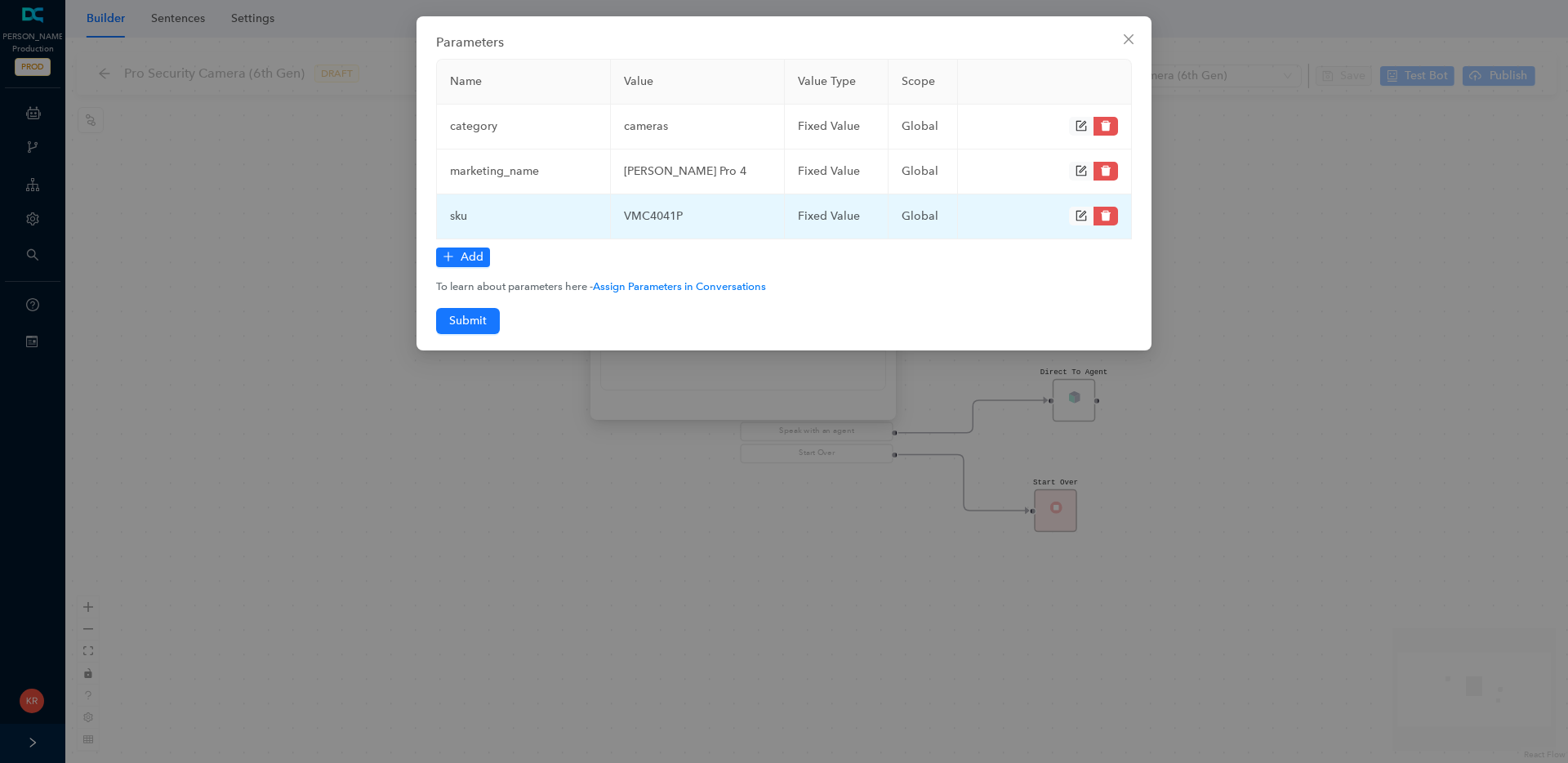
click at [1108, 214] on icon "delete" at bounding box center [1105, 215] width 10 height 10
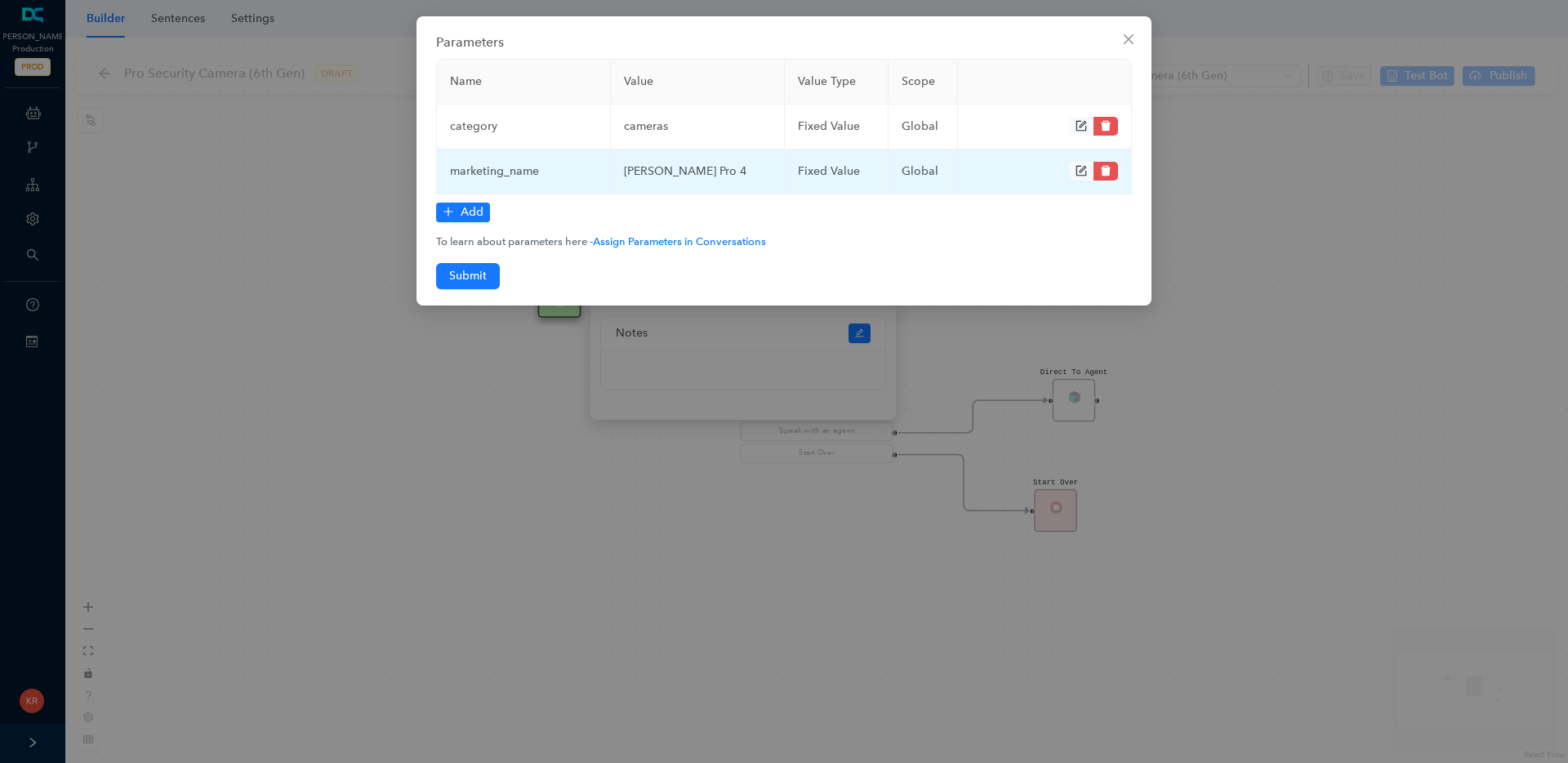
click at [1105, 159] on td at bounding box center [1044, 172] width 174 height 45
click at [1100, 175] on icon "delete" at bounding box center [1106, 171] width 11 height 11
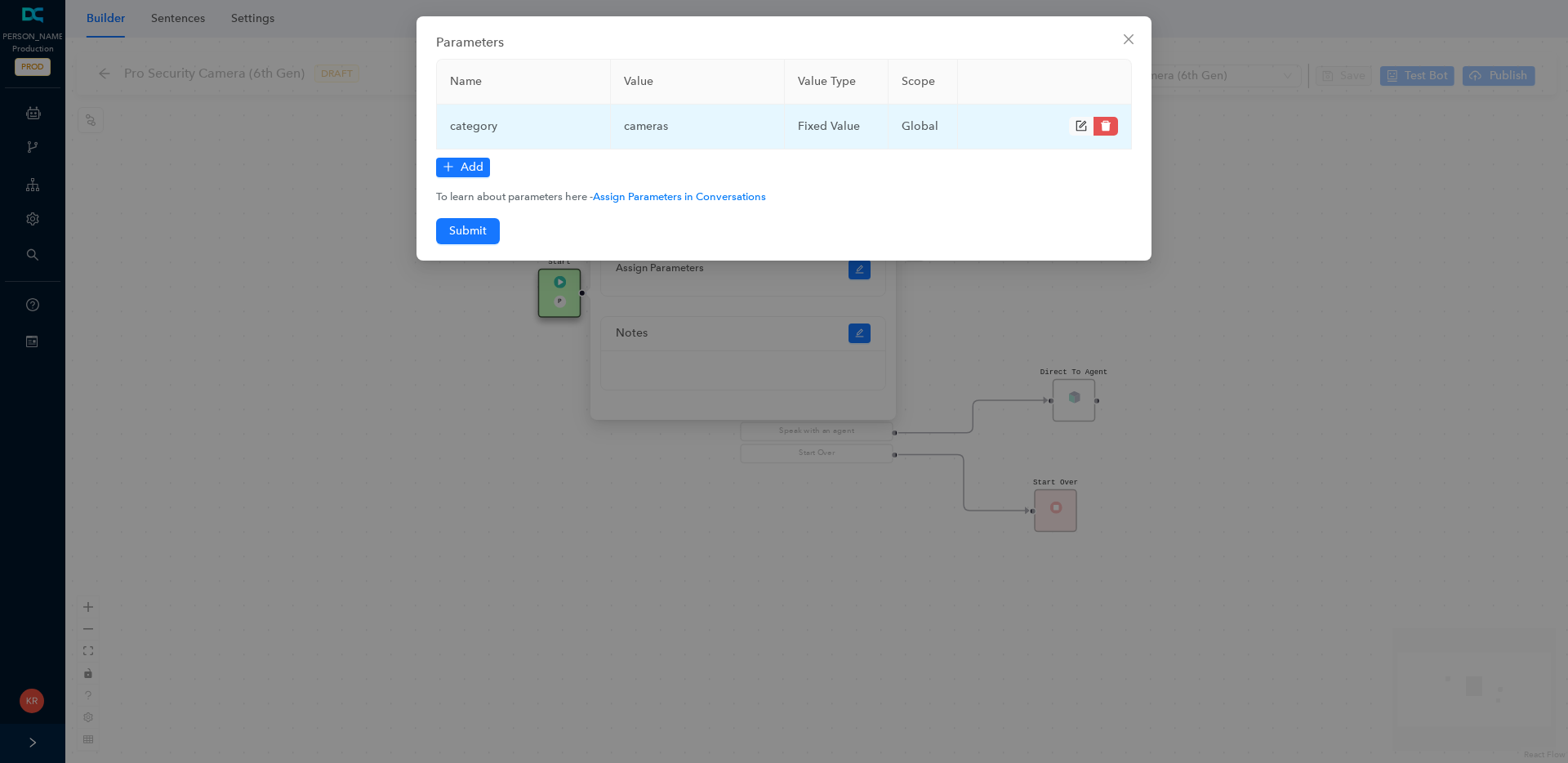
click at [1102, 120] on icon "delete" at bounding box center [1106, 125] width 11 height 11
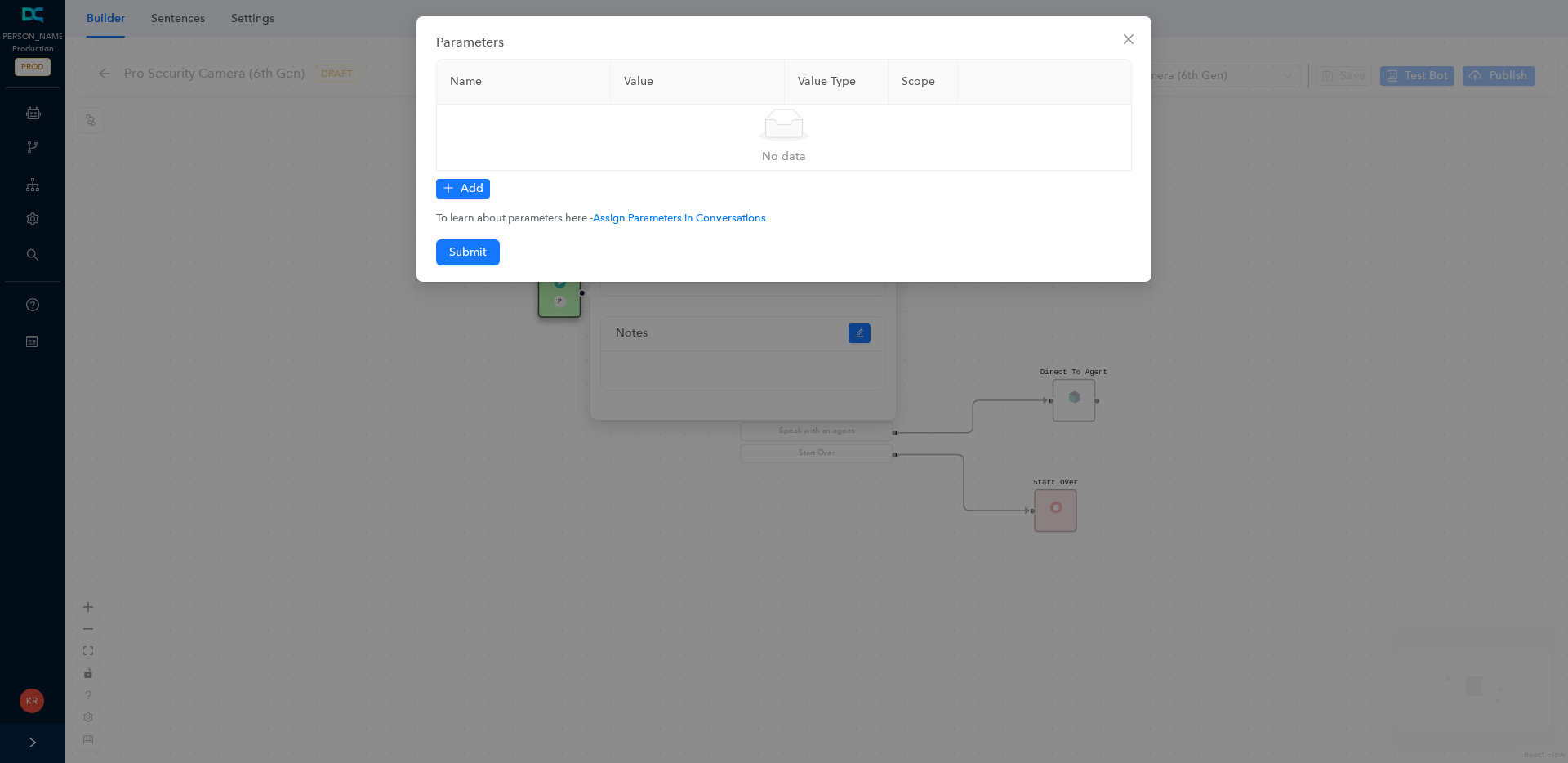
click at [283, 291] on div "Parameters Name Value Value Type Scope Simple Empty No data Add To learn about …" at bounding box center [784, 382] width 1568 height 763
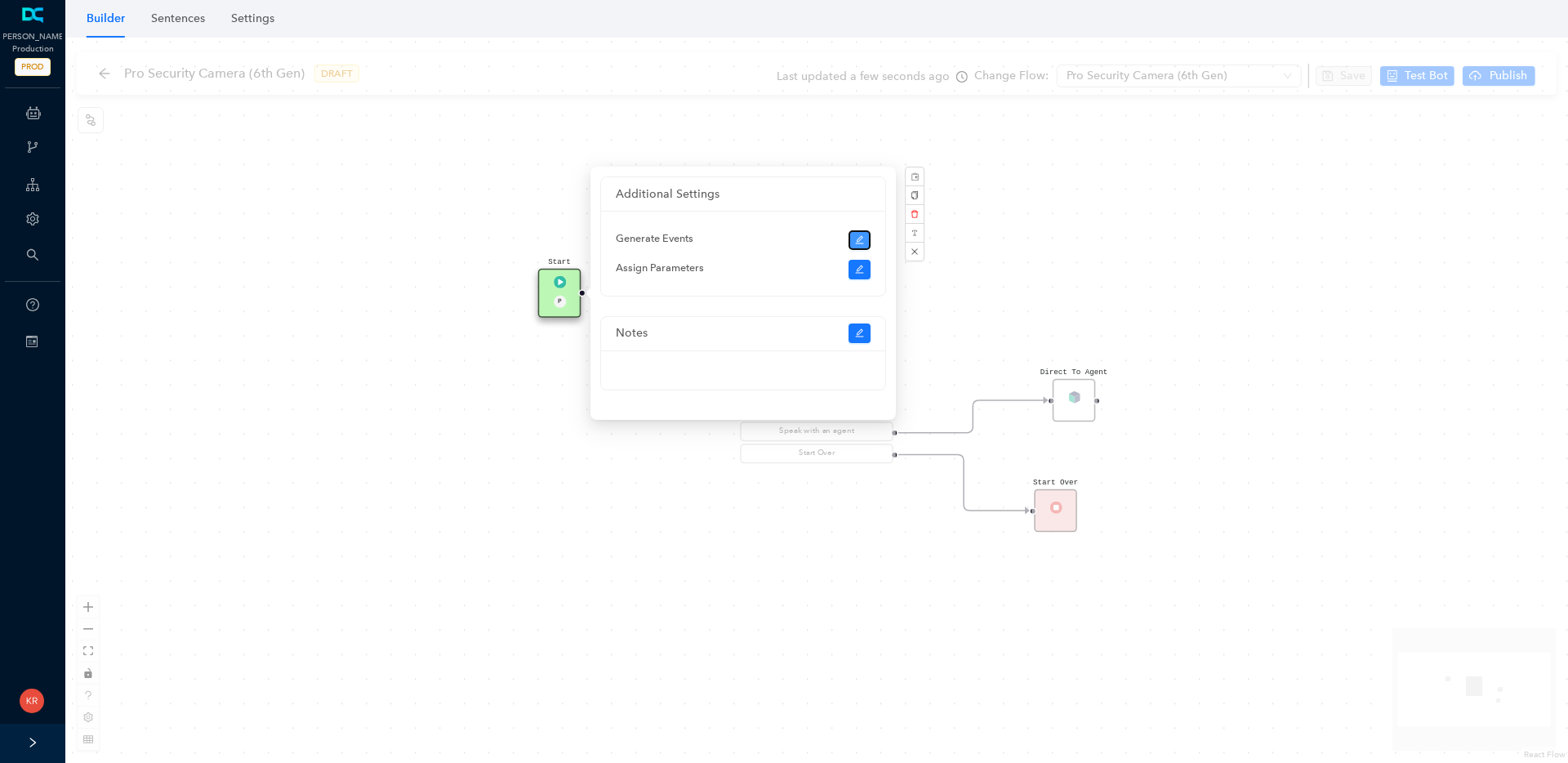
click at [864, 236] on button "button" at bounding box center [859, 239] width 23 height 19
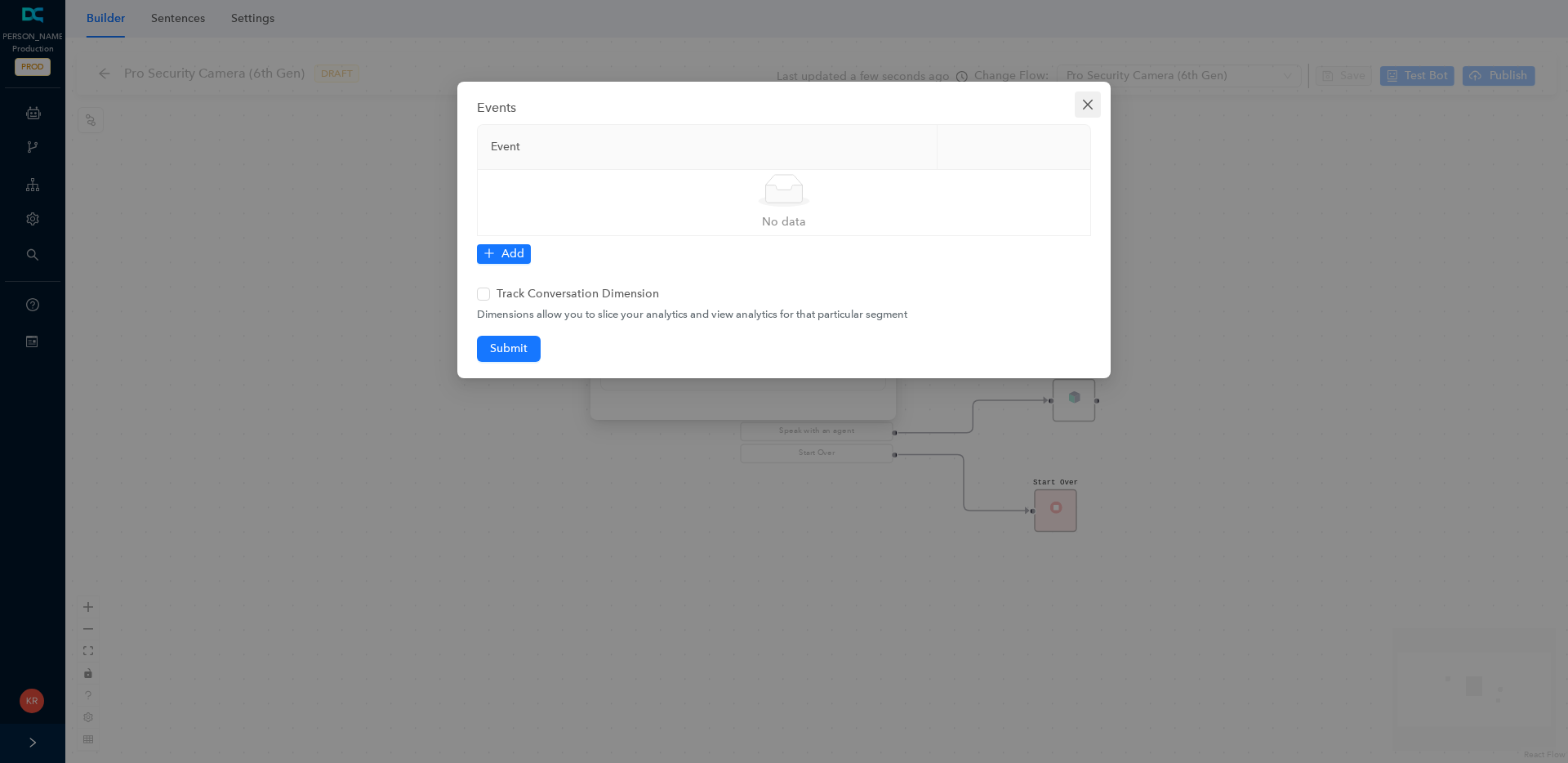
click at [1079, 101] on span "Close" at bounding box center [1087, 105] width 26 height 13
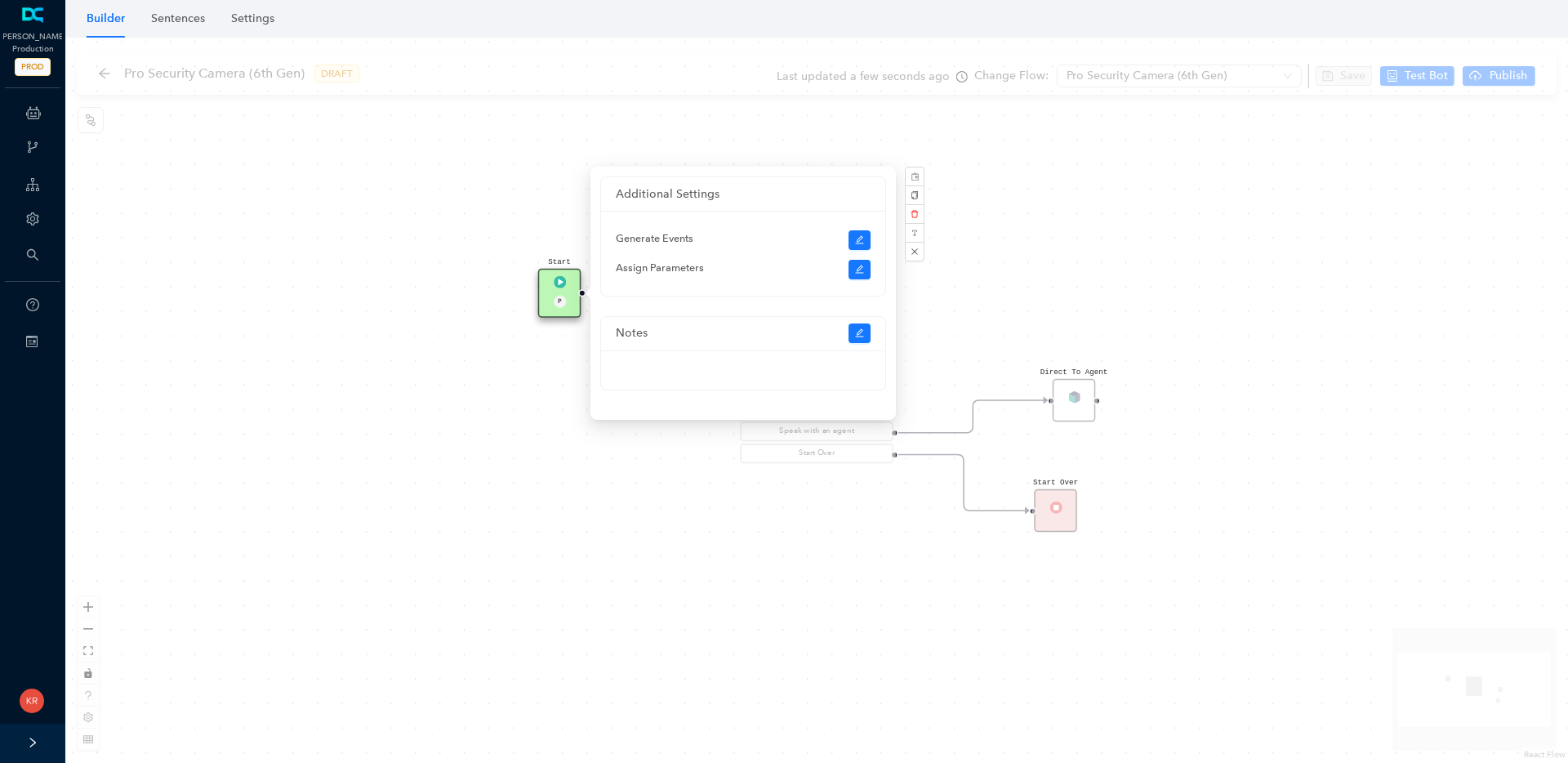
click at [585, 420] on div "Start P Question The Arlo Pro Security Camera (6th Gen) has the following key f…" at bounding box center [816, 400] width 1503 height 726
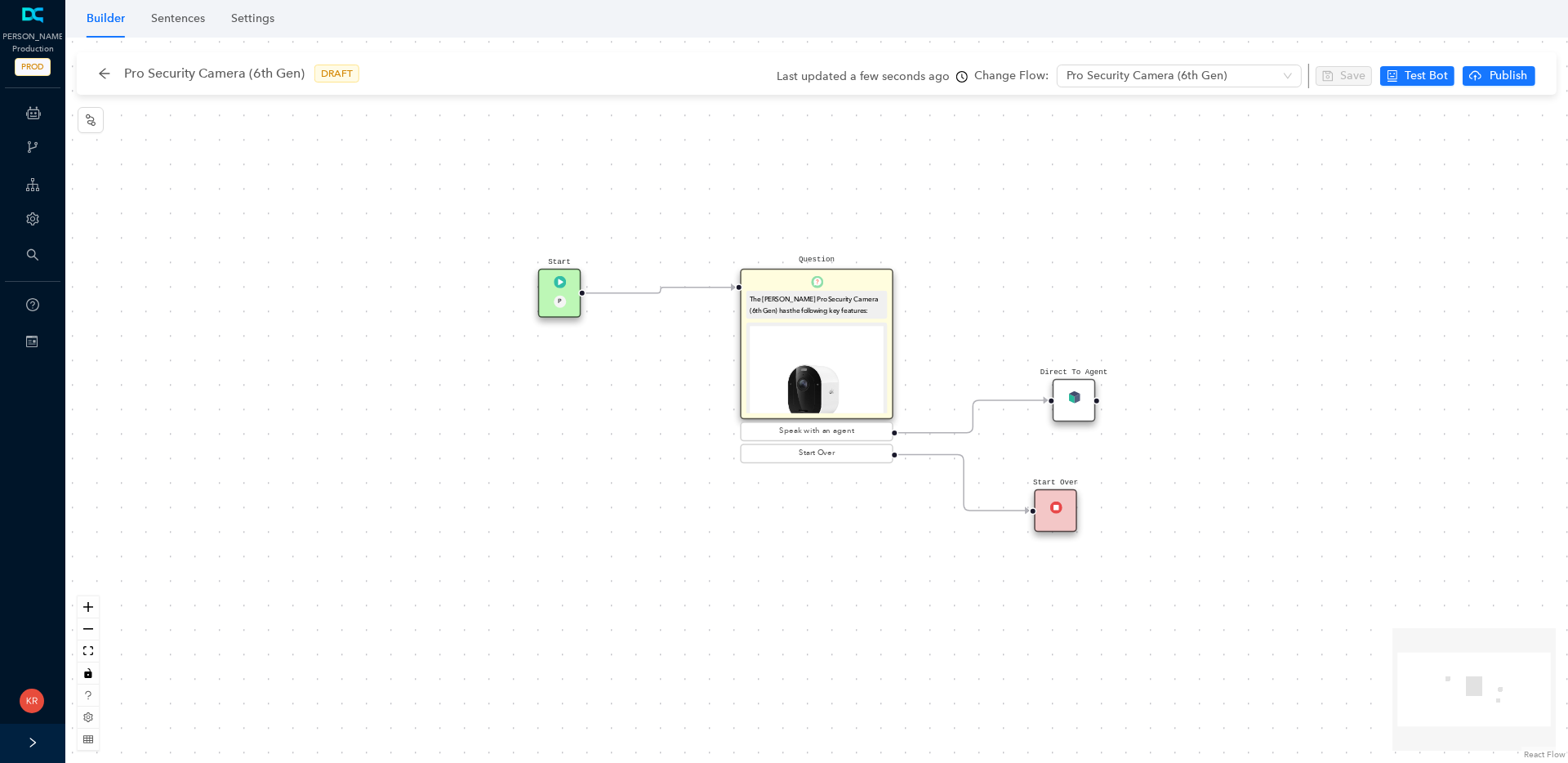
click at [507, 423] on div "Start P Question The Arlo Pro Security Camera (6th Gen) has the following key f…" at bounding box center [816, 400] width 1503 height 726
drag, startPoint x: 568, startPoint y: 306, endPoint x: 537, endPoint y: 376, distance: 76.6
click at [537, 376] on div "Start P" at bounding box center [522, 367] width 44 height 49
click at [529, 369] on div "Start P" at bounding box center [522, 367] width 44 height 49
click at [513, 364] on div "Start P" at bounding box center [522, 367] width 44 height 49
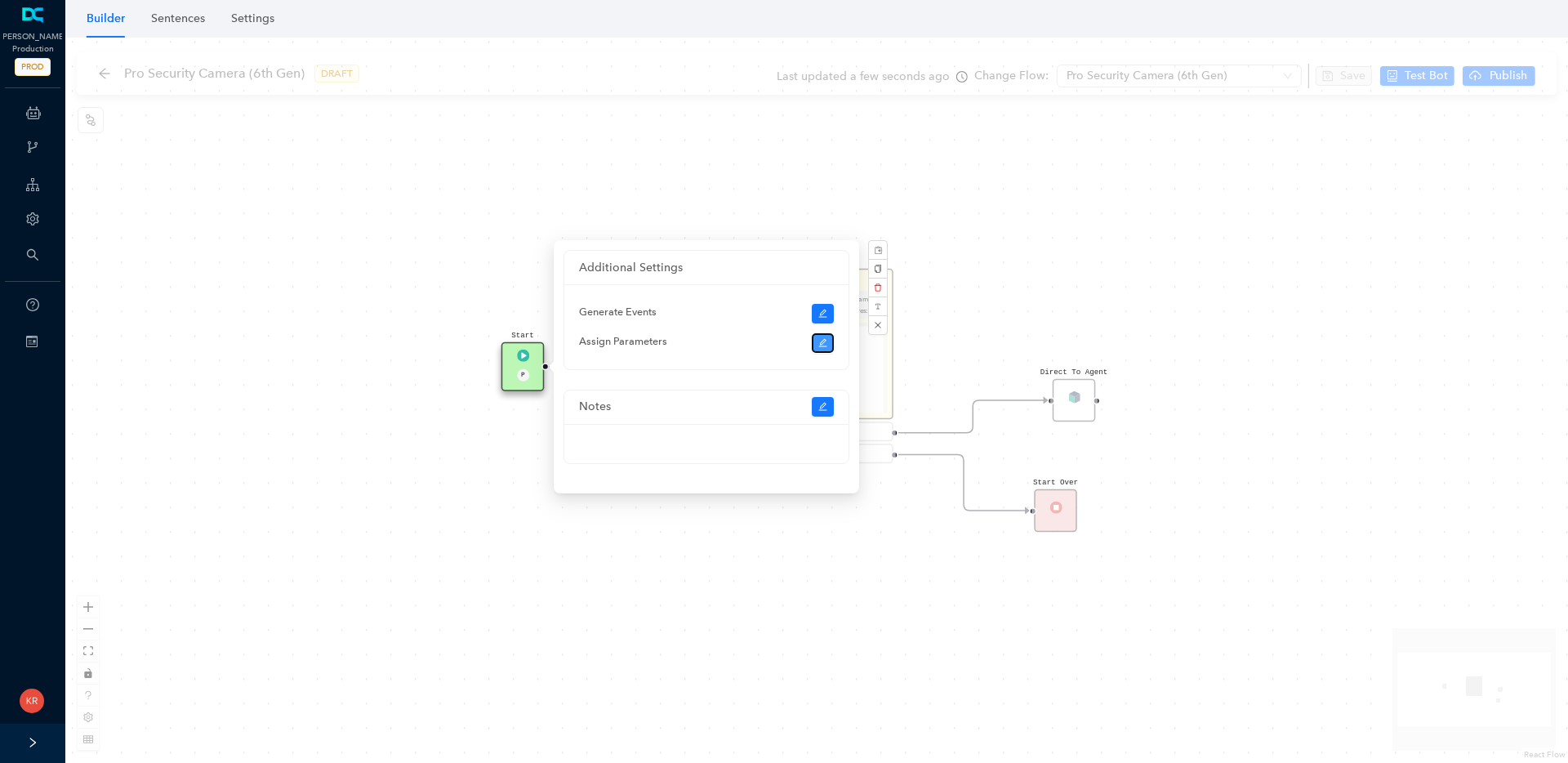
click at [822, 344] on icon "edit" at bounding box center [823, 343] width 10 height 10
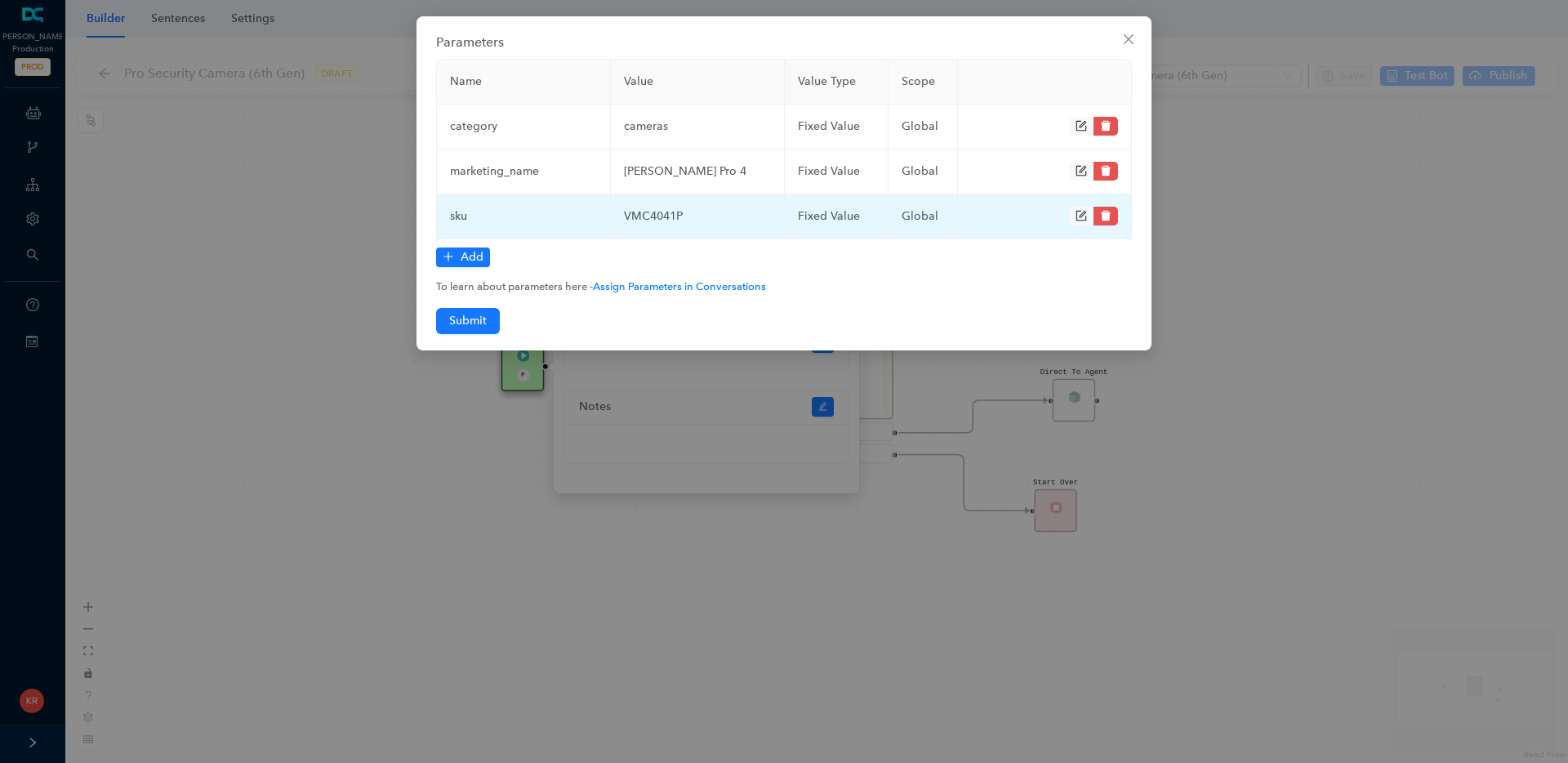
click at [1106, 214] on icon "delete" at bounding box center [1105, 215] width 10 height 10
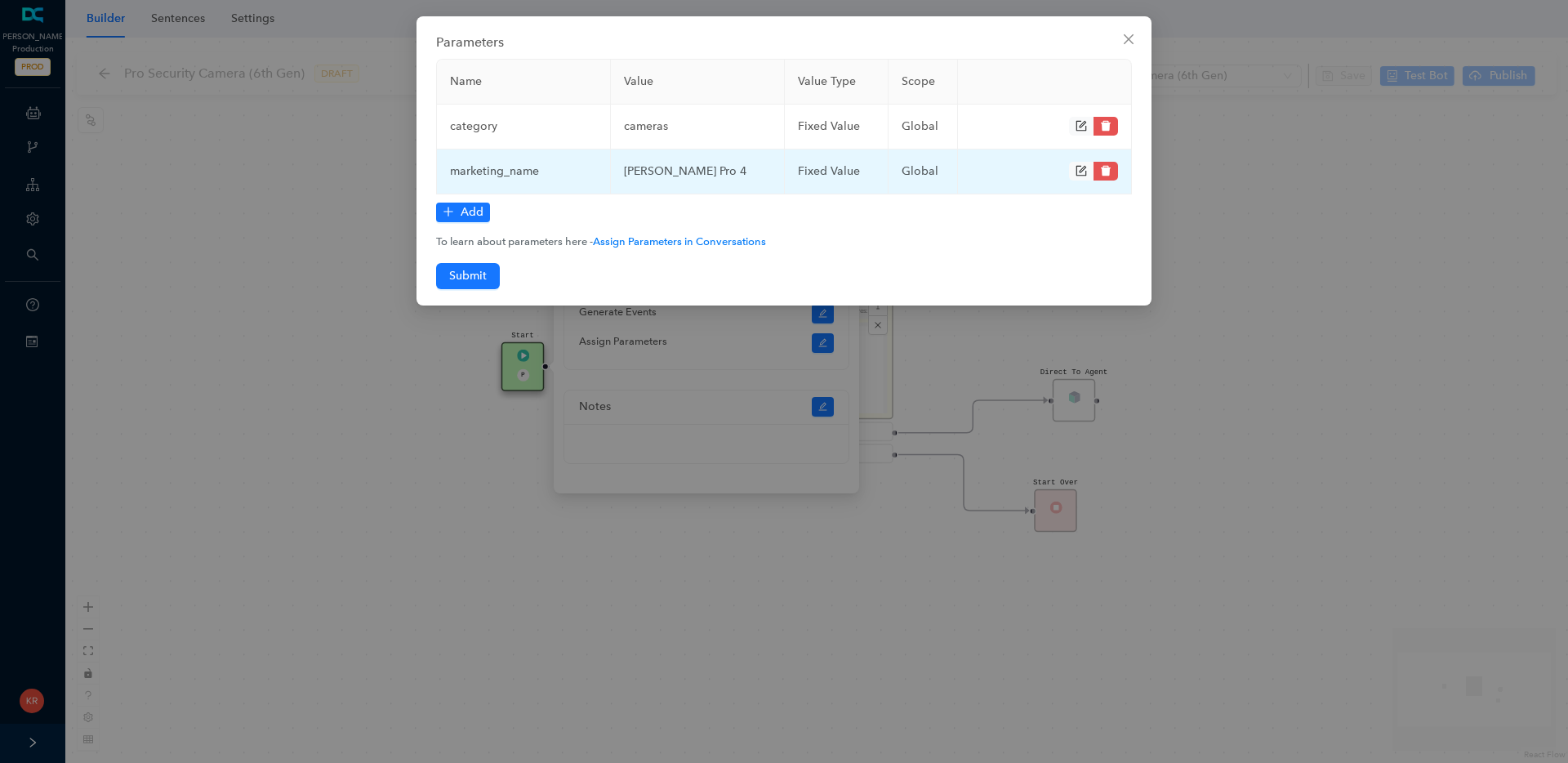
click at [1108, 170] on icon "delete" at bounding box center [1105, 171] width 10 height 10
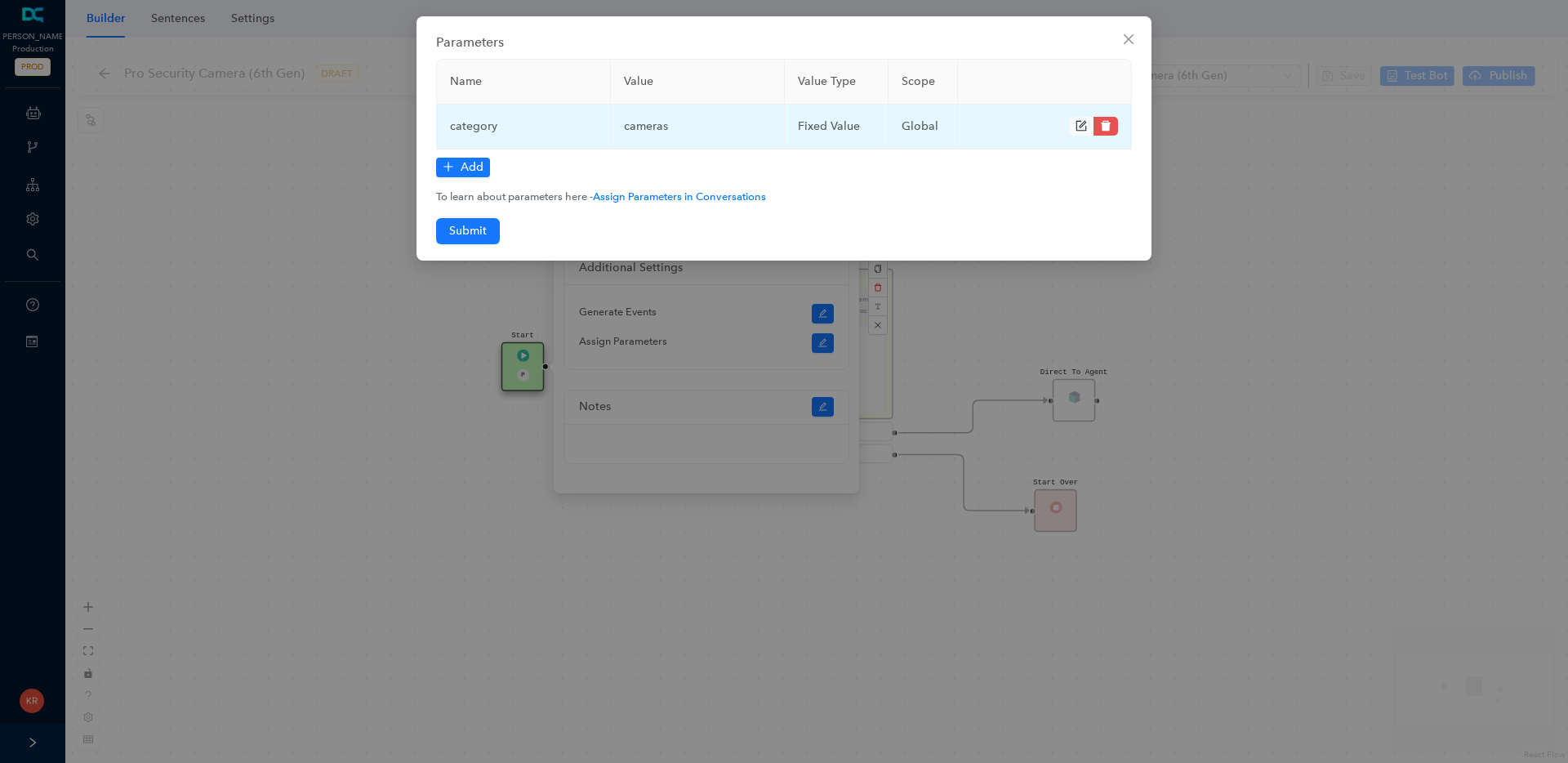
click at [1113, 125] on span at bounding box center [1106, 126] width 24 height 19
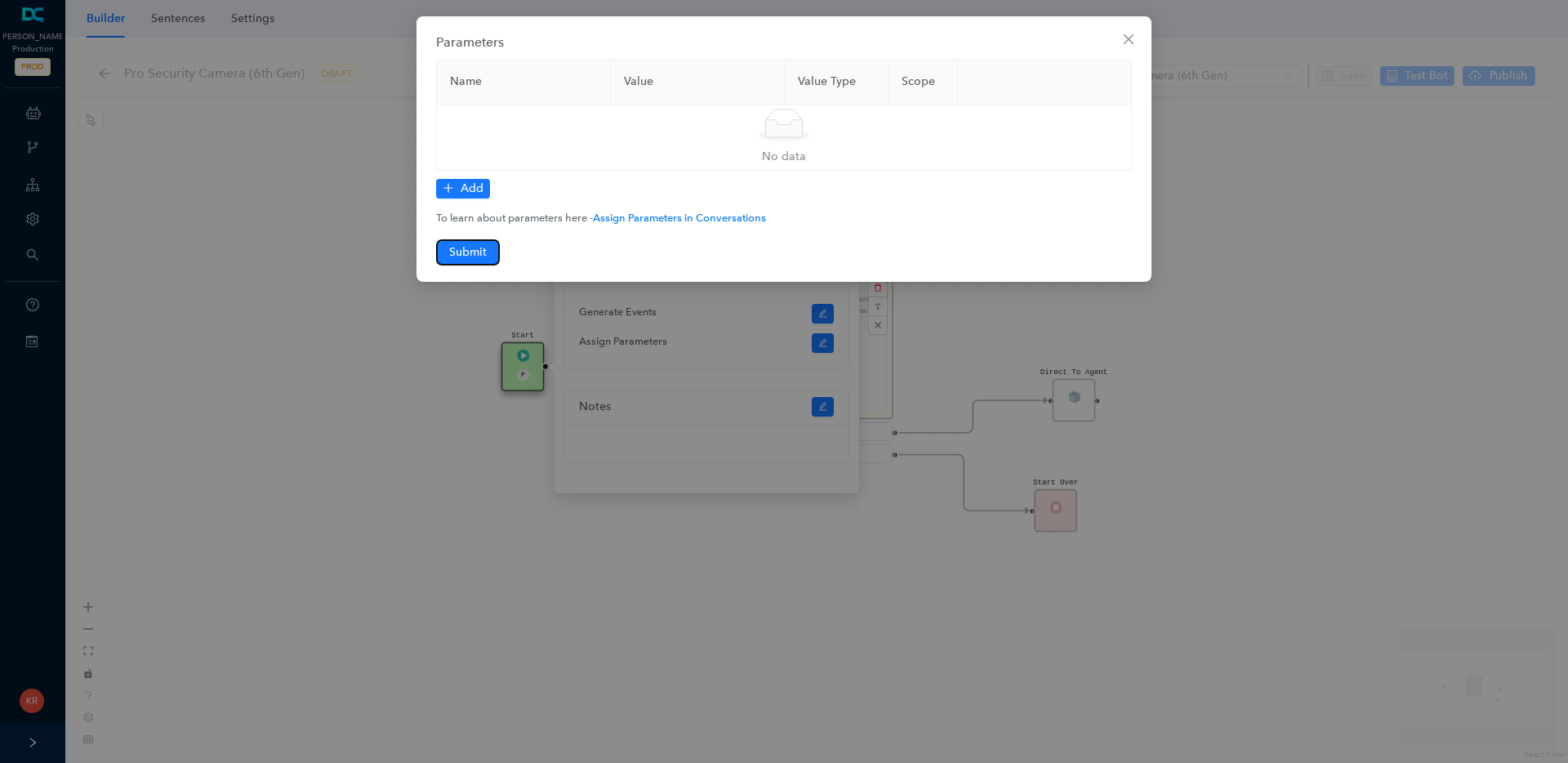
click at [479, 256] on span "Submit" at bounding box center [468, 252] width 37 height 18
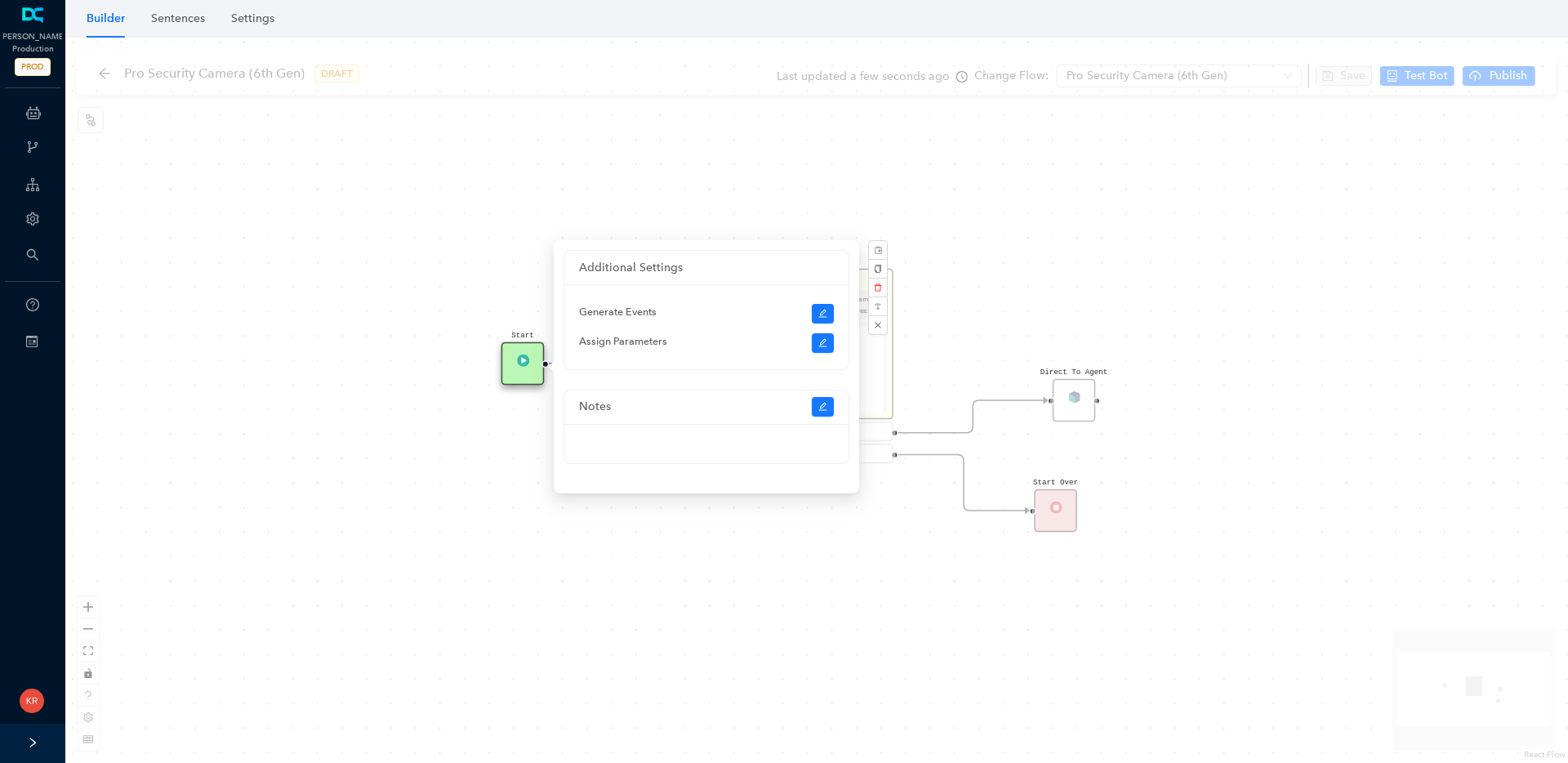
click at [349, 387] on div "Start Question The Arlo Pro Security Camera (6th Gen) has the following key fea…" at bounding box center [816, 400] width 1503 height 726
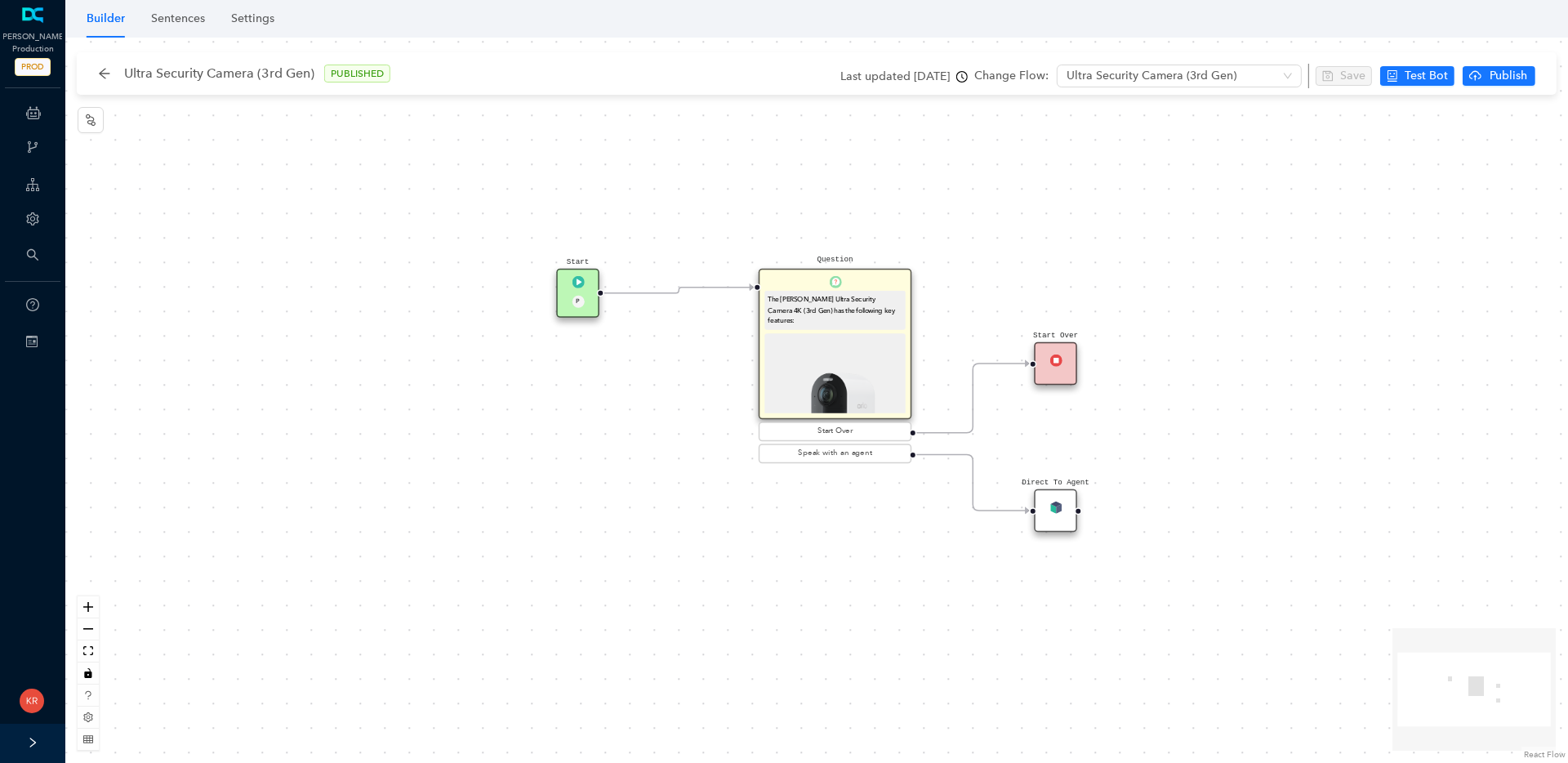
click at [589, 273] on div "Start P" at bounding box center [577, 293] width 44 height 49
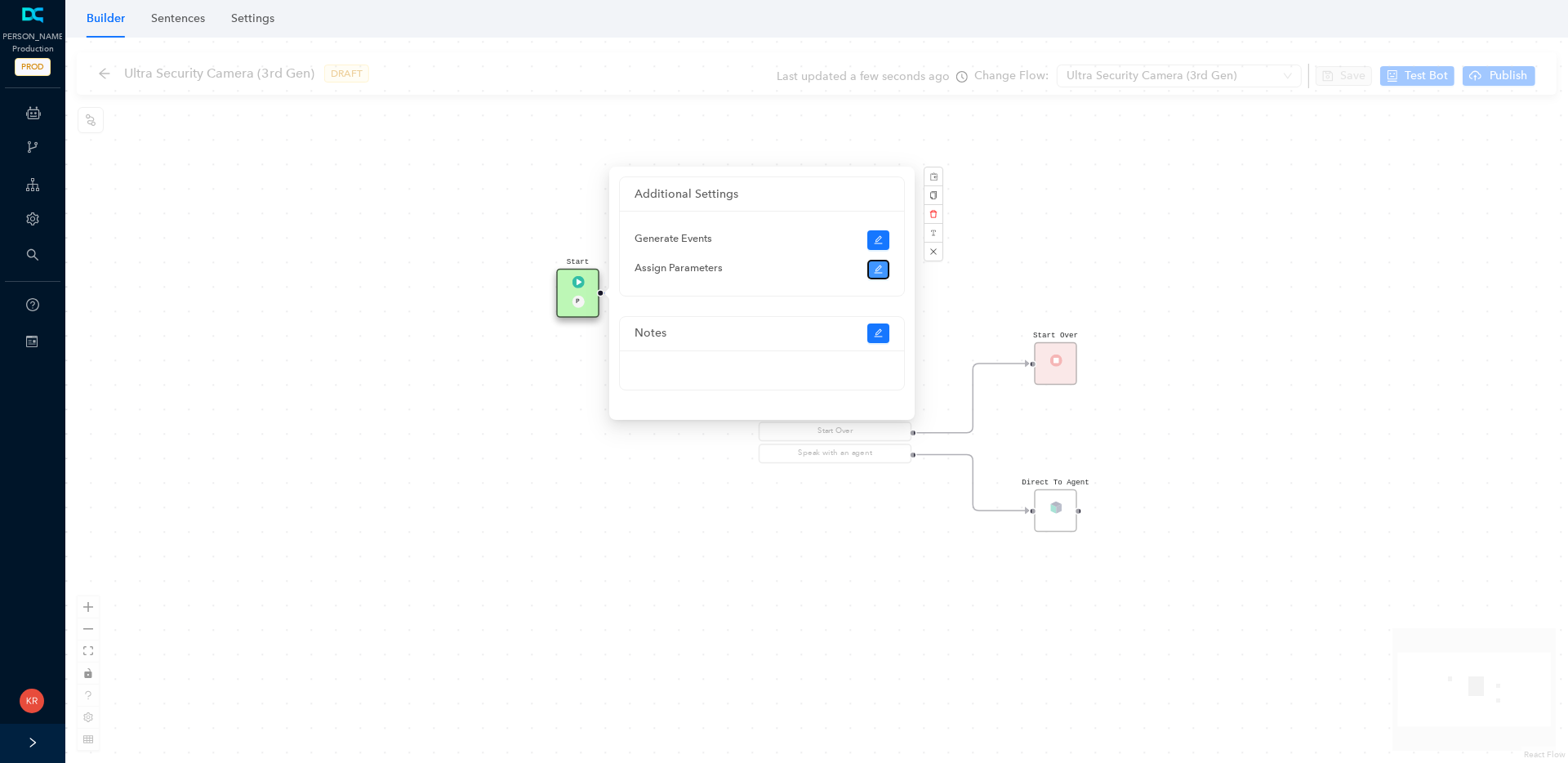
click at [878, 270] on icon "edit" at bounding box center [879, 269] width 10 height 10
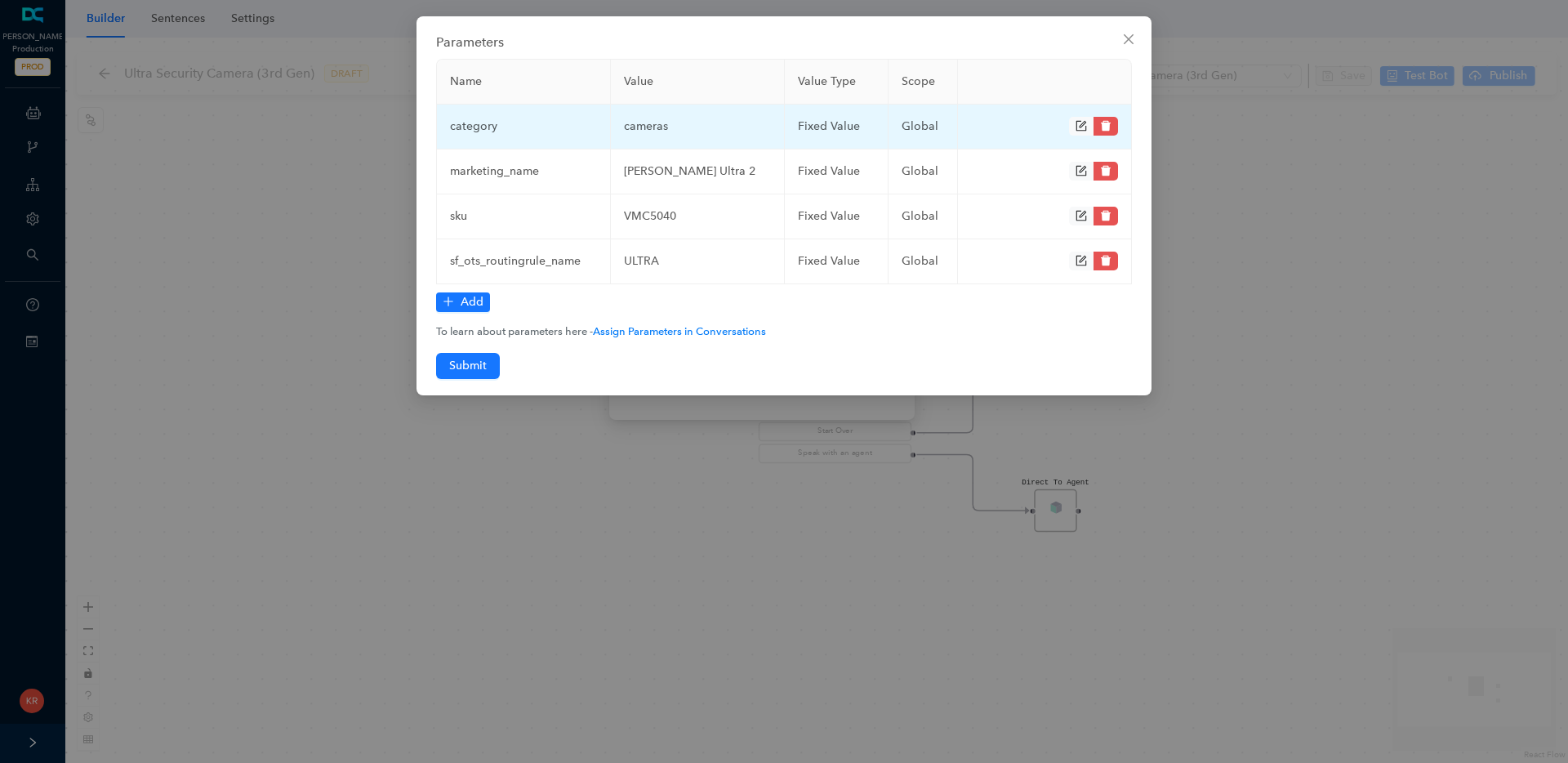
click at [1110, 122] on icon "delete" at bounding box center [1105, 125] width 10 height 10
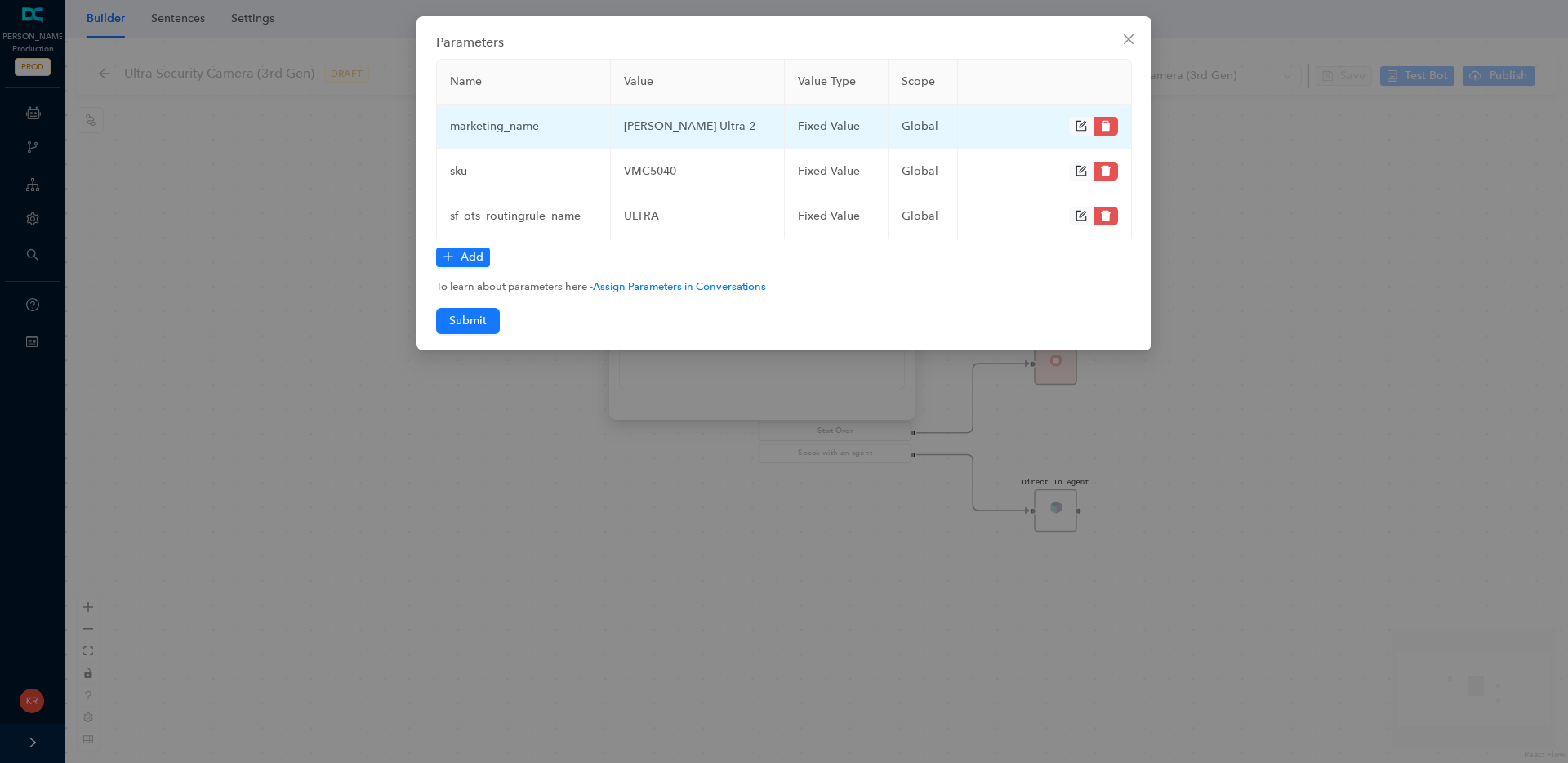
click at [1109, 123] on icon "delete" at bounding box center [1105, 125] width 10 height 10
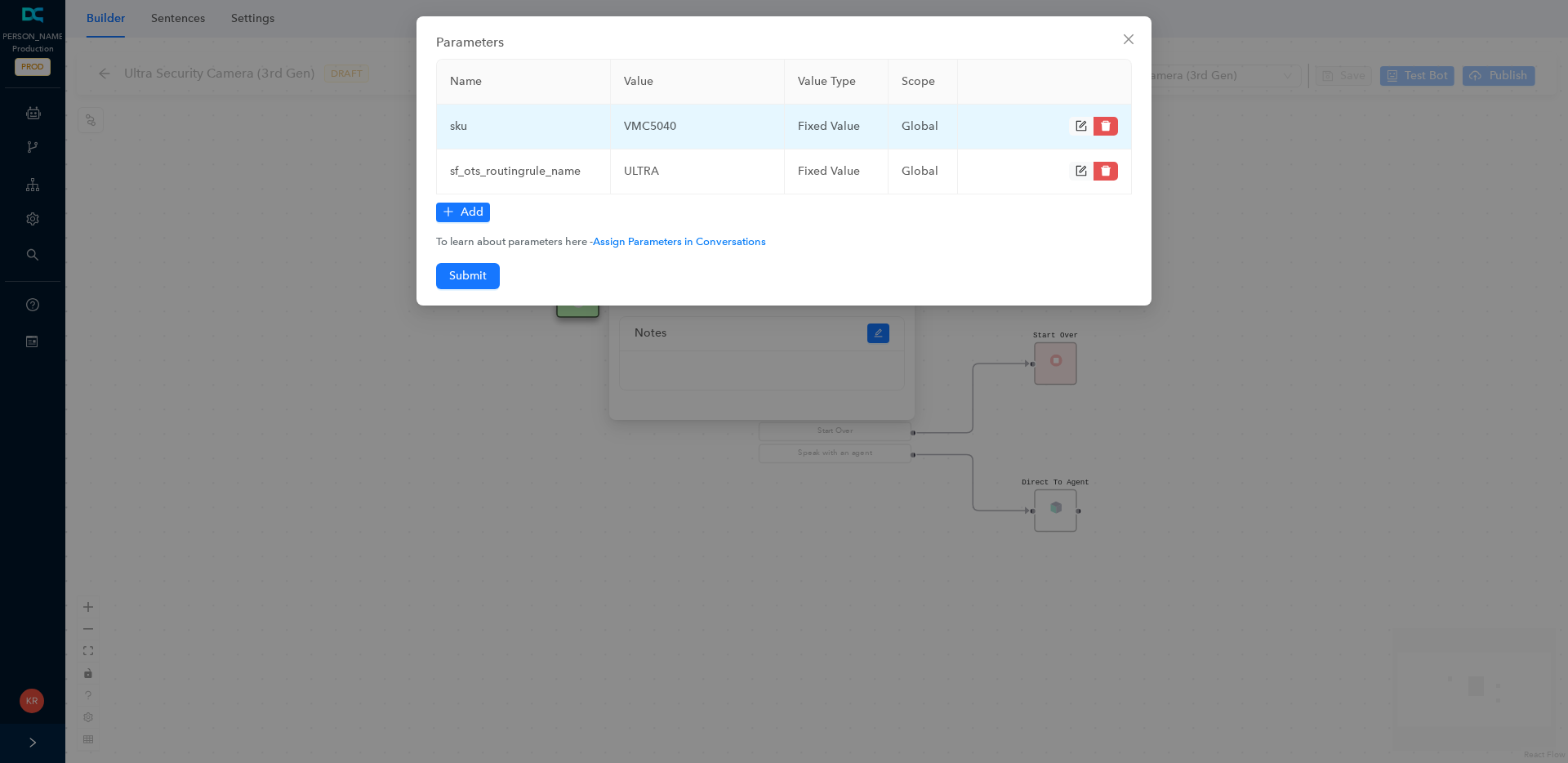
click at [1109, 123] on icon "delete" at bounding box center [1105, 125] width 10 height 10
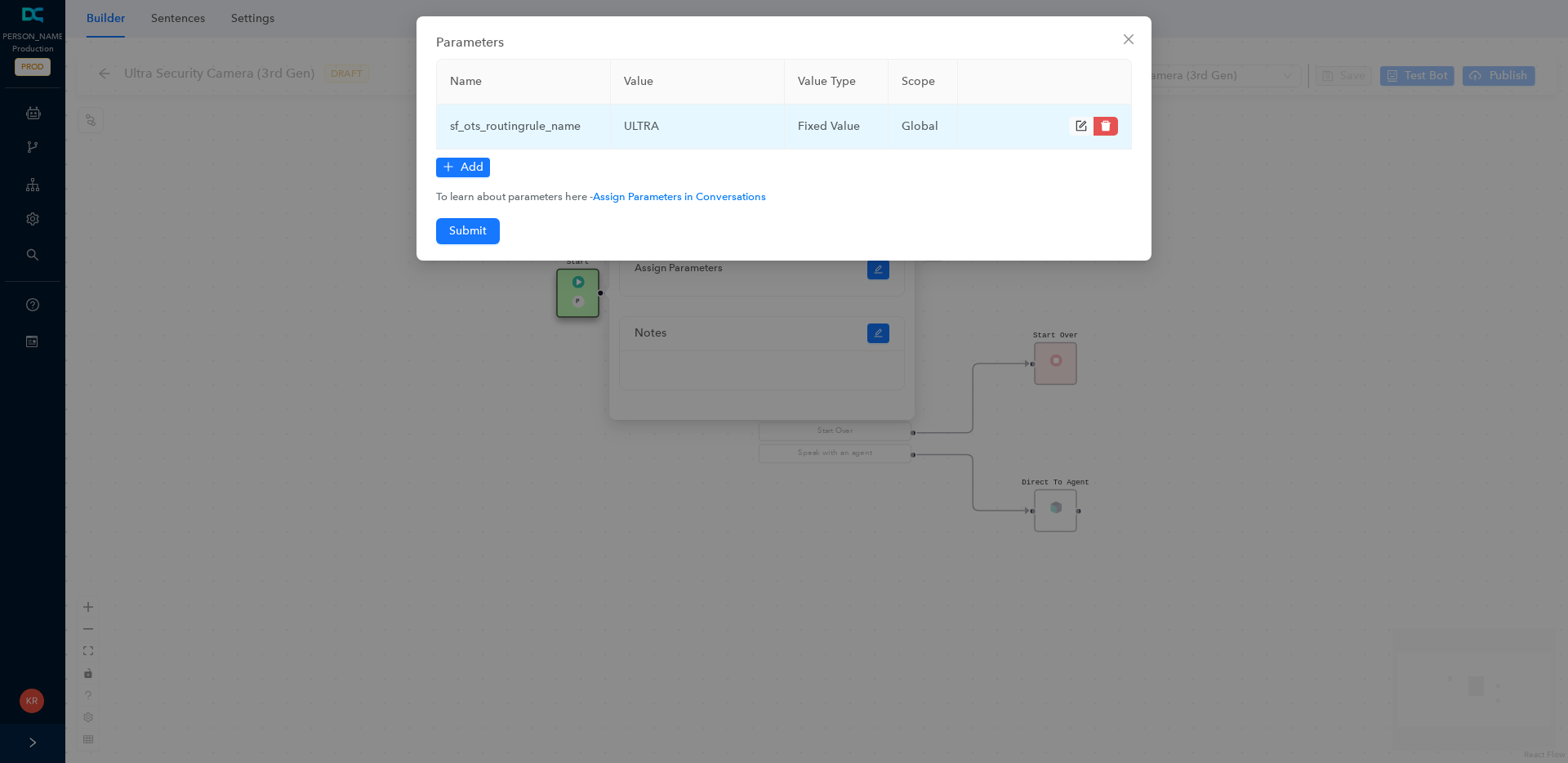
click at [1109, 123] on icon "delete" at bounding box center [1105, 125] width 10 height 10
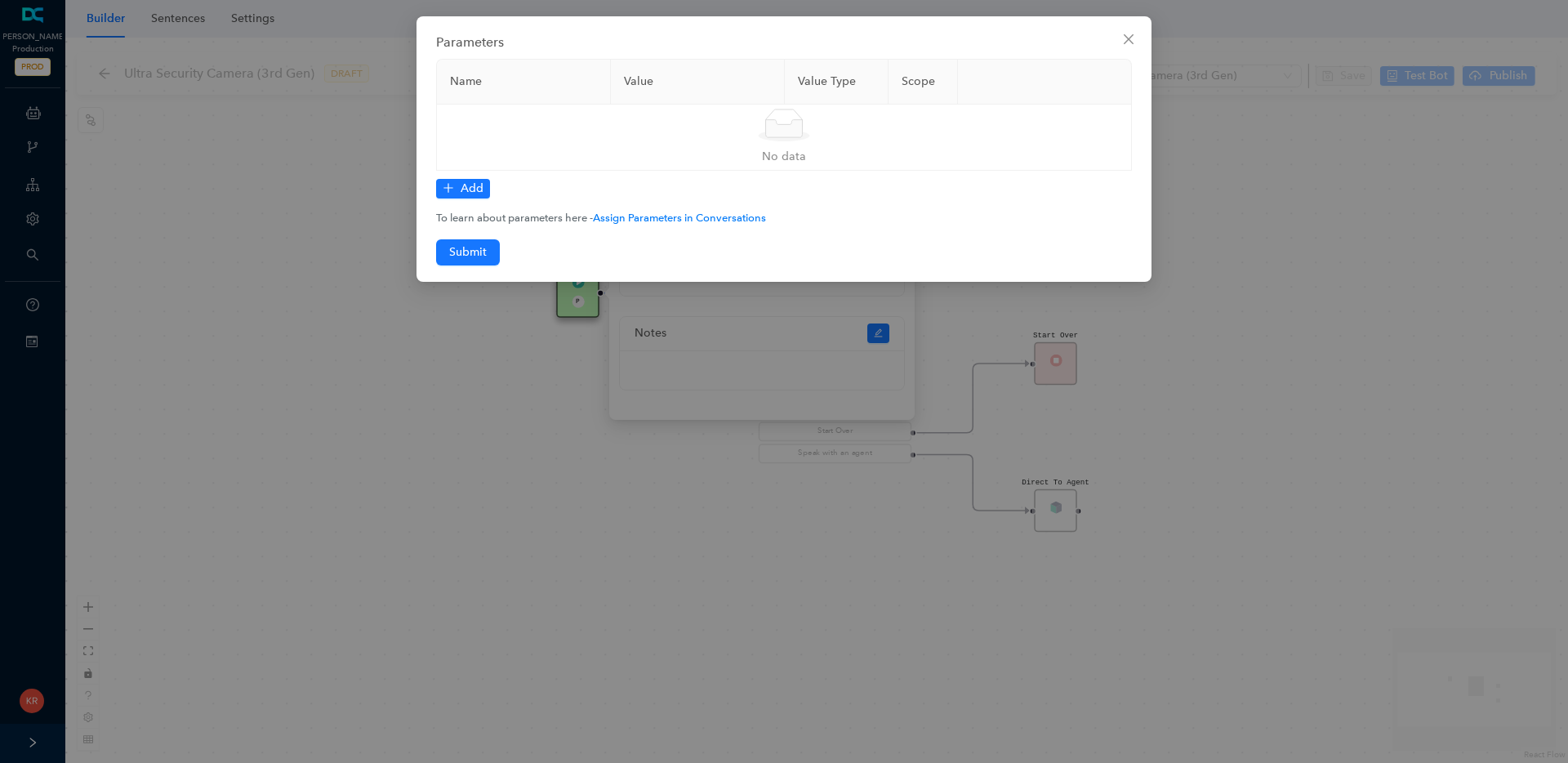
click at [408, 453] on div "Parameters Name Value Value Type Scope Simple Empty No data Add To learn about …" at bounding box center [784, 382] width 1568 height 763
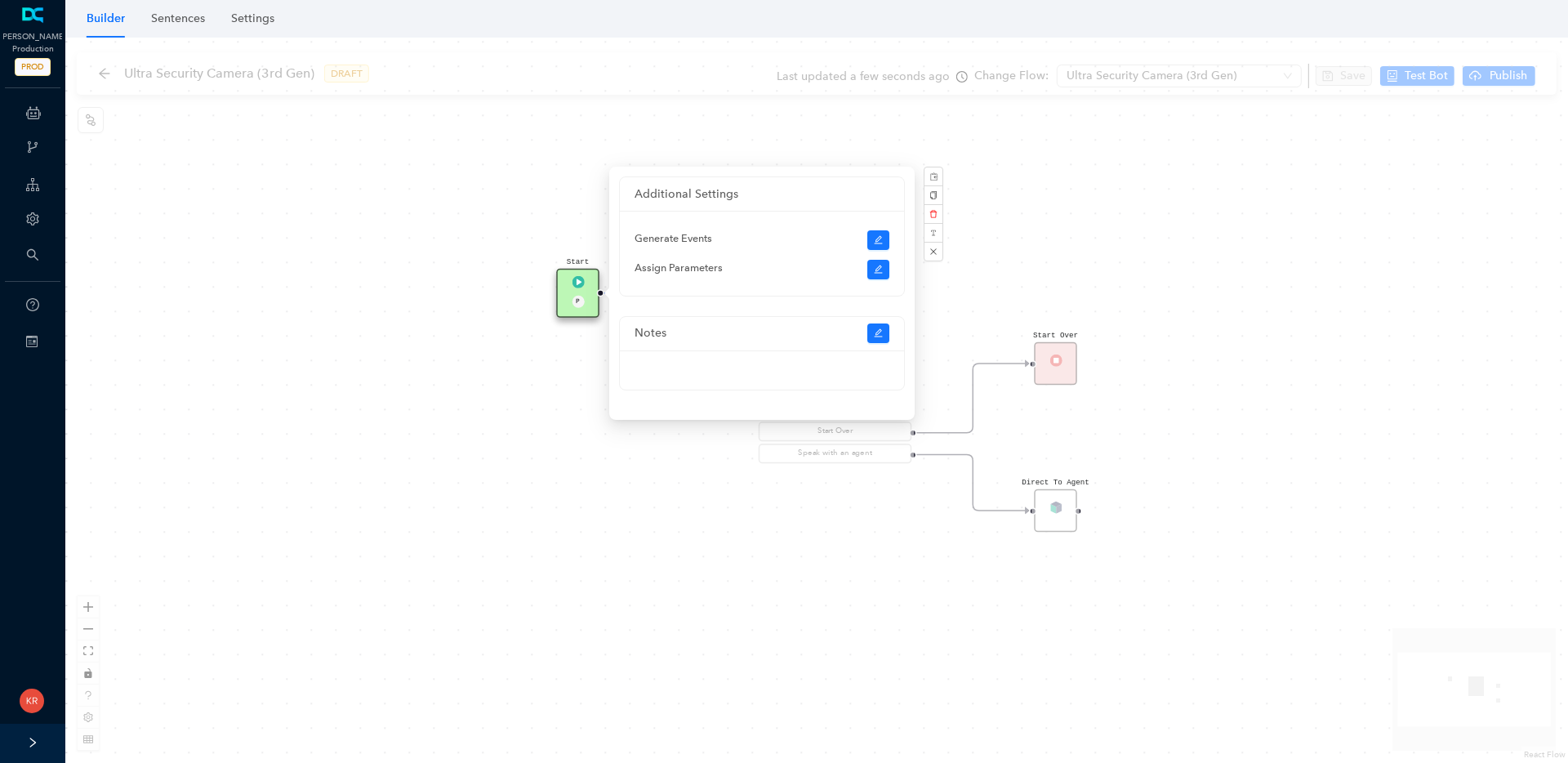
click at [408, 453] on div "Start P Question The Arlo Ultra Security Camera 4K (3rd Gen) has the following …" at bounding box center [816, 400] width 1503 height 726
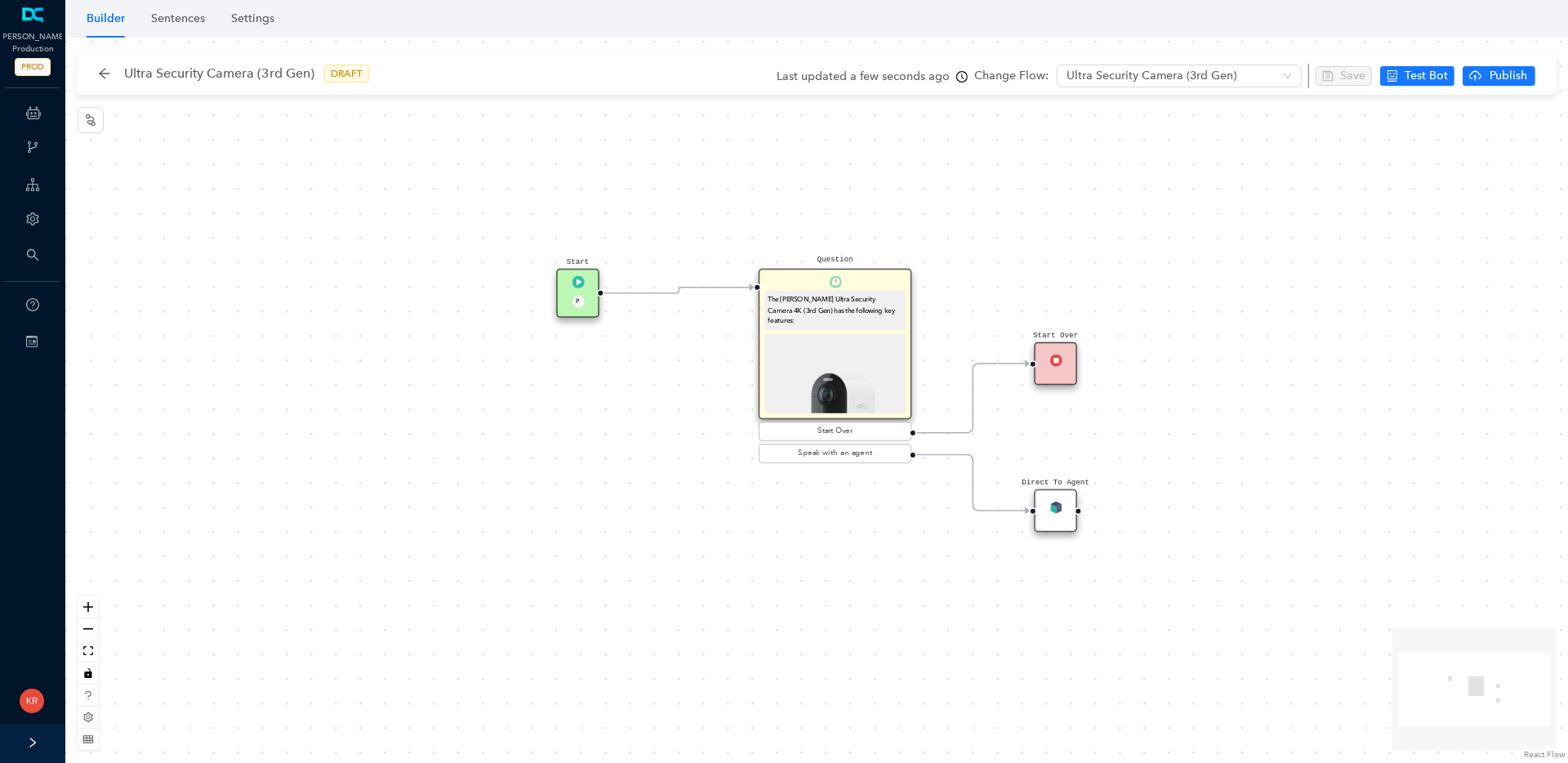
click at [569, 297] on div "P" at bounding box center [577, 304] width 29 height 15
click at [579, 292] on div "Start P" at bounding box center [577, 293] width 44 height 49
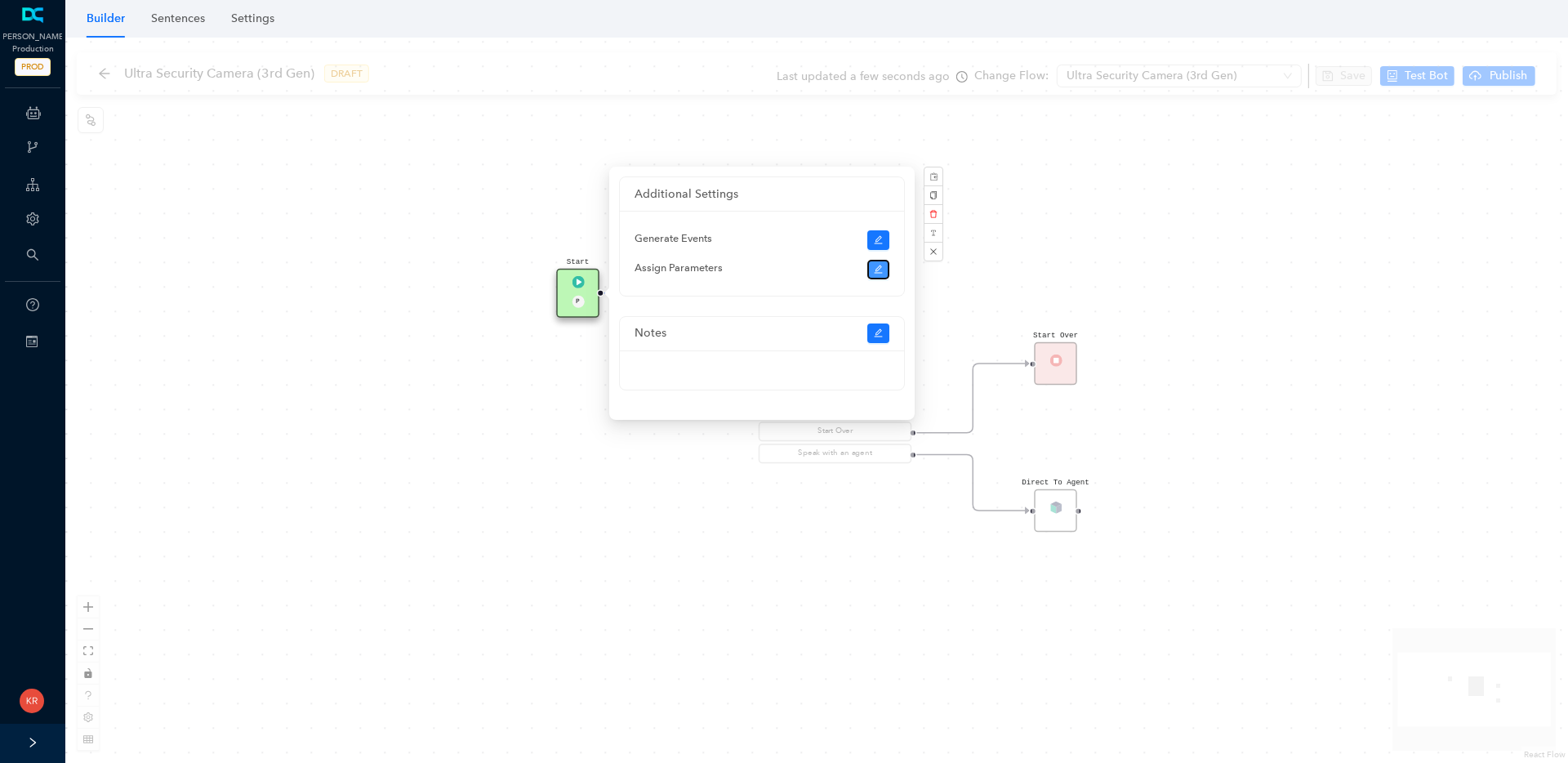
click at [876, 269] on icon "edit" at bounding box center [878, 269] width 8 height 8
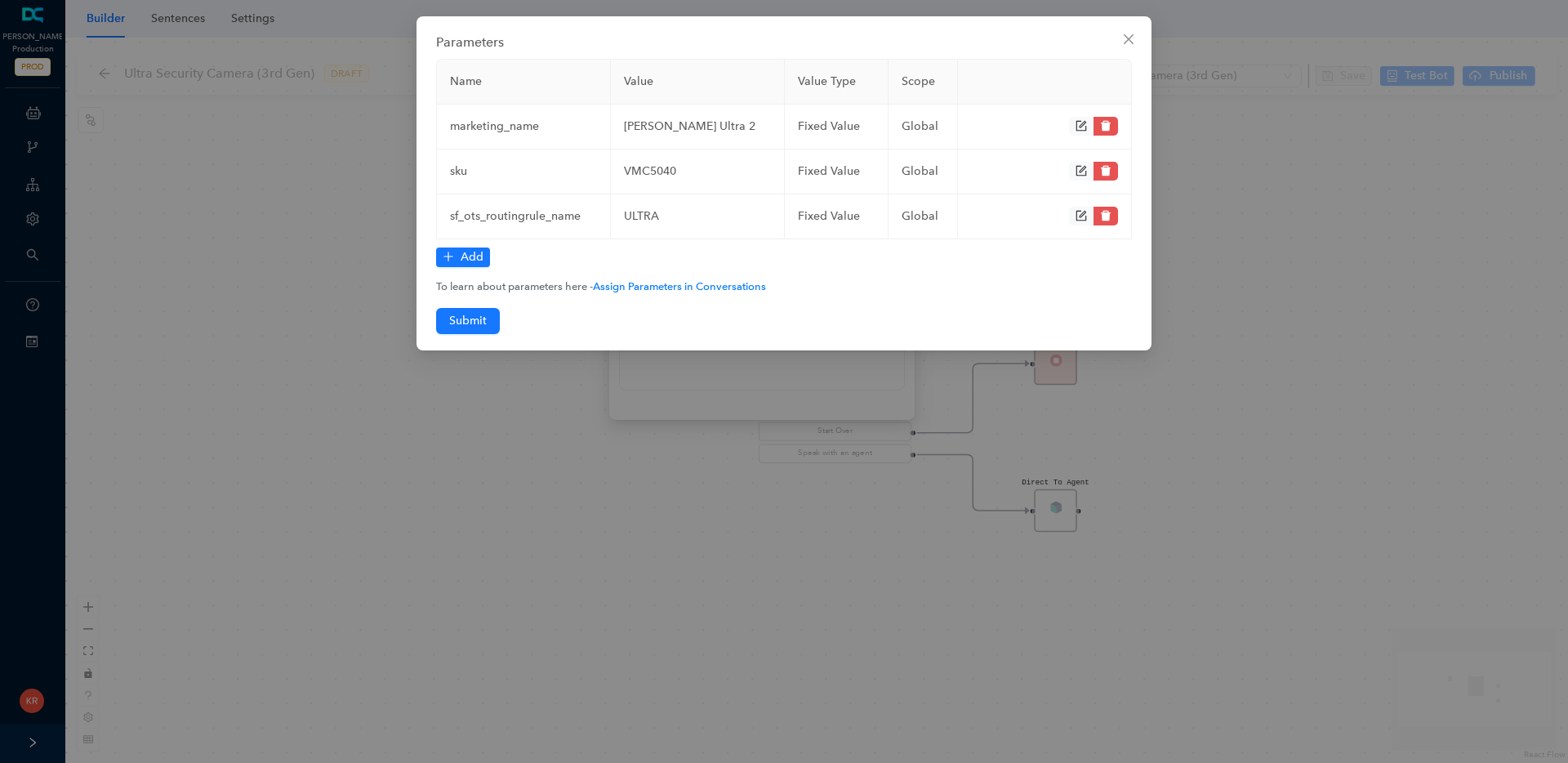
click at [876, 269] on div "Parameters Name Value Value Type Scope marketing_name Arlo Ultra 2 fixed Value …" at bounding box center [784, 382] width 1568 height 763
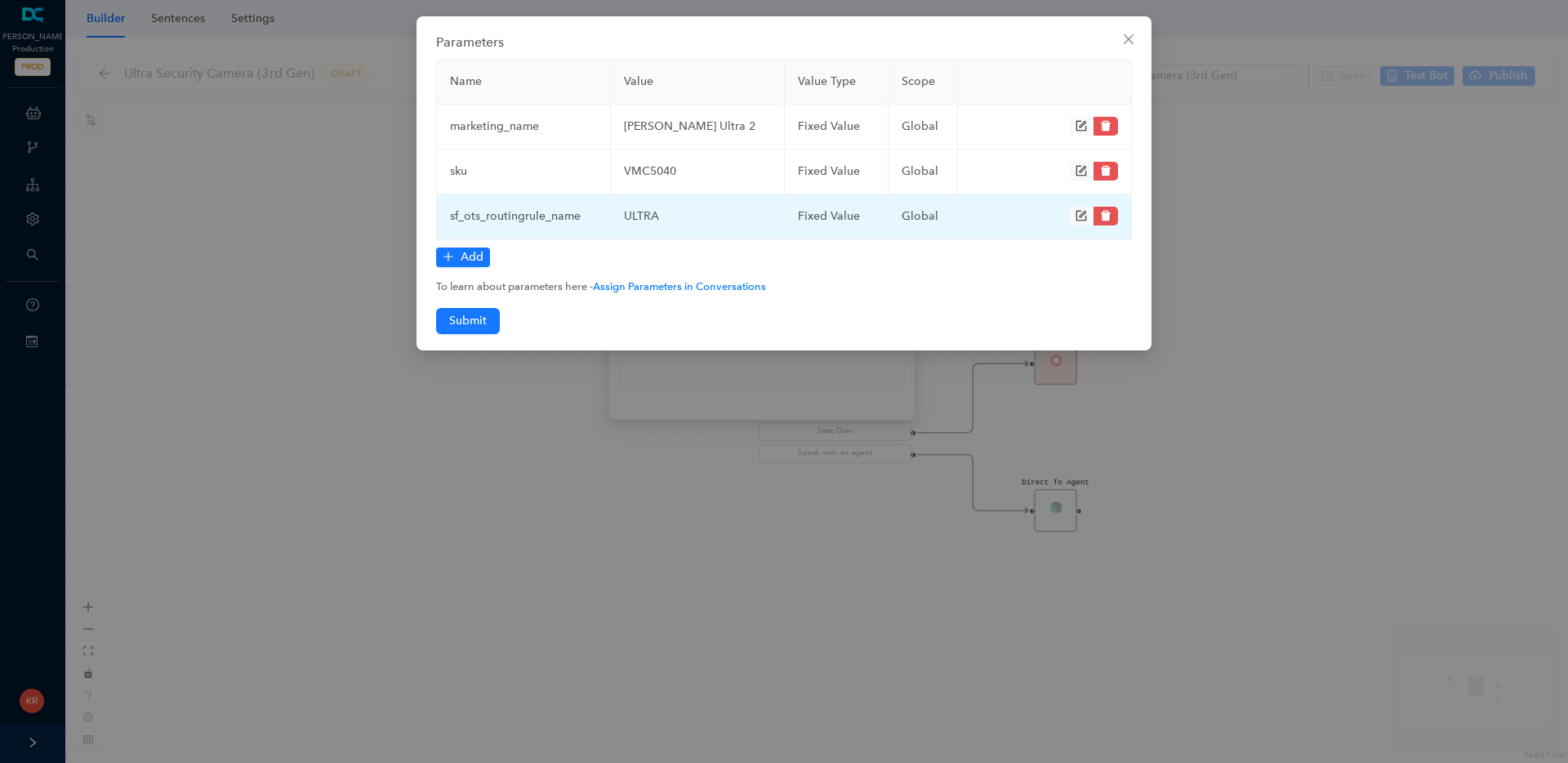
click at [1102, 215] on icon "delete" at bounding box center [1105, 215] width 10 height 10
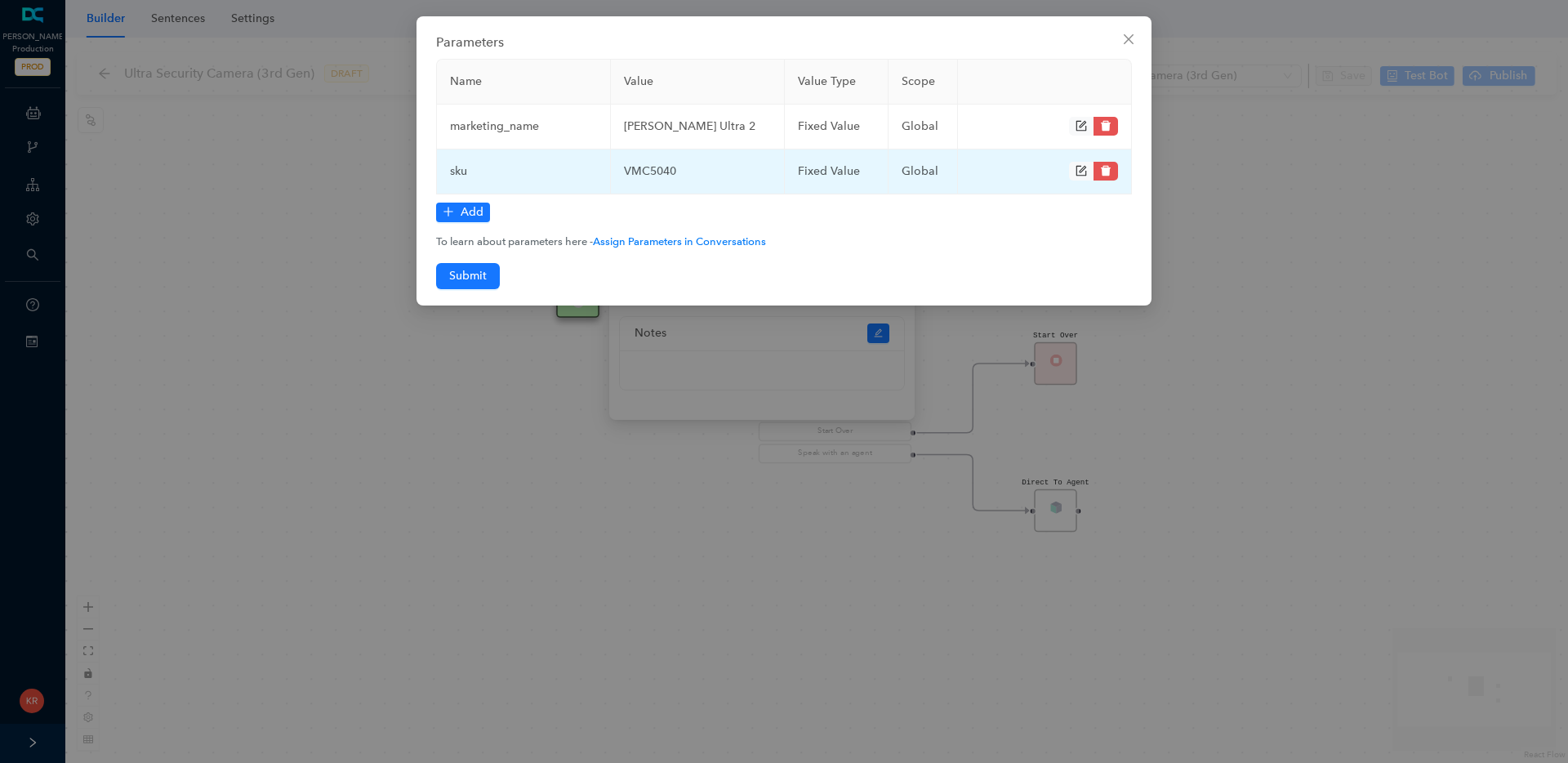
click at [1112, 166] on span at bounding box center [1106, 171] width 24 height 19
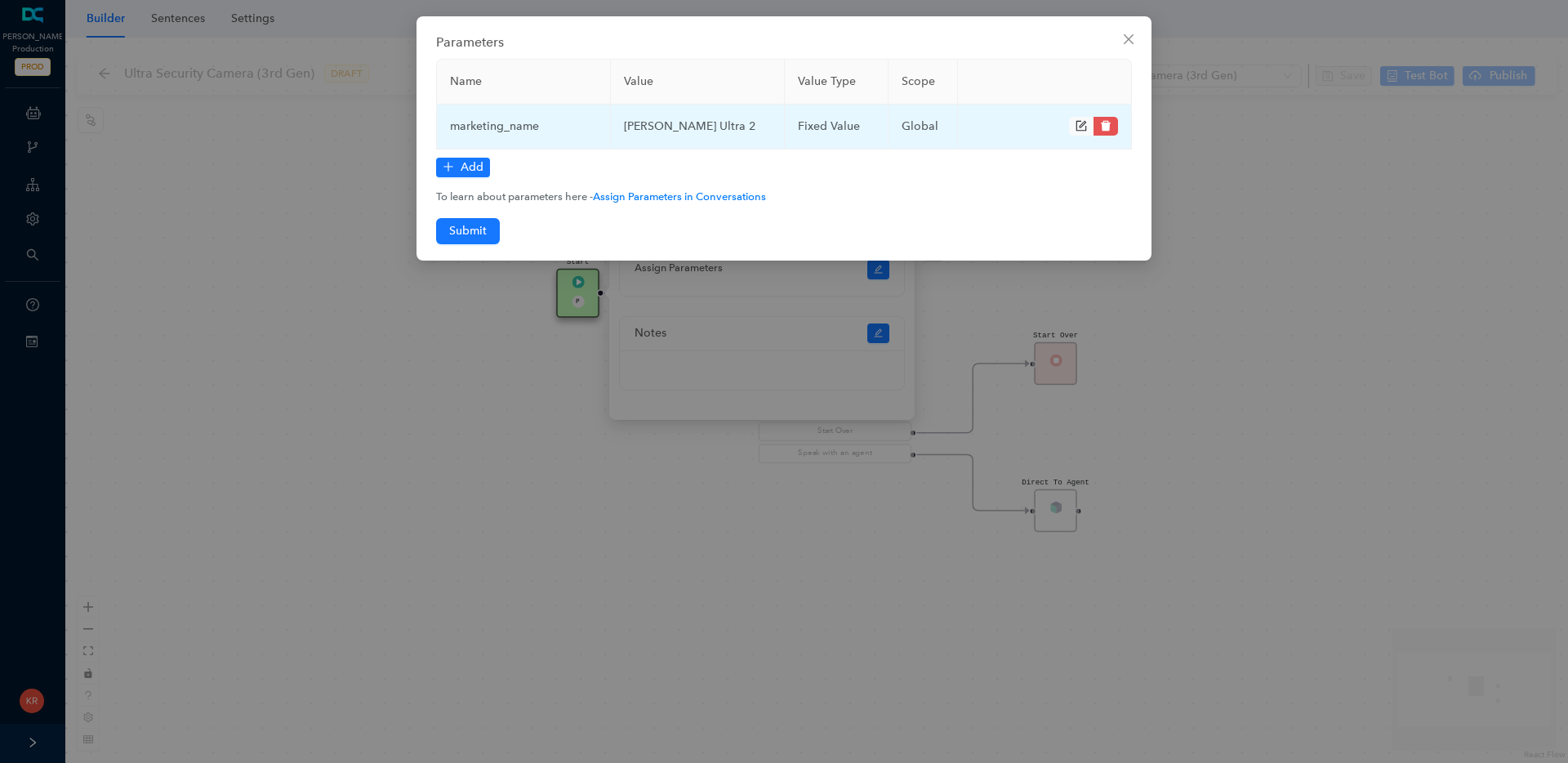
click at [1110, 126] on span at bounding box center [1106, 126] width 24 height 19
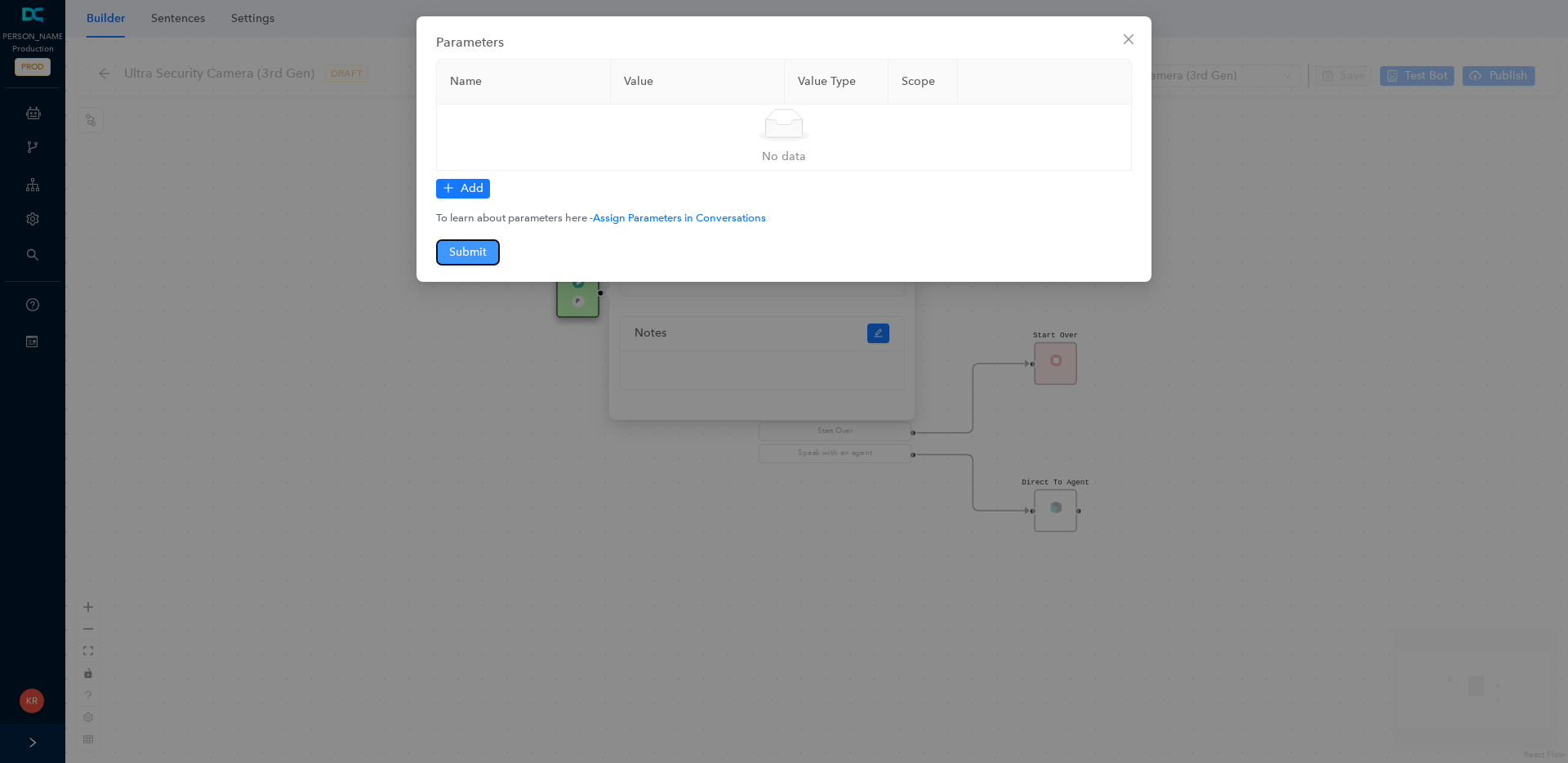
click at [489, 244] on button "Submit" at bounding box center [468, 252] width 64 height 26
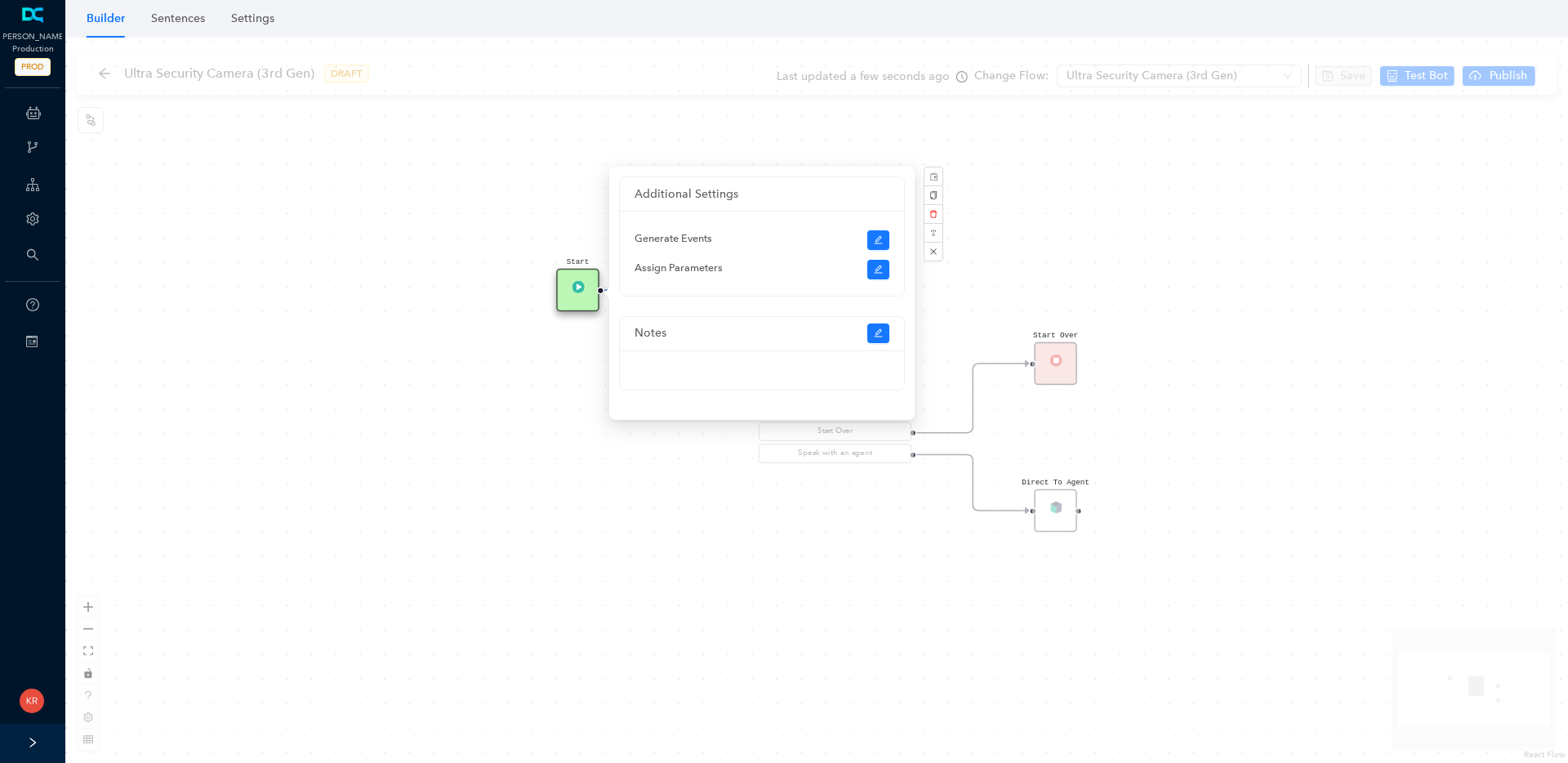
click at [321, 335] on div "Start Question The Arlo Ultra Security Camera 4K (3rd Gen) has the following ke…" at bounding box center [816, 400] width 1503 height 726
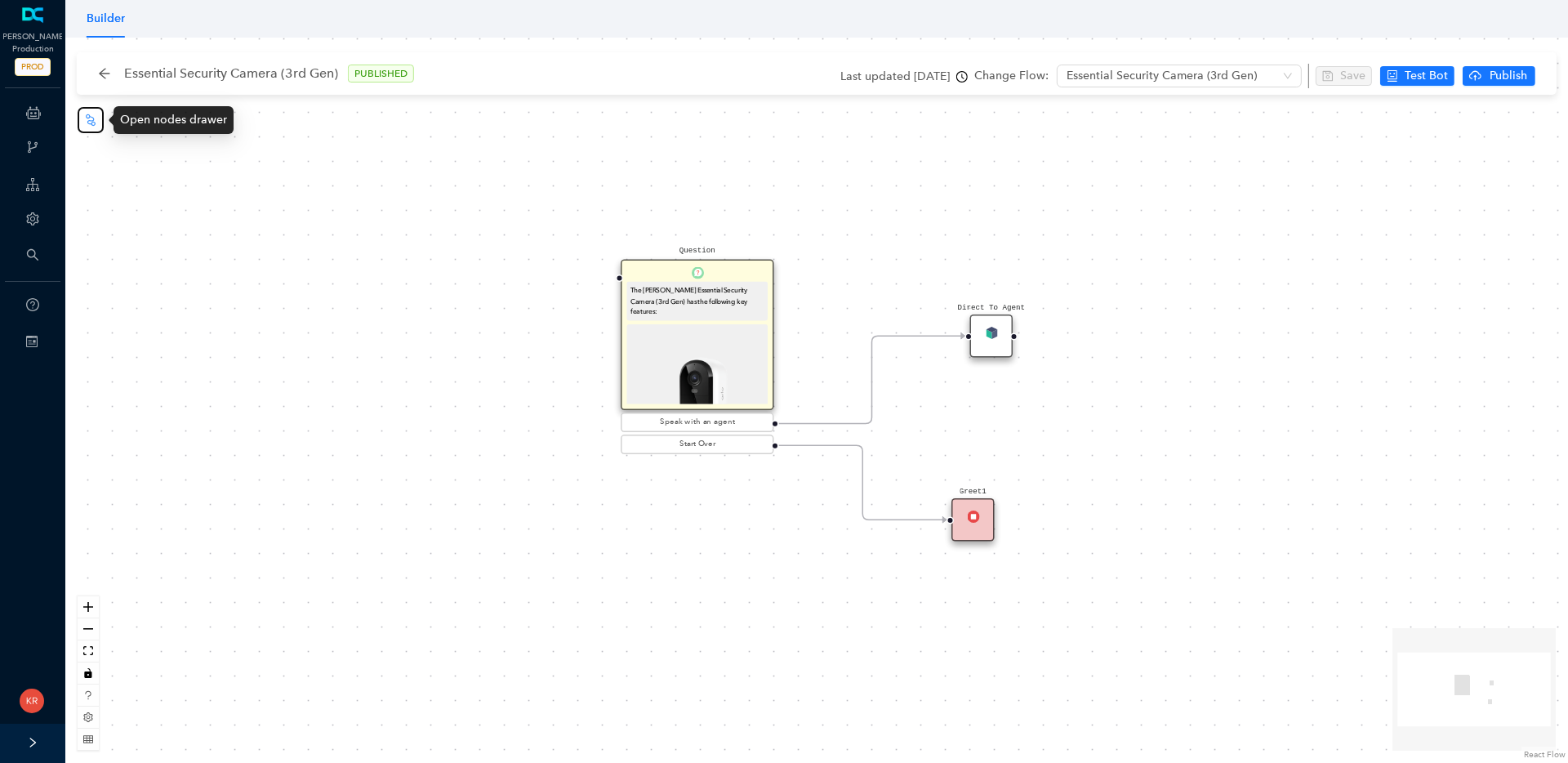
click at [92, 113] on icon "node-index" at bounding box center [91, 120] width 13 height 13
drag, startPoint x: 518, startPoint y: 354, endPoint x: 617, endPoint y: 276, distance: 126.0
click at [617, 276] on div "Question The [PERSON_NAME] Essential Security Camera (3rd Gen) has the followin…" at bounding box center [1361, 656] width 2254 height 1088
click at [94, 123] on icon "node-index" at bounding box center [90, 119] width 10 height 11
drag, startPoint x: 460, startPoint y: 336, endPoint x: 608, endPoint y: 279, distance: 158.6
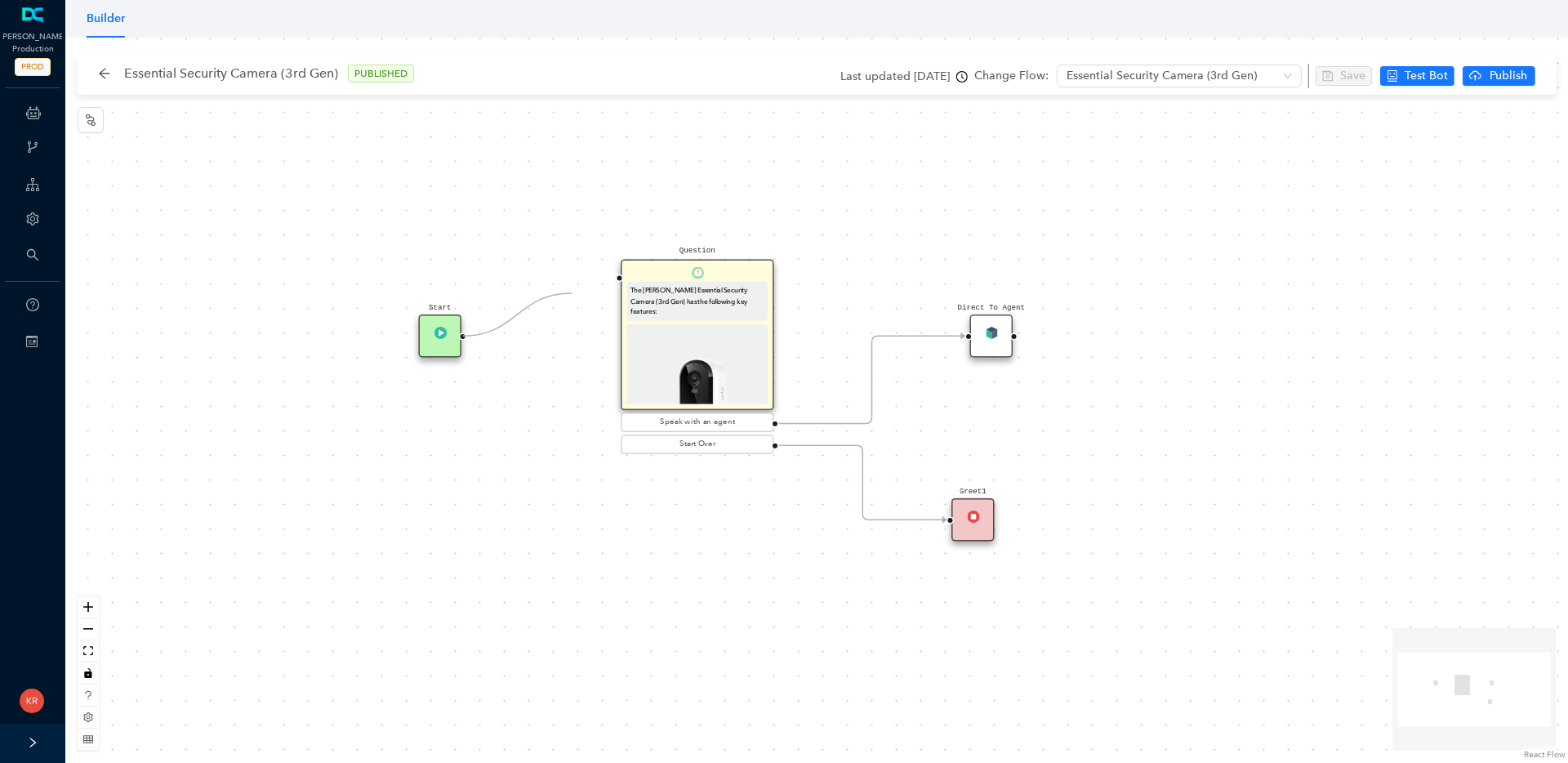
click at [608, 279] on div "Question The Arlo Essential Security Camera (3rd Gen) has the following key fea…" at bounding box center [816, 400] width 1503 height 726
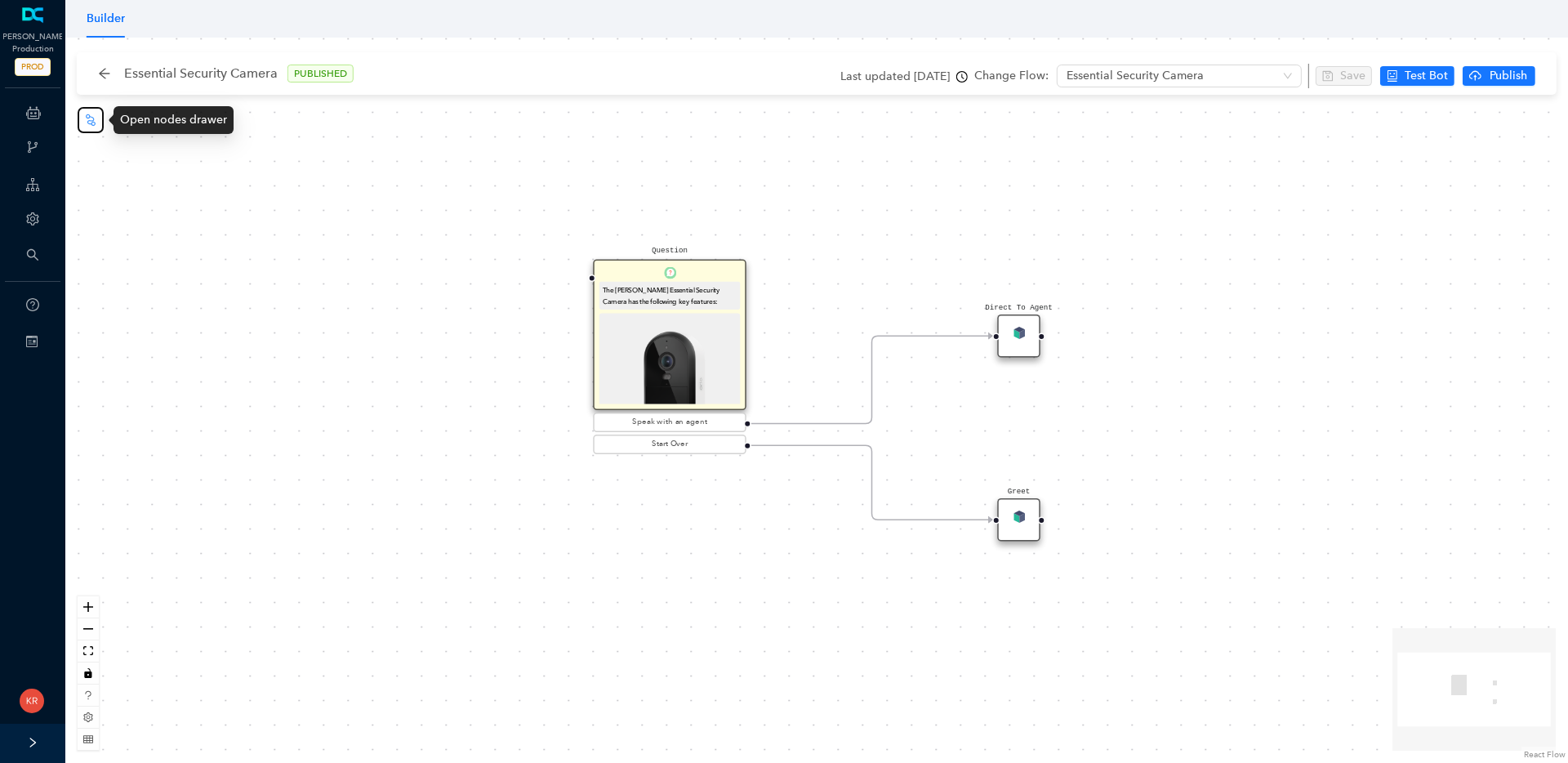
click at [87, 114] on icon "node-index" at bounding box center [91, 120] width 13 height 13
click at [557, 308] on div "Question The Arlo Essential Security Camera has the following key features: Ava…" at bounding box center [816, 400] width 1503 height 726
drag, startPoint x: 416, startPoint y: 371, endPoint x: 579, endPoint y: 276, distance: 188.7
click at [579, 276] on div "Question The Arlo Essential Security Camera has the following key features: Ava…" at bounding box center [816, 400] width 1503 height 726
click at [551, 496] on div "Question The Arlo Essential Security Camera has the following key features: Ava…" at bounding box center [816, 400] width 1503 height 726
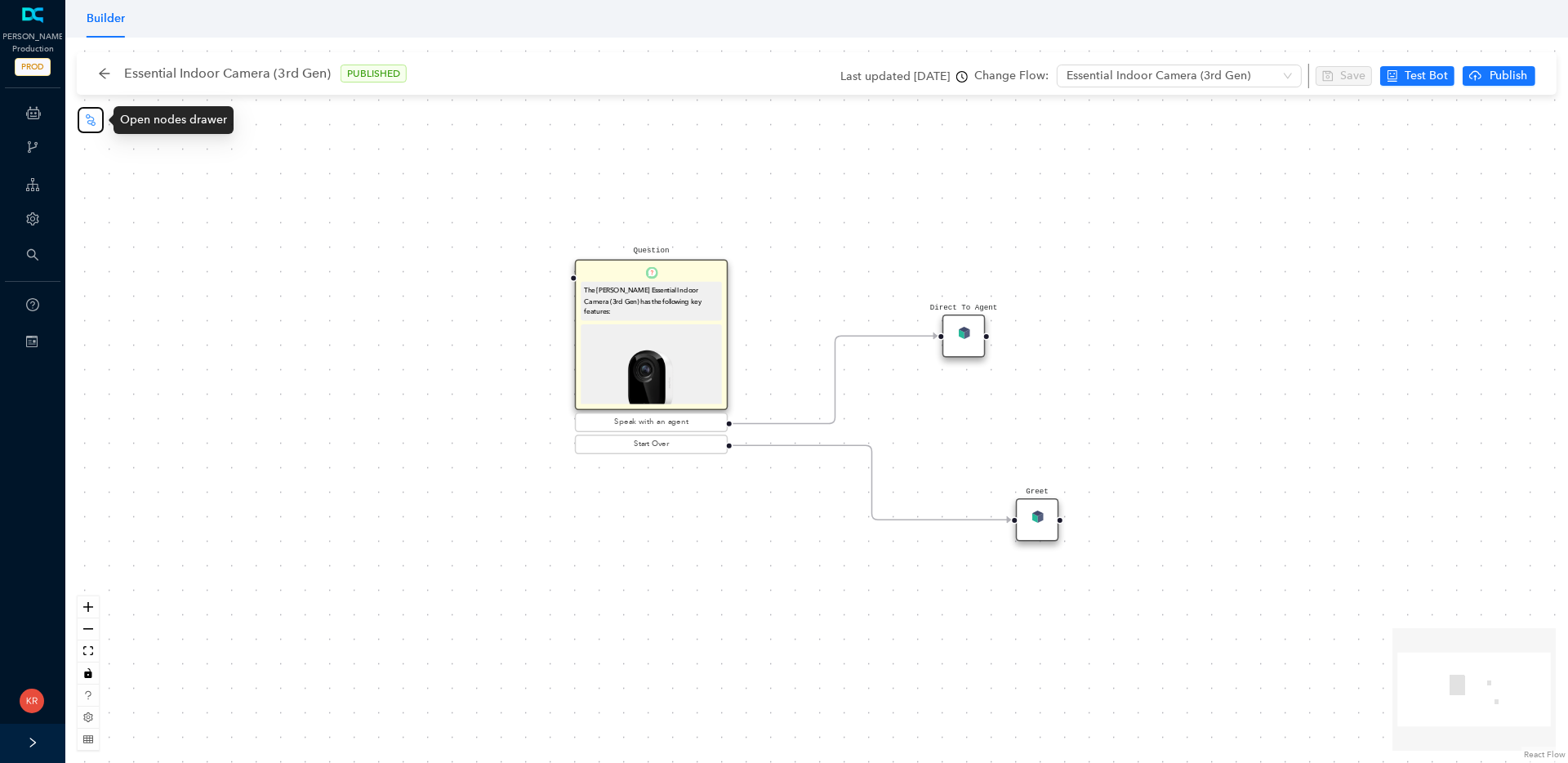
click at [99, 120] on button "button" at bounding box center [91, 120] width 26 height 26
drag, startPoint x: 418, startPoint y: 354, endPoint x: 576, endPoint y: 281, distance: 174.0
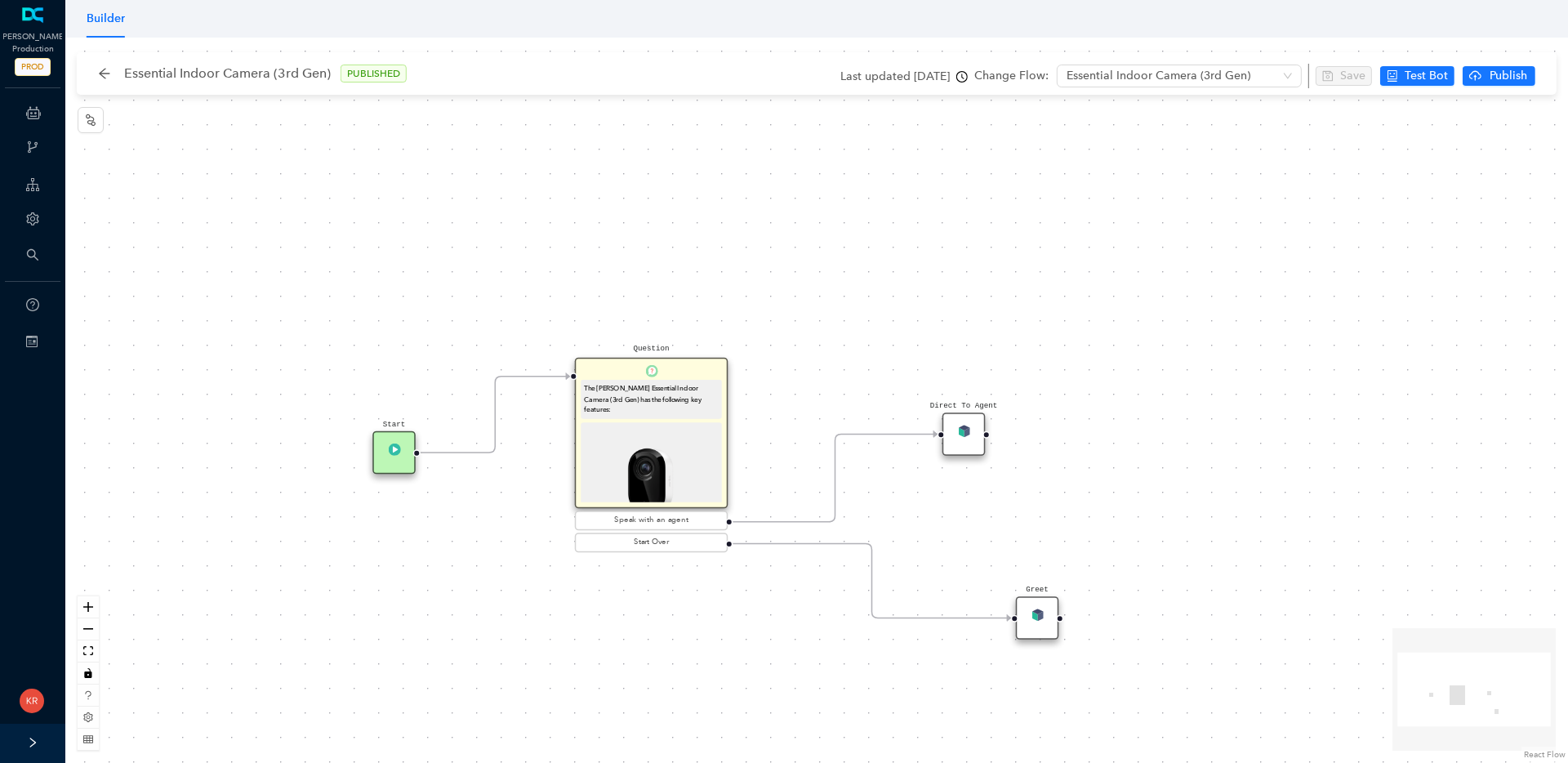
click at [964, 74] on icon "clock-circle" at bounding box center [962, 77] width 11 height 11
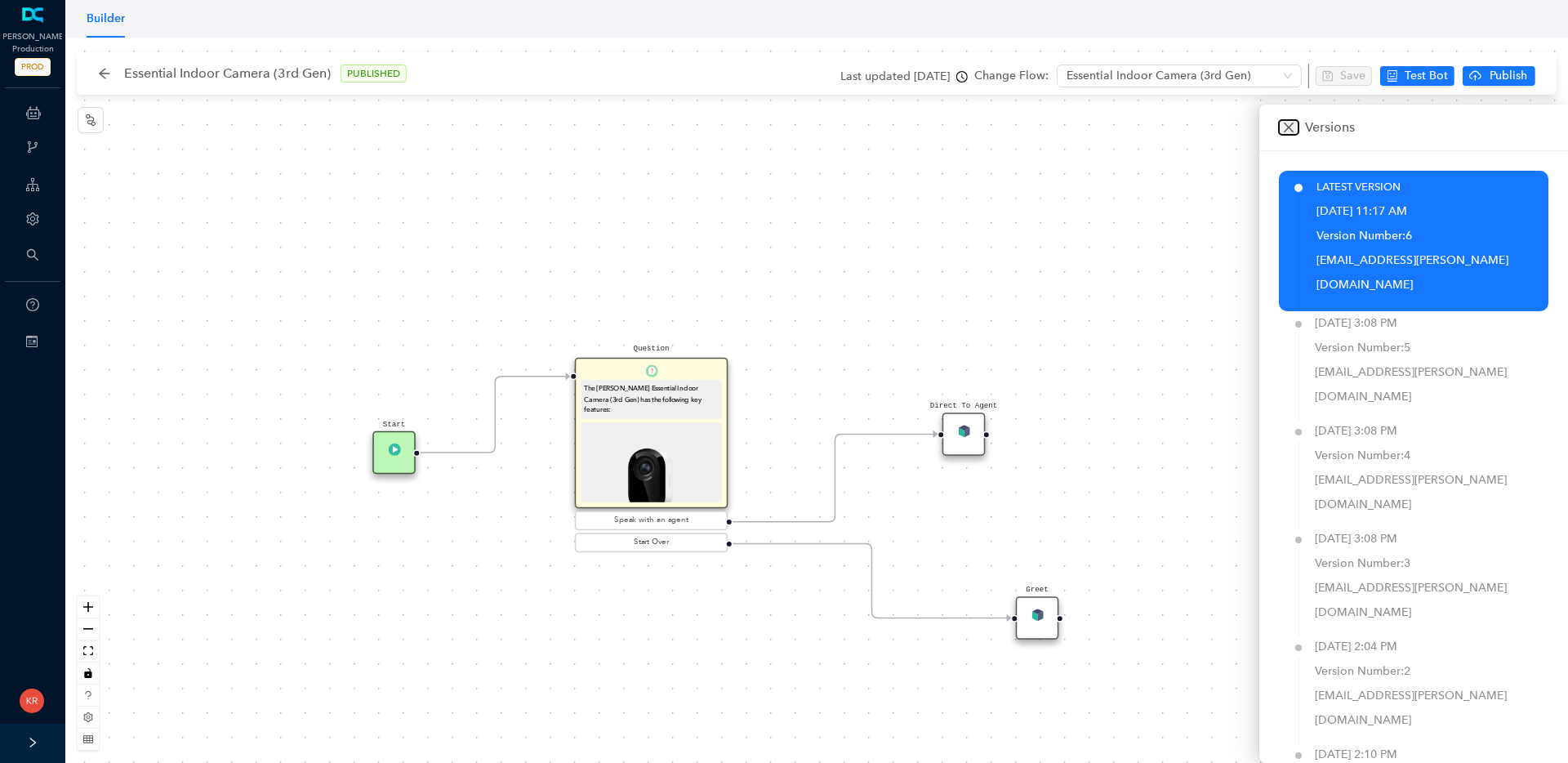
click at [1286, 127] on icon "close" at bounding box center [1289, 127] width 13 height 13
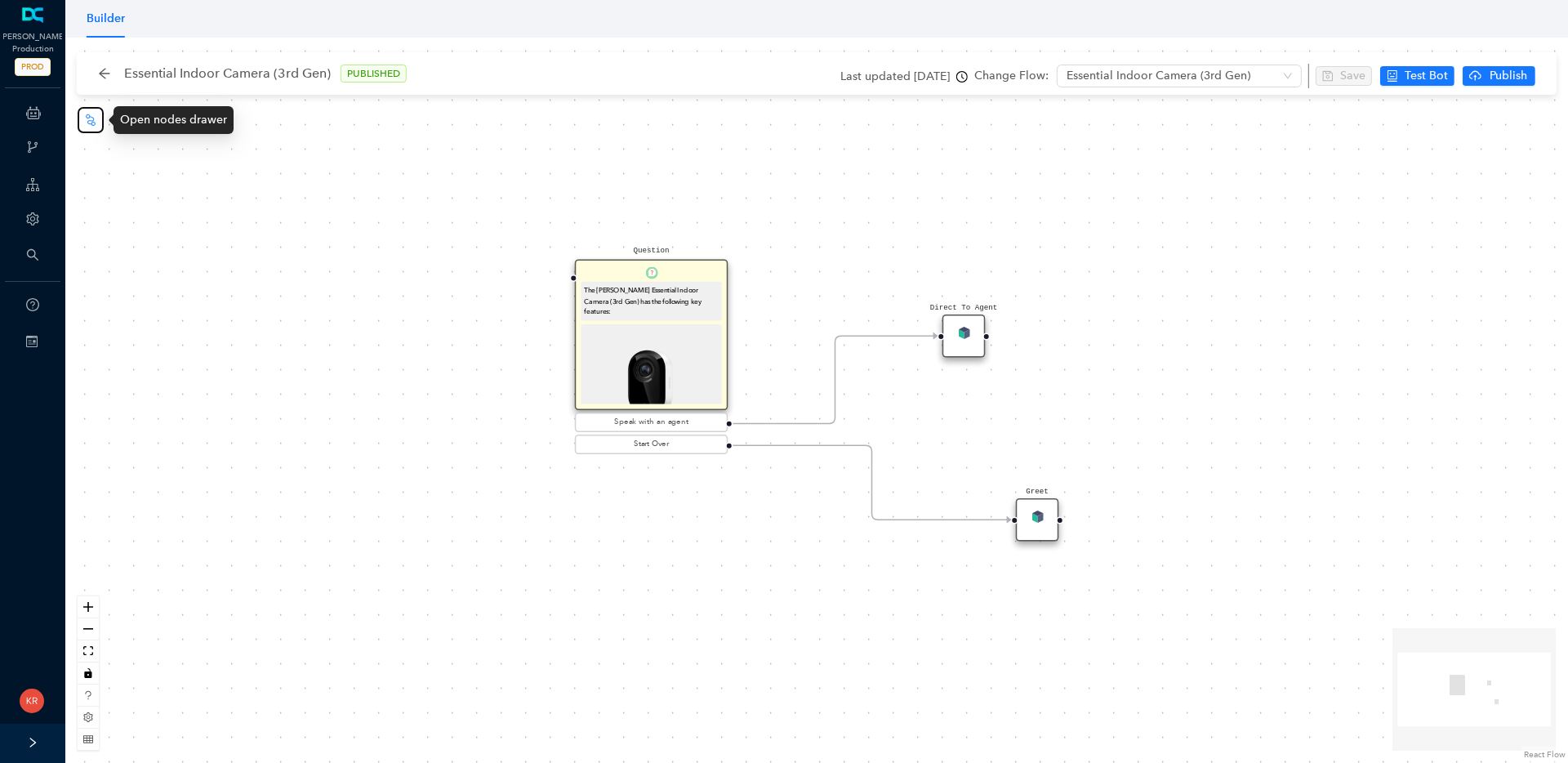
click at [95, 120] on icon "node-index" at bounding box center [91, 120] width 13 height 13
click at [435, 335] on div at bounding box center [435, 336] width 7 height 7
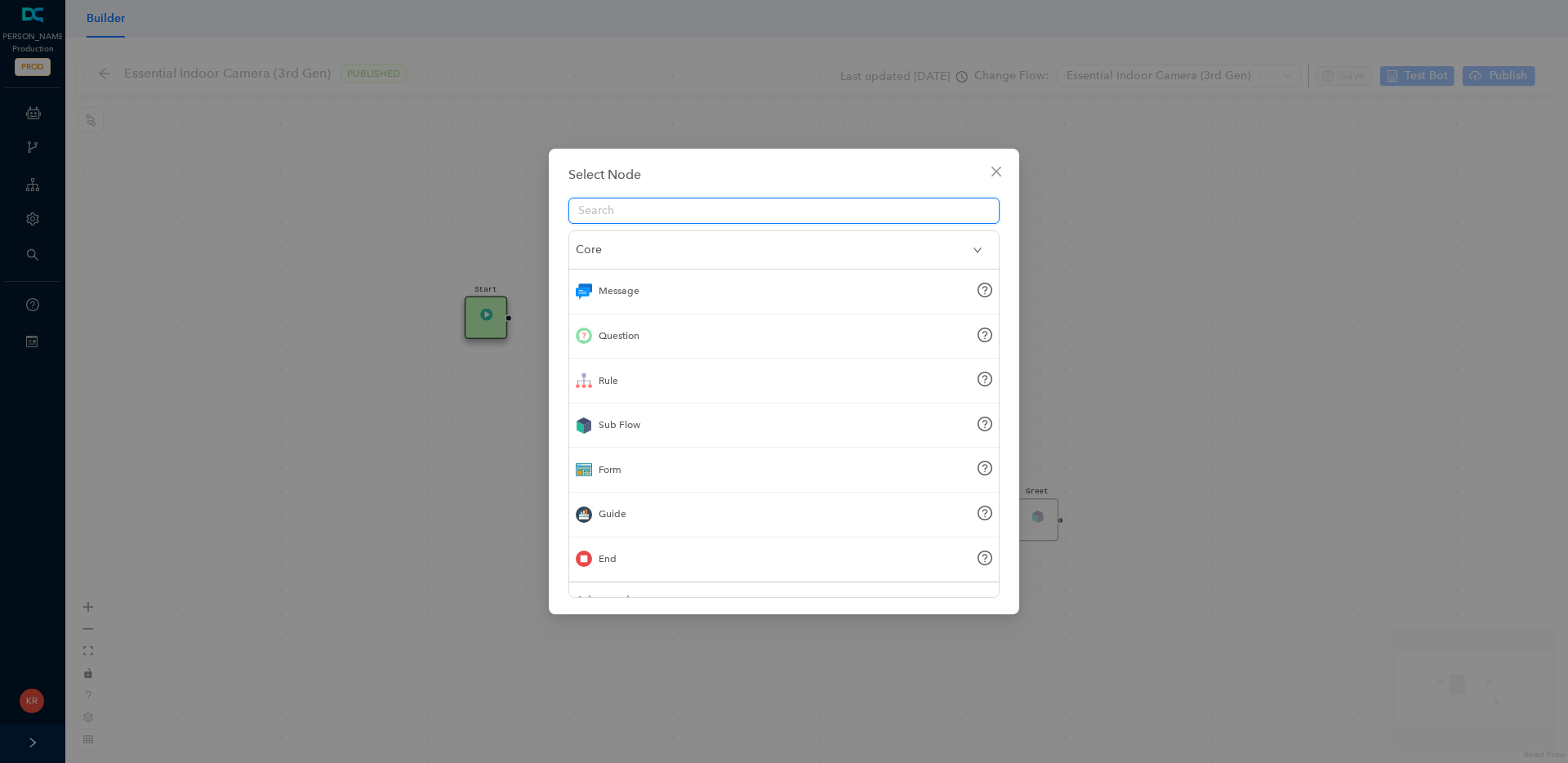
drag, startPoint x: 435, startPoint y: 335, endPoint x: 485, endPoint y: 324, distance: 51.2
click at [485, 324] on body "Arlo Production PROD ChatBots & Ticket Automations Webhooks Guide Account Searc…" at bounding box center [784, 382] width 1568 height 763
click at [1000, 171] on icon "close" at bounding box center [996, 172] width 13 height 13
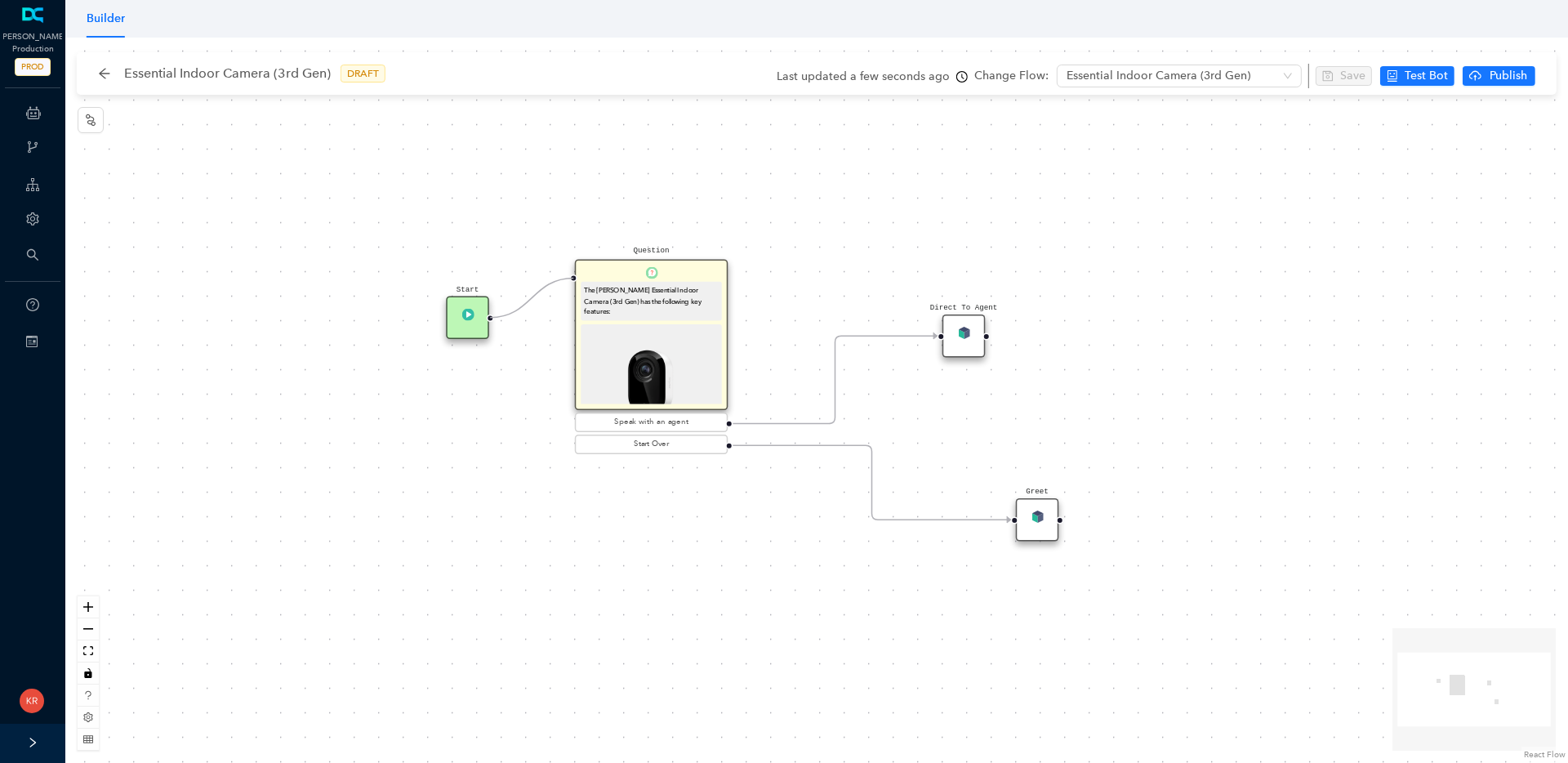
drag, startPoint x: 489, startPoint y: 317, endPoint x: 564, endPoint y: 283, distance: 82.3
click at [564, 283] on div "Question The Arlo Essential Indoor Camera (3rd Gen) has the following key featu…" at bounding box center [816, 400] width 1503 height 726
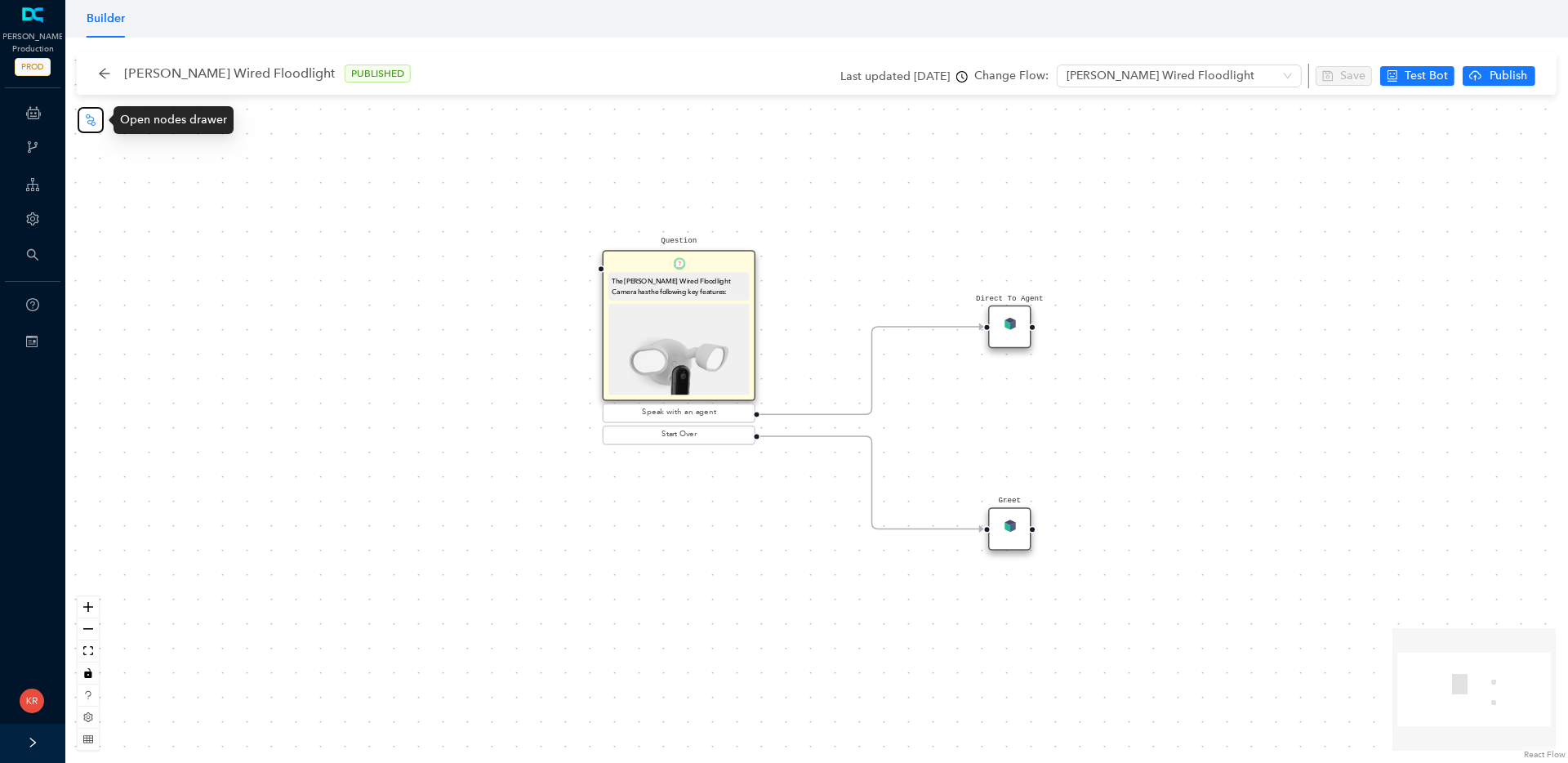
click at [90, 123] on icon "node-index" at bounding box center [91, 120] width 13 height 13
drag, startPoint x: 407, startPoint y: 344, endPoint x: 603, endPoint y: 289, distance: 203.6
click at [452, 459] on div "Question The [PERSON_NAME] Wired Floodlight Camera has the following key featur…" at bounding box center [816, 400] width 1503 height 726
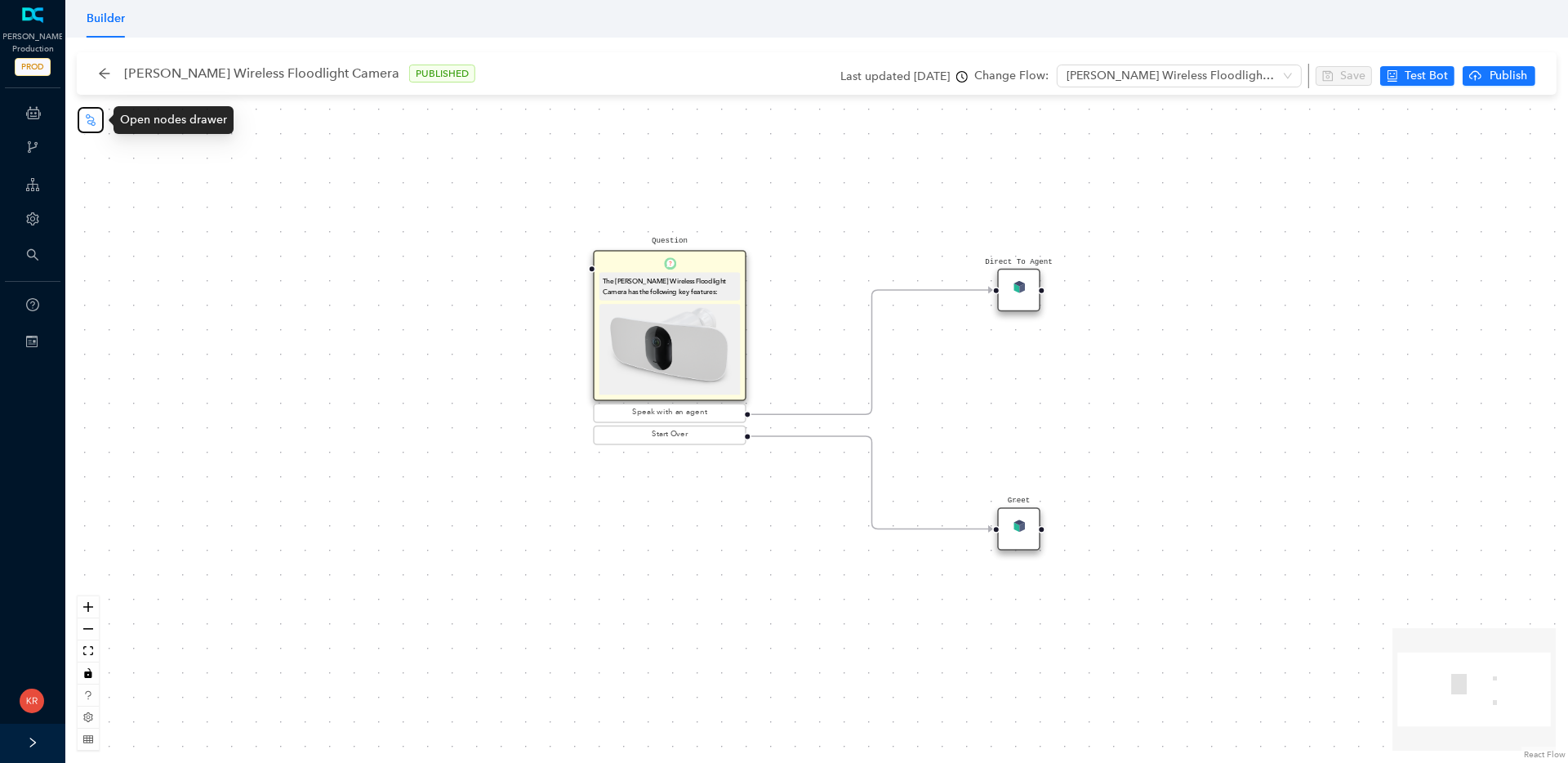
click at [89, 126] on button "button" at bounding box center [91, 120] width 26 height 26
drag, startPoint x: 379, startPoint y: 326, endPoint x: 585, endPoint y: 278, distance: 211.5
click at [585, 278] on div "Question The [PERSON_NAME] Wireless Floodlight Camera has the following key fea…" at bounding box center [816, 400] width 1503 height 726
